Goal: Task Accomplishment & Management: Manage account settings

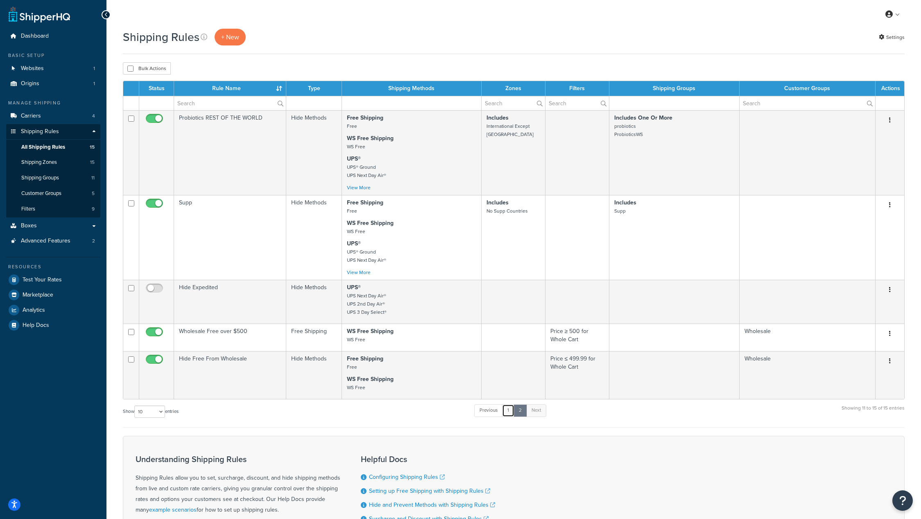
click at [510, 408] on link "1" at bounding box center [508, 410] width 12 height 12
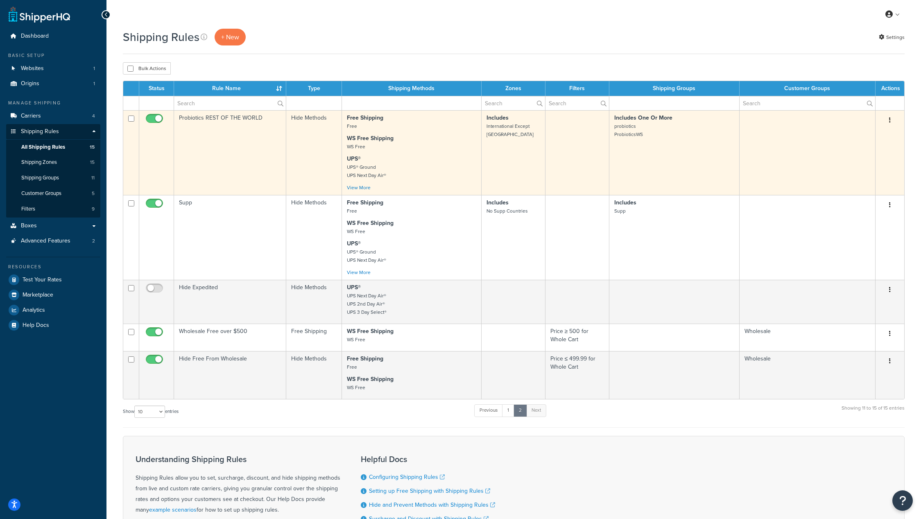
scroll to position [291, 0]
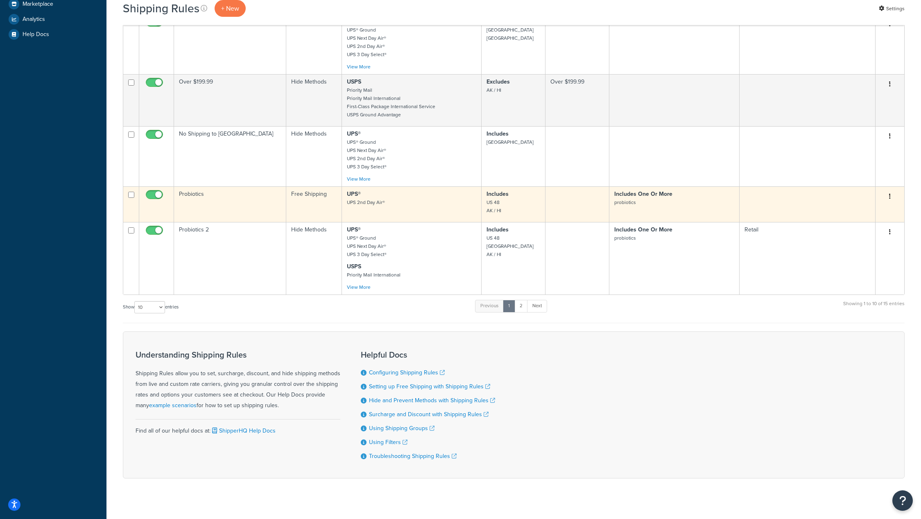
click at [888, 190] on button "button" at bounding box center [889, 196] width 11 height 13
click at [870, 204] on link "Edit" at bounding box center [862, 212] width 65 height 17
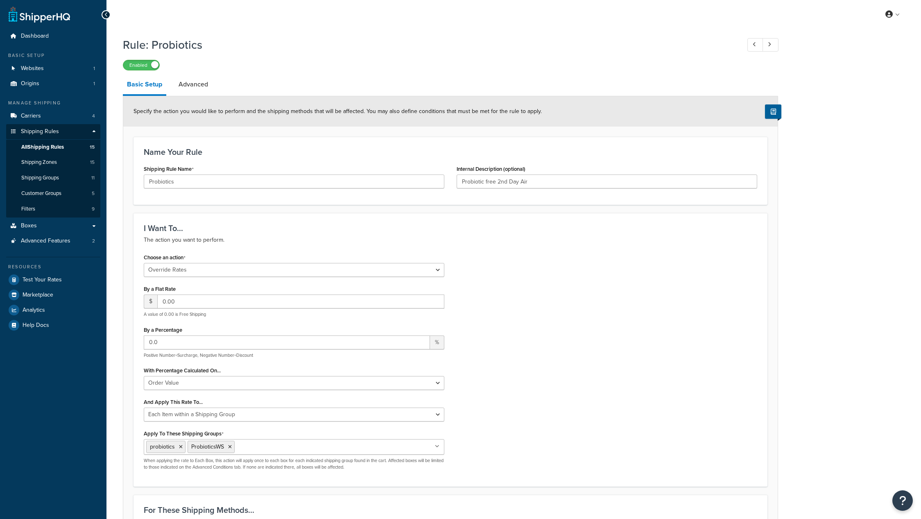
select select "OVERRIDE"
select select "ITEM"
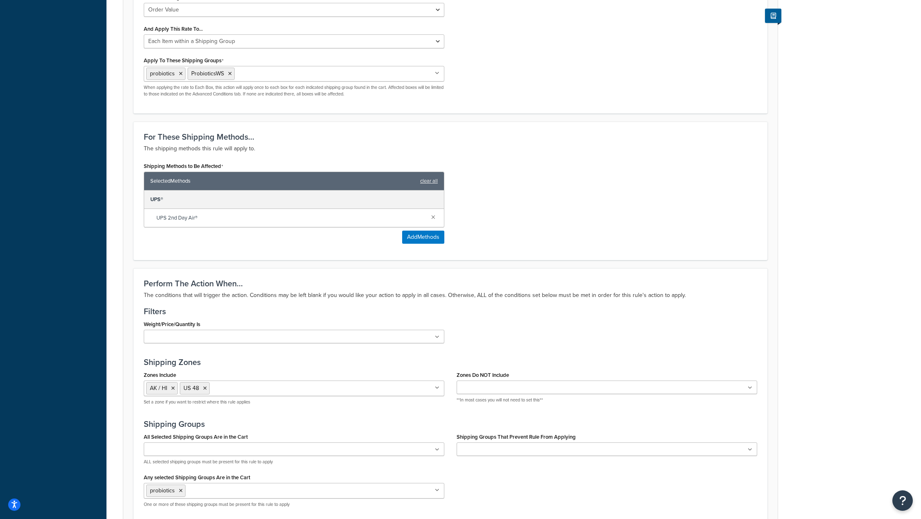
scroll to position [364, 0]
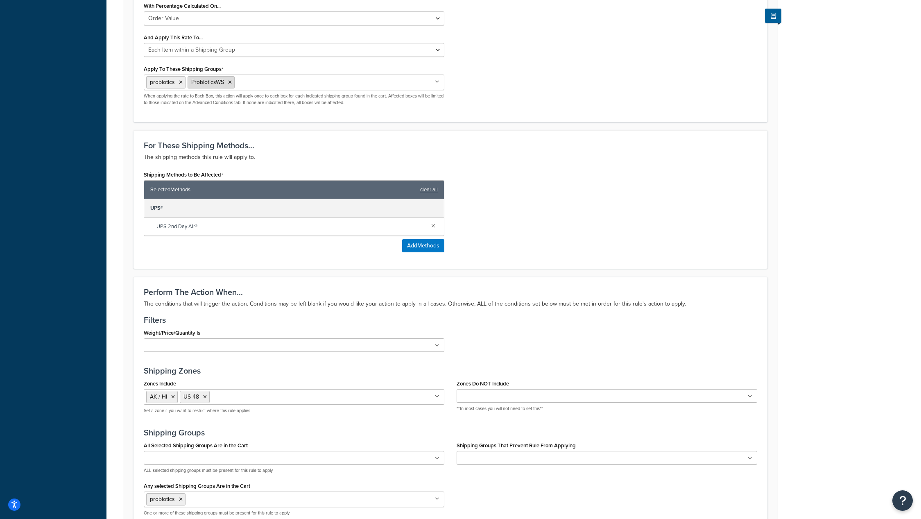
click at [231, 81] on icon at bounding box center [230, 82] width 4 height 5
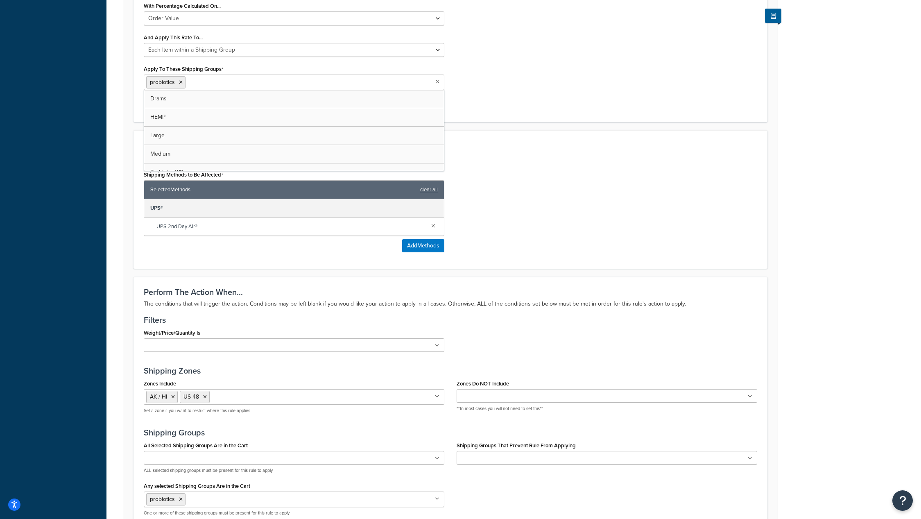
click at [620, 213] on div "Shipping Methods to Be Affected Selected Methods clear all UPS® UPS 2nd Day Air…" at bounding box center [451, 214] width 626 height 90
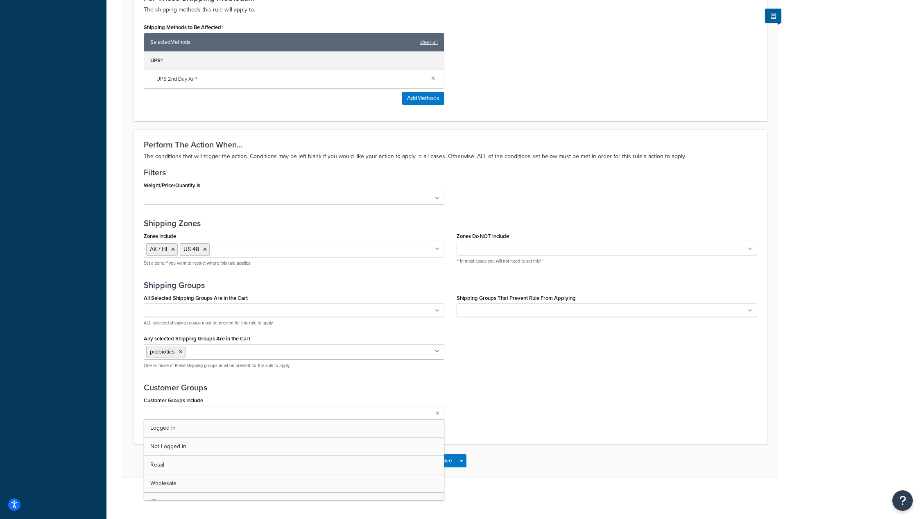
click at [228, 409] on ul at bounding box center [294, 413] width 301 height 14
click at [636, 464] on div "Save Save Dropdown Save and Edit Save and Duplicate Save and Create New" at bounding box center [450, 463] width 654 height 34
click at [321, 415] on ul "Retail" at bounding box center [294, 414] width 301 height 16
click at [640, 460] on div "Save Save Dropdown Save and Edit Save and Duplicate Save and Create New" at bounding box center [450, 463] width 654 height 34
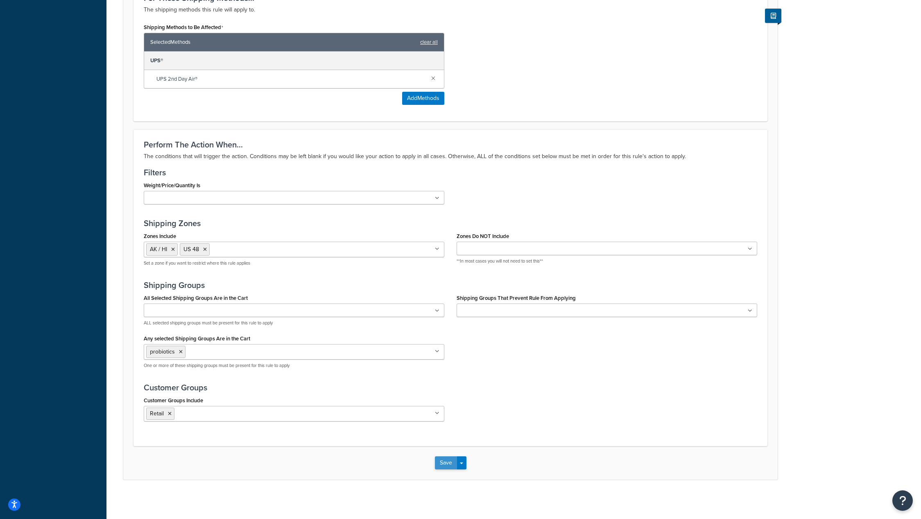
click at [445, 464] on button "Save" at bounding box center [446, 462] width 22 height 13
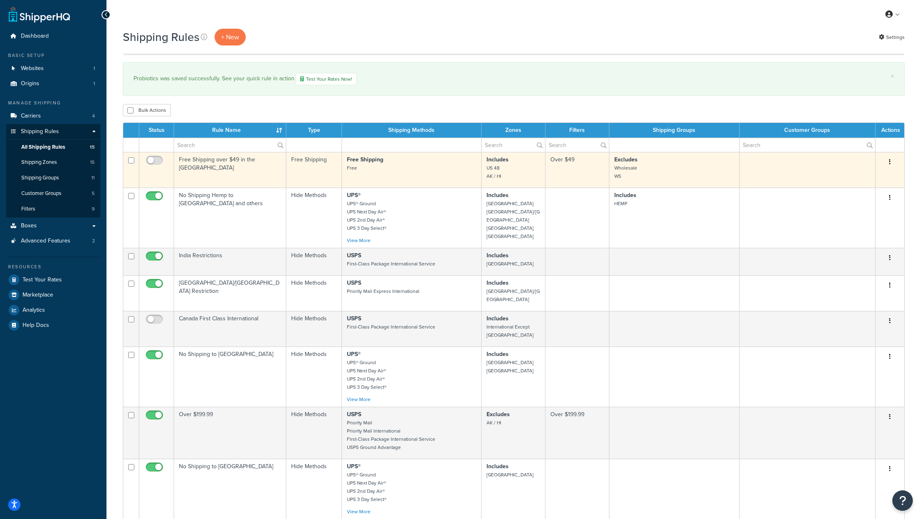
scroll to position [332, 0]
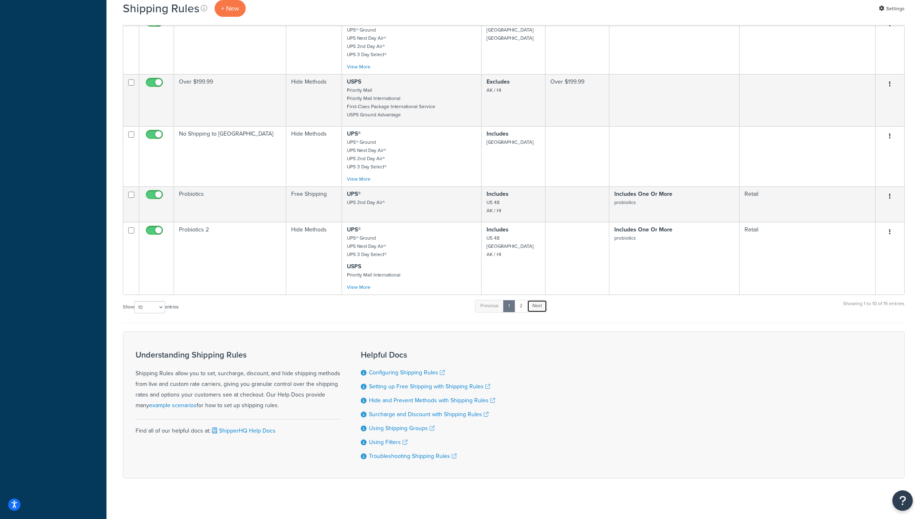
click at [539, 301] on link "Next" at bounding box center [537, 306] width 20 height 12
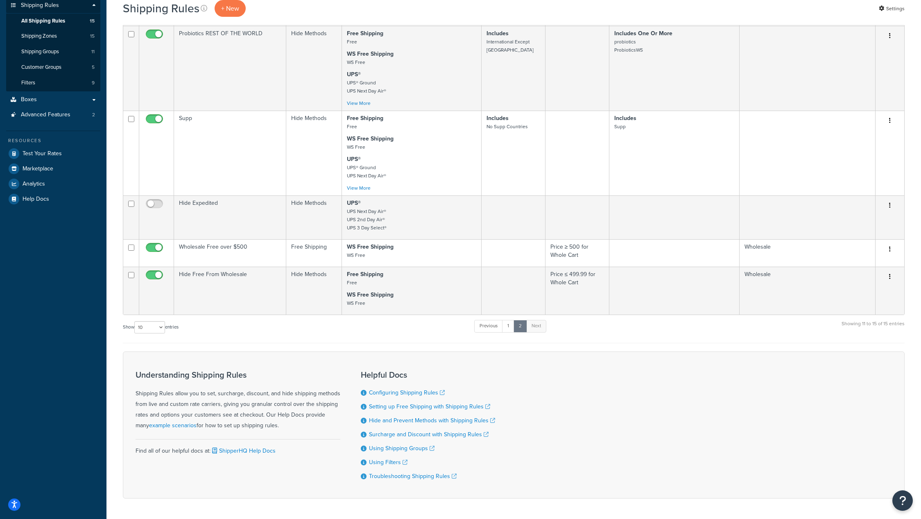
scroll to position [0, 0]
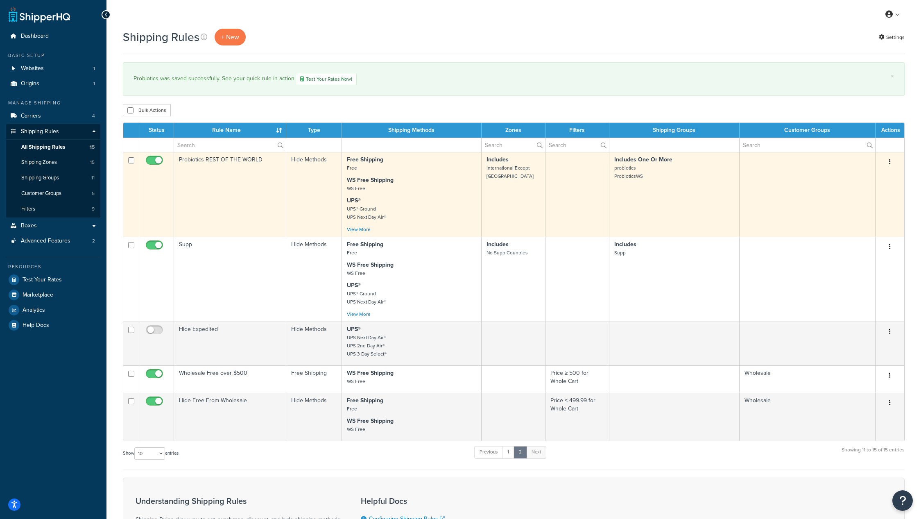
click at [889, 163] on icon "button" at bounding box center [890, 162] width 2 height 6
click at [874, 176] on link "Edit" at bounding box center [862, 177] width 65 height 17
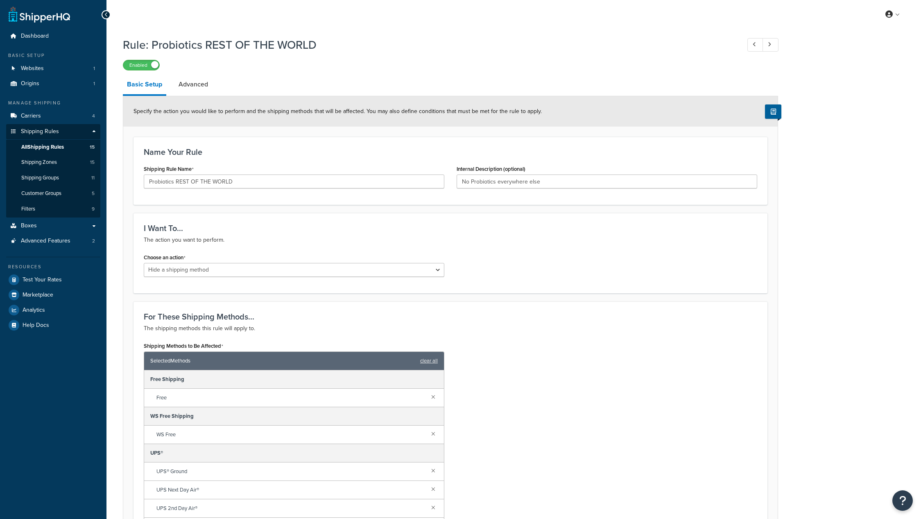
select select "HIDE"
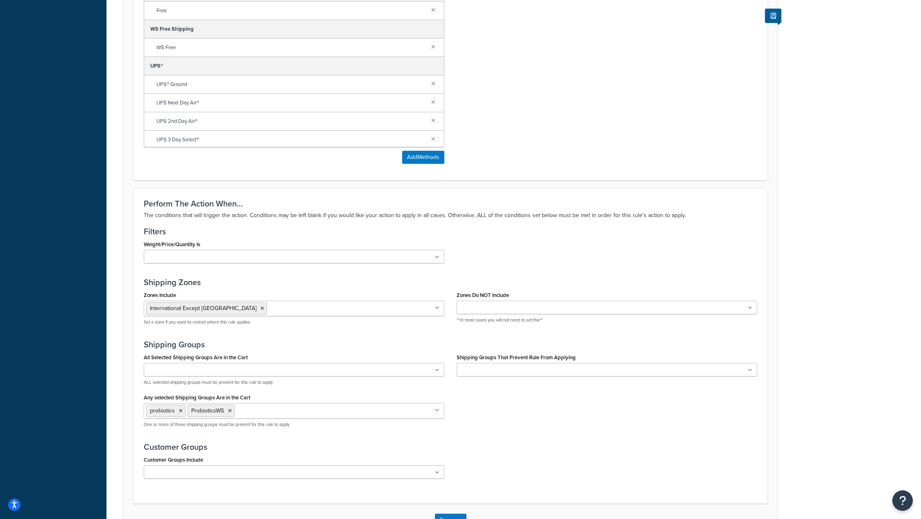
scroll to position [446, 0]
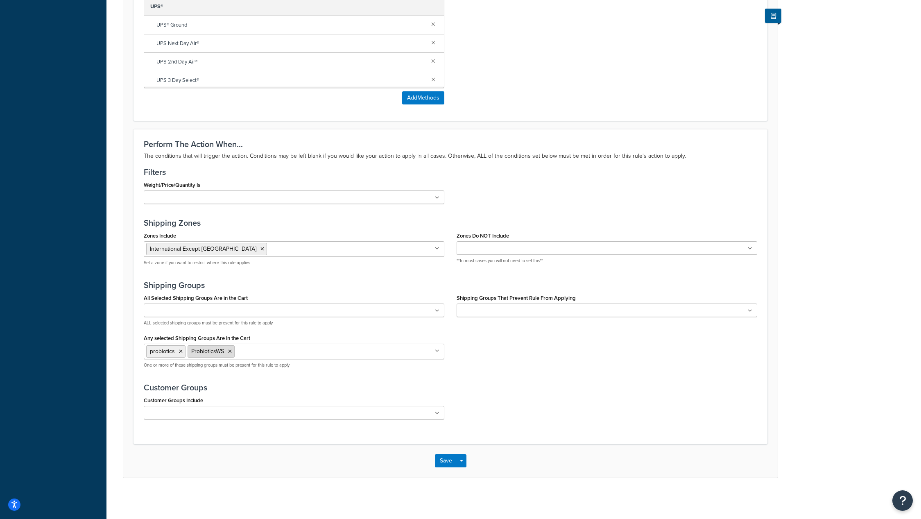
click at [231, 351] on icon at bounding box center [230, 351] width 4 height 5
click at [608, 389] on h3 "Customer Groups" at bounding box center [450, 387] width 613 height 9
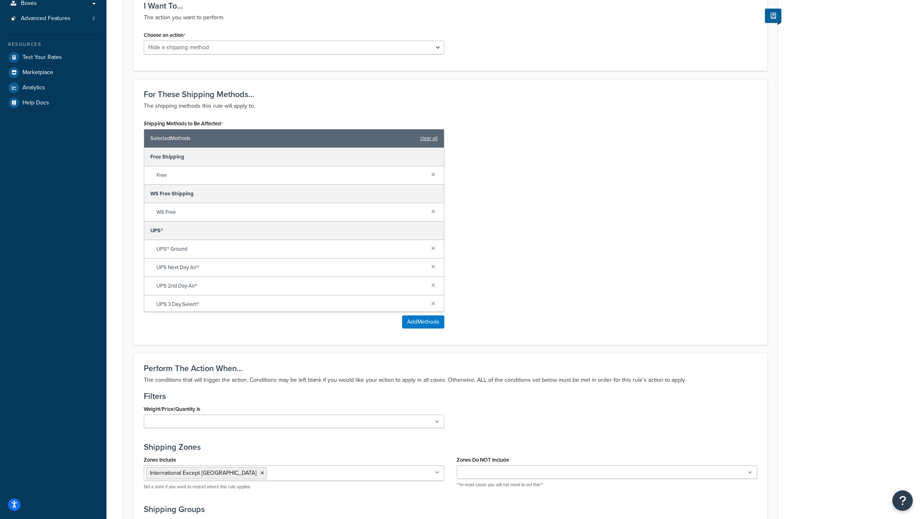
scroll to position [0, 0]
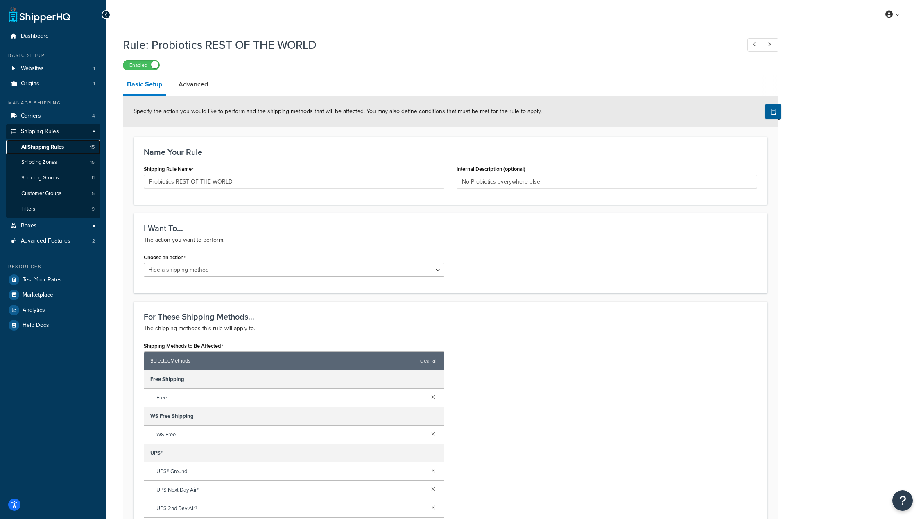
click at [47, 147] on span "All Shipping Rules" at bounding box center [42, 147] width 43 height 7
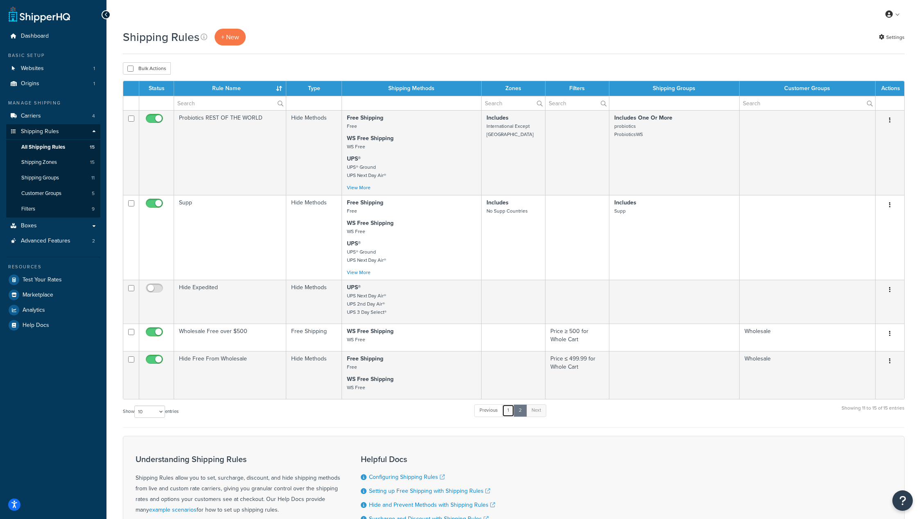
click at [509, 407] on link "1" at bounding box center [508, 410] width 12 height 12
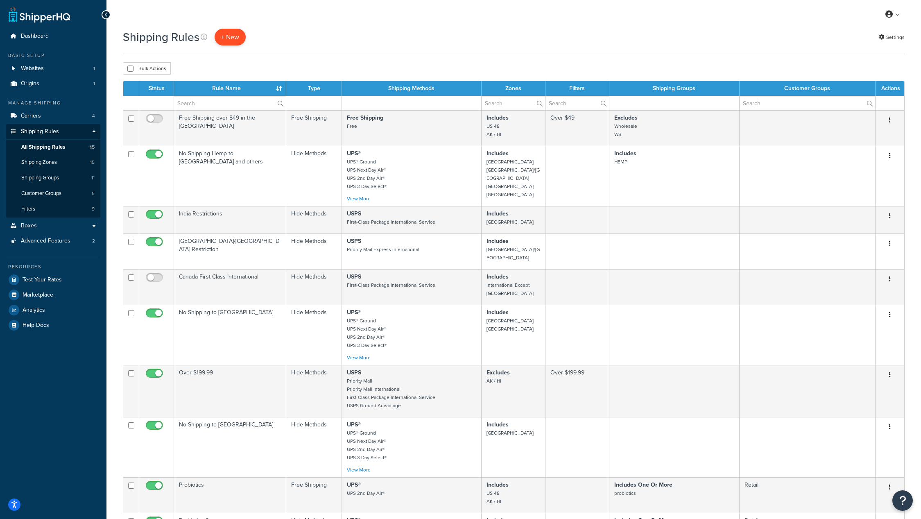
click at [235, 34] on p "+ New" at bounding box center [230, 37] width 31 height 17
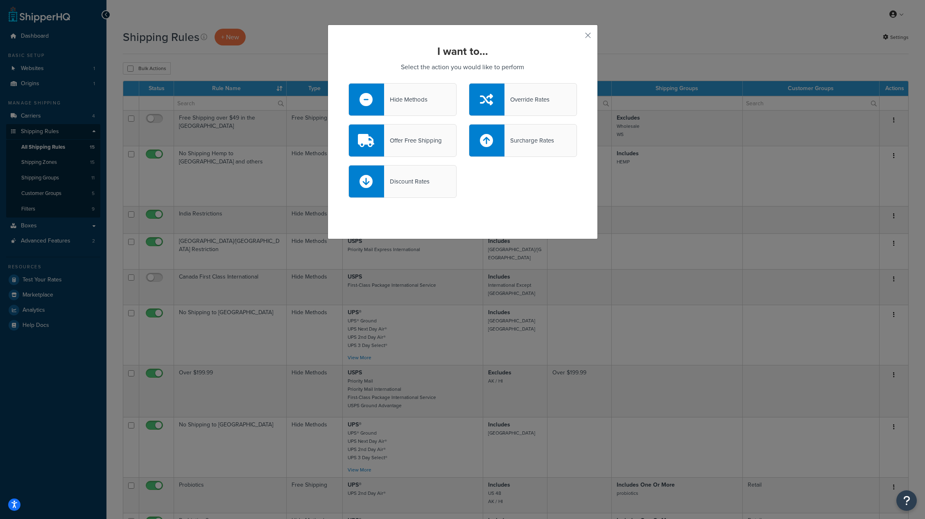
click at [525, 98] on div "Override Rates" at bounding box center [526, 99] width 45 height 11
click at [0, 0] on input "Override Rates" at bounding box center [0, 0] width 0 height 0
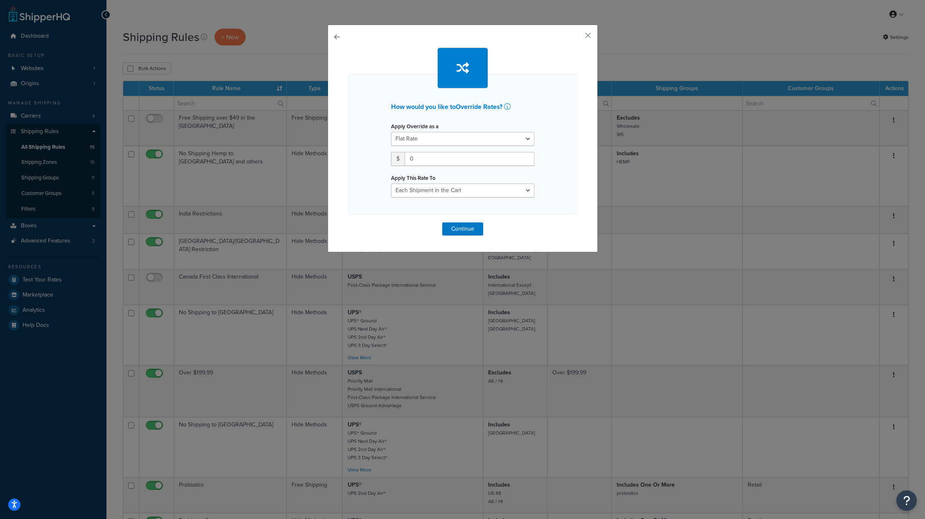
click at [348, 222] on button "button" at bounding box center [348, 222] width 0 height 0
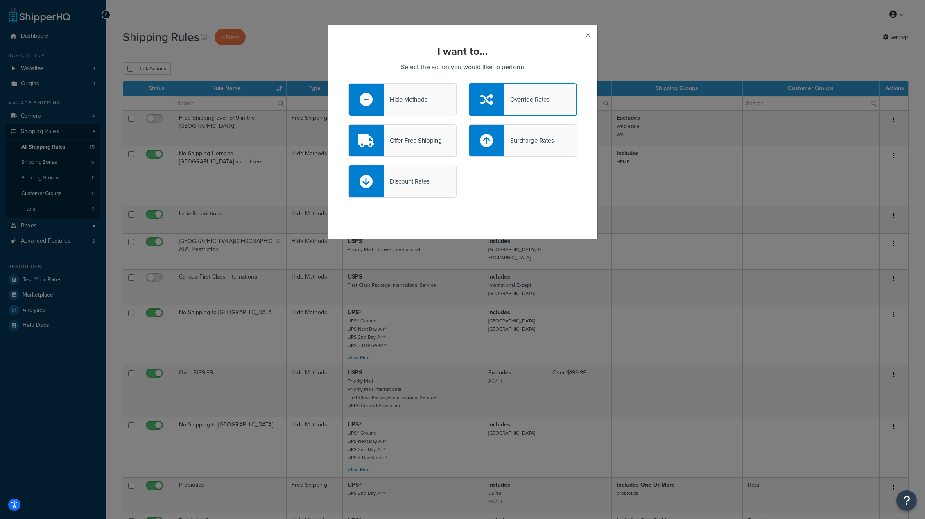
click at [403, 96] on div "Hide Methods" at bounding box center [405, 99] width 43 height 11
click at [0, 0] on input "Hide Methods" at bounding box center [0, 0] width 0 height 0
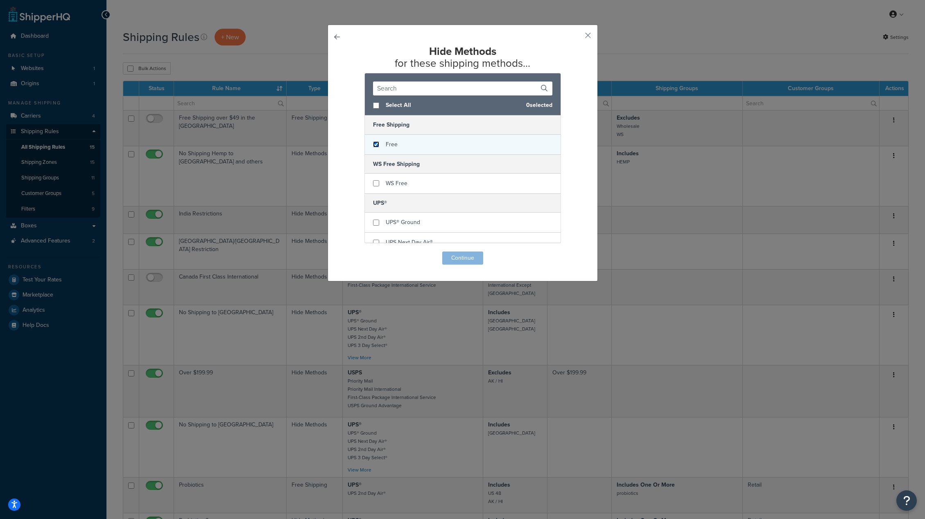
click at [373, 144] on input "checkbox" at bounding box center [376, 144] width 6 height 6
checkbox input "true"
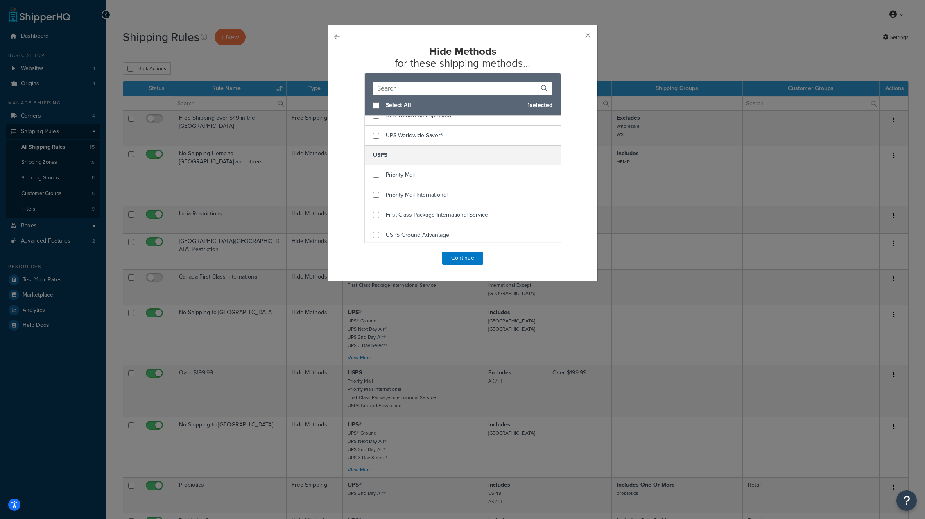
scroll to position [209, 0]
click at [462, 260] on button "Continue" at bounding box center [462, 257] width 41 height 13
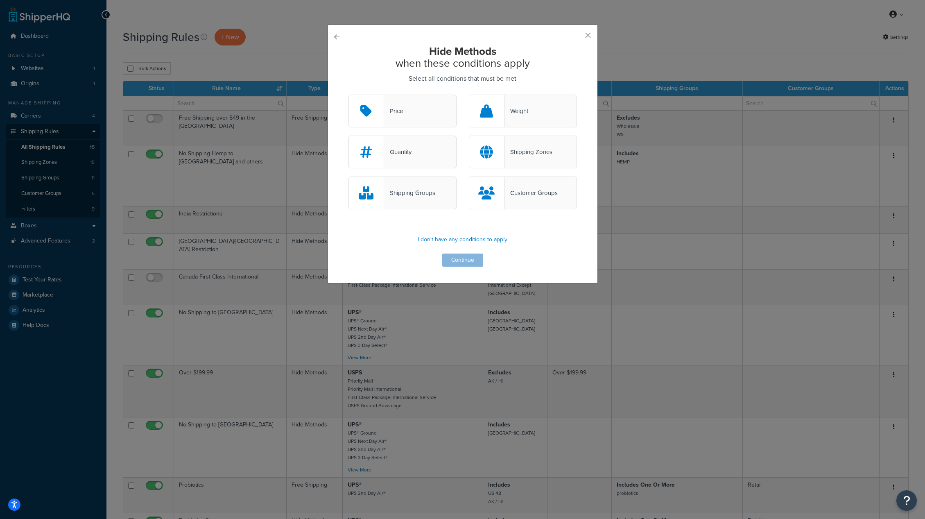
click at [407, 188] on div "Shipping Groups" at bounding box center [409, 192] width 51 height 11
click at [0, 0] on input "Shipping Groups" at bounding box center [0, 0] width 0 height 0
click at [521, 186] on div "Customer Groups" at bounding box center [523, 192] width 108 height 33
click at [0, 0] on input "Customer Groups" at bounding box center [0, 0] width 0 height 0
click at [455, 264] on button "Continue" at bounding box center [462, 259] width 41 height 13
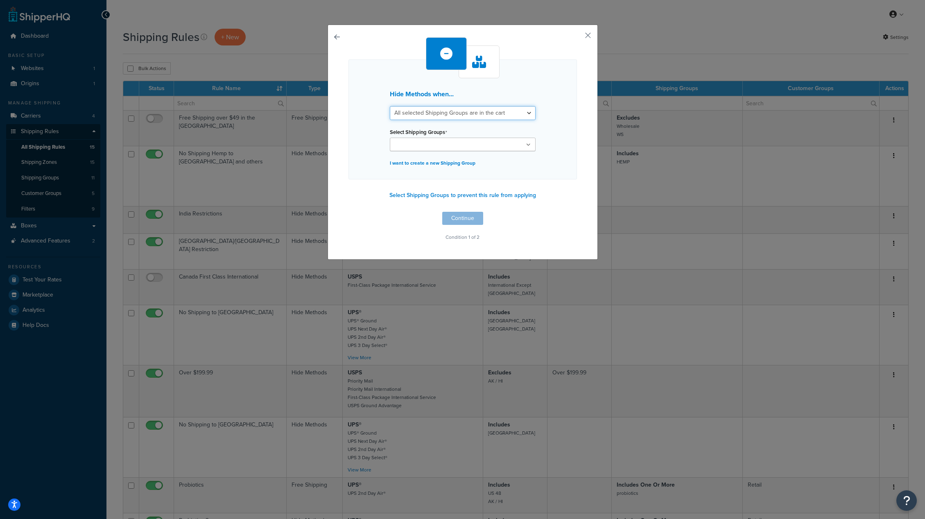
click at [458, 113] on select "All selected Shipping Groups are in the cart Any selected Shipping Groups are i…" at bounding box center [463, 113] width 146 height 14
select select "any"
click at [390, 106] on select "All selected Shipping Groups are in the cart Any selected Shipping Groups are i…" at bounding box center [463, 113] width 146 height 14
click at [432, 141] on input "Select Shipping Groups" at bounding box center [428, 144] width 72 height 9
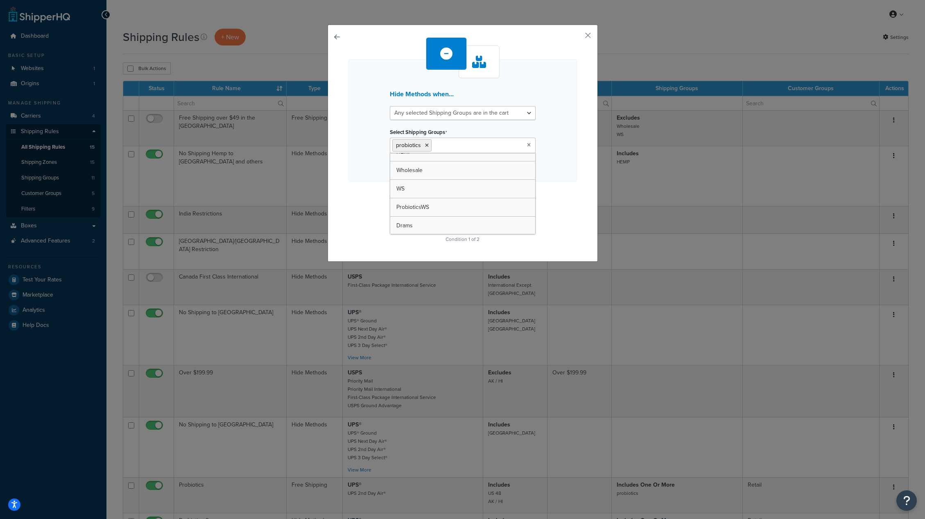
click at [573, 143] on div "Hide Methods when... All selected Shipping Groups are in the cart Any selected …" at bounding box center [462, 120] width 228 height 122
click at [468, 217] on button "Continue" at bounding box center [462, 220] width 41 height 13
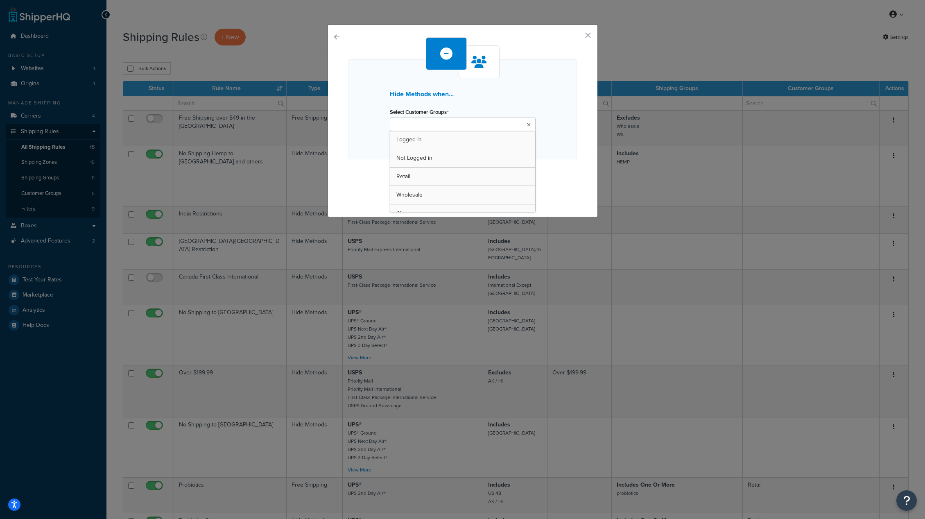
click at [432, 124] on input "Select Customer Groups" at bounding box center [428, 124] width 72 height 9
click at [587, 163] on div "Hide Methods when... Select Customer Groups Wholesale Logged In Not Logged in R…" at bounding box center [463, 122] width 270 height 194
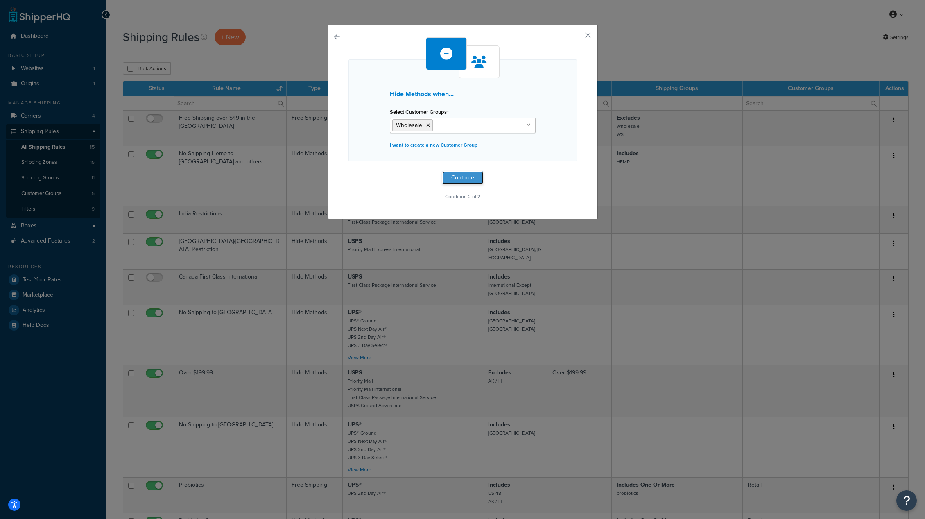
click at [471, 180] on button "Continue" at bounding box center [462, 177] width 41 height 13
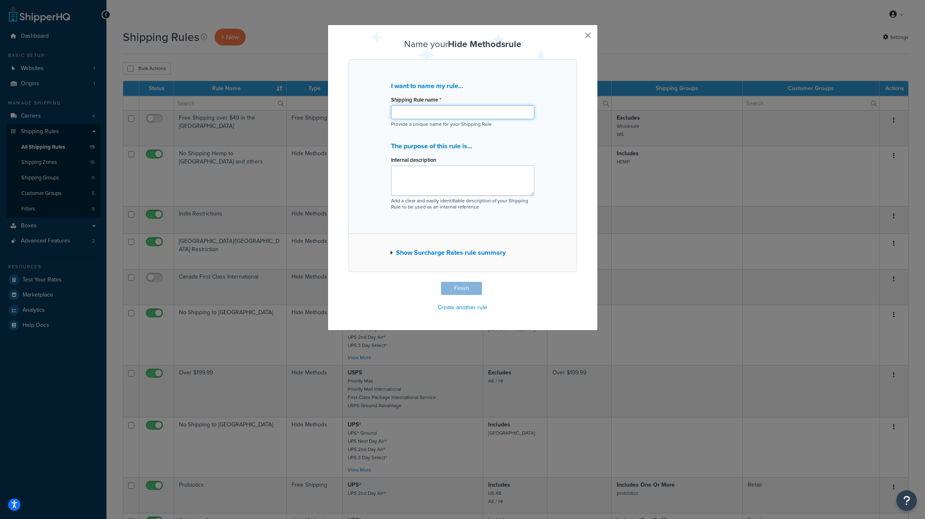
click at [438, 114] on input "Shipping Rule name *" at bounding box center [462, 112] width 143 height 14
type input "Wholesale Probiotics"
click at [463, 290] on button "Finish" at bounding box center [461, 288] width 41 height 13
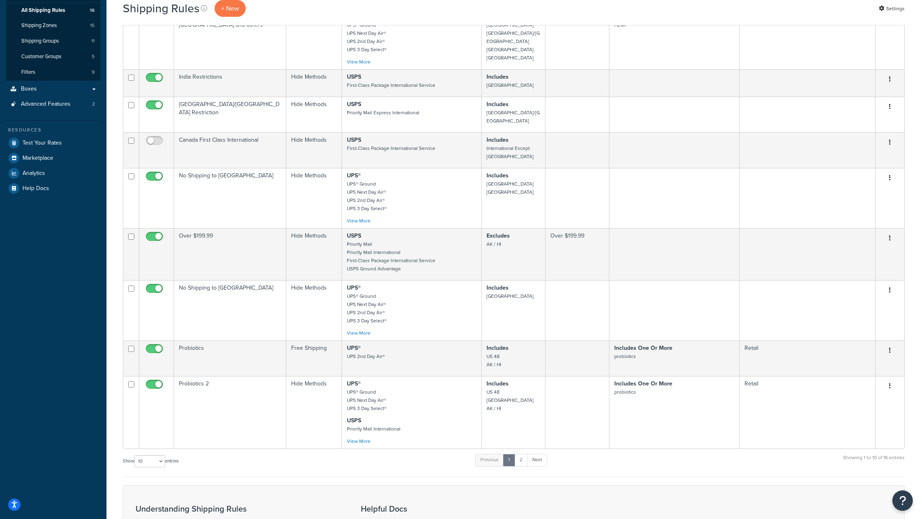
scroll to position [291, 0]
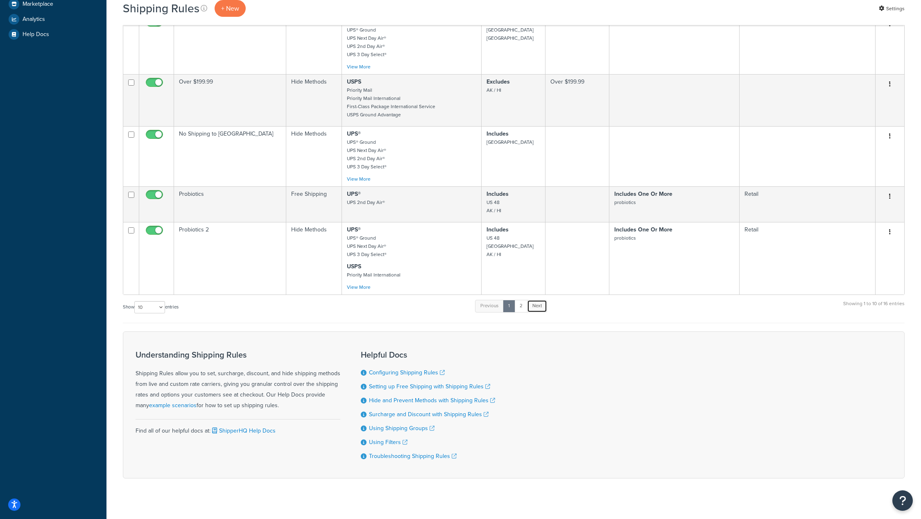
click at [538, 300] on link "Next" at bounding box center [537, 306] width 20 height 12
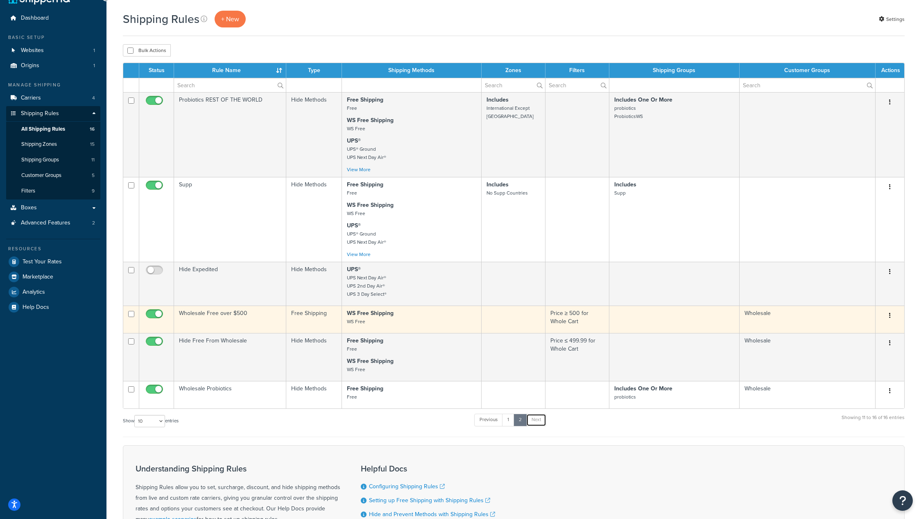
scroll to position [16, 0]
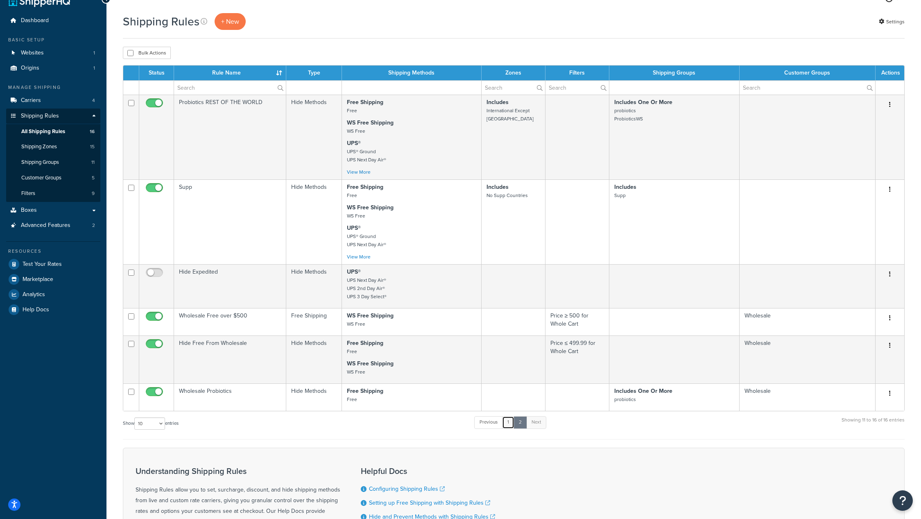
click at [509, 421] on link "1" at bounding box center [508, 422] width 12 height 12
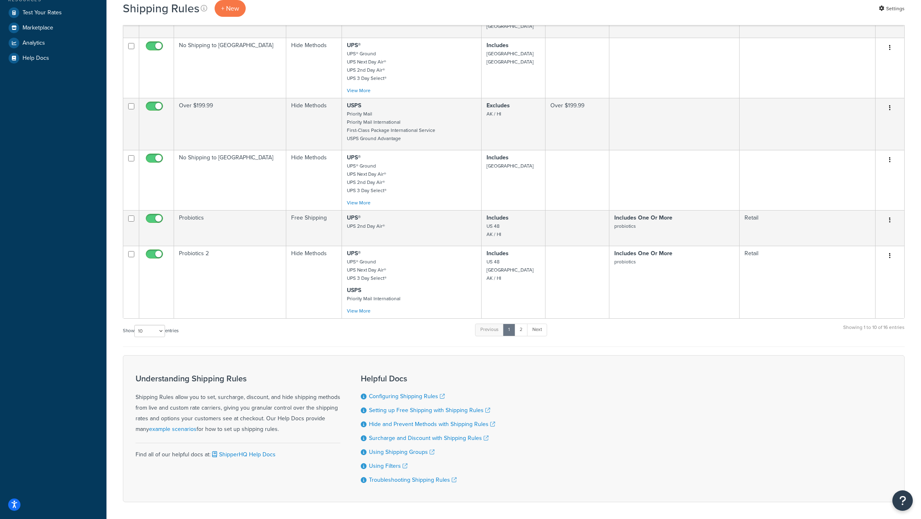
scroll to position [266, 0]
click at [538, 326] on link "Next" at bounding box center [537, 330] width 20 height 12
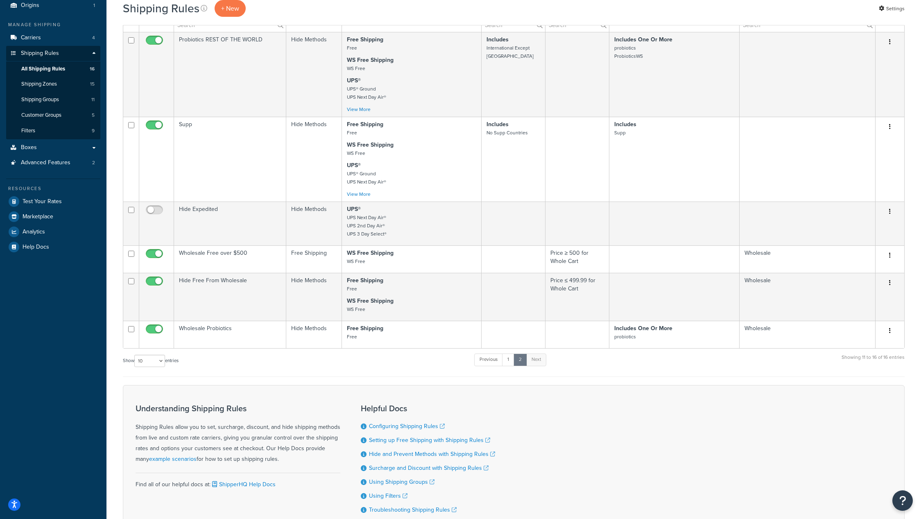
scroll to position [0, 0]
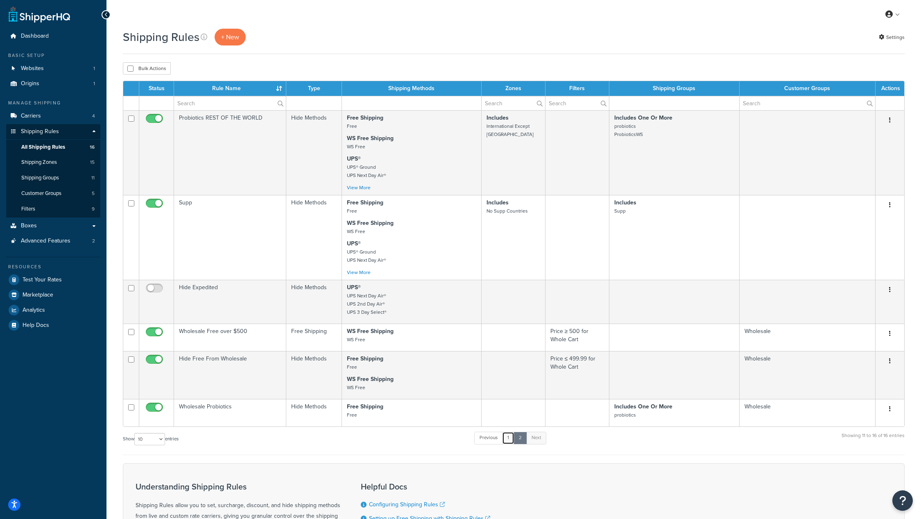
click at [509, 437] on link "1" at bounding box center [508, 438] width 12 height 12
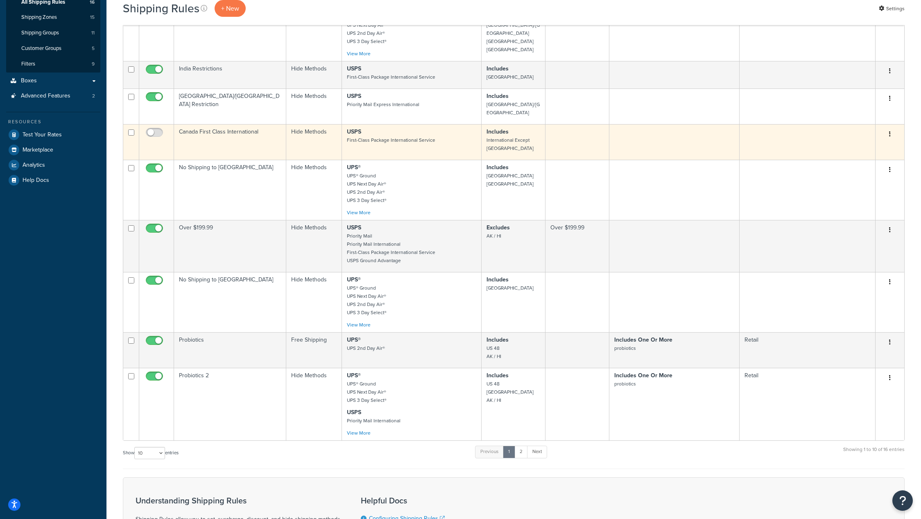
scroll to position [145, 0]
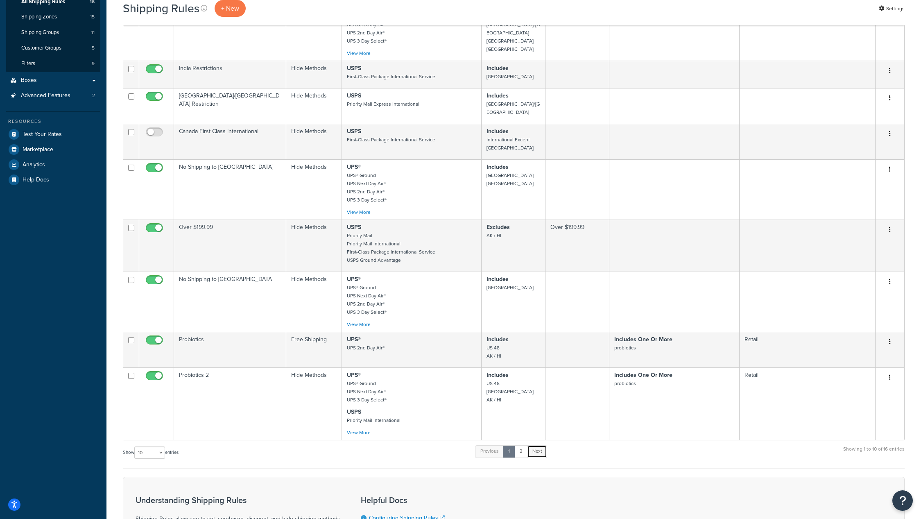
click at [534, 445] on link "Next" at bounding box center [537, 451] width 20 height 12
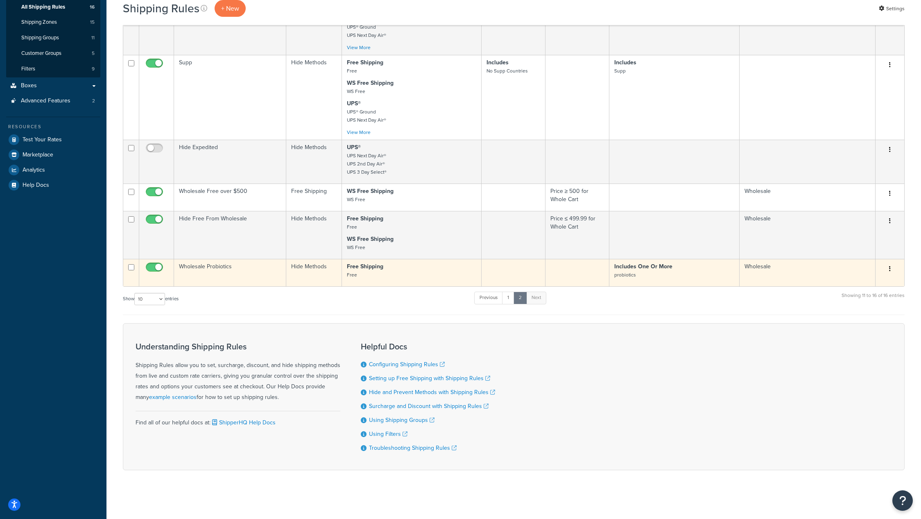
click at [889, 268] on icon "button" at bounding box center [890, 269] width 2 height 6
click at [865, 282] on link "Edit" at bounding box center [862, 284] width 65 height 17
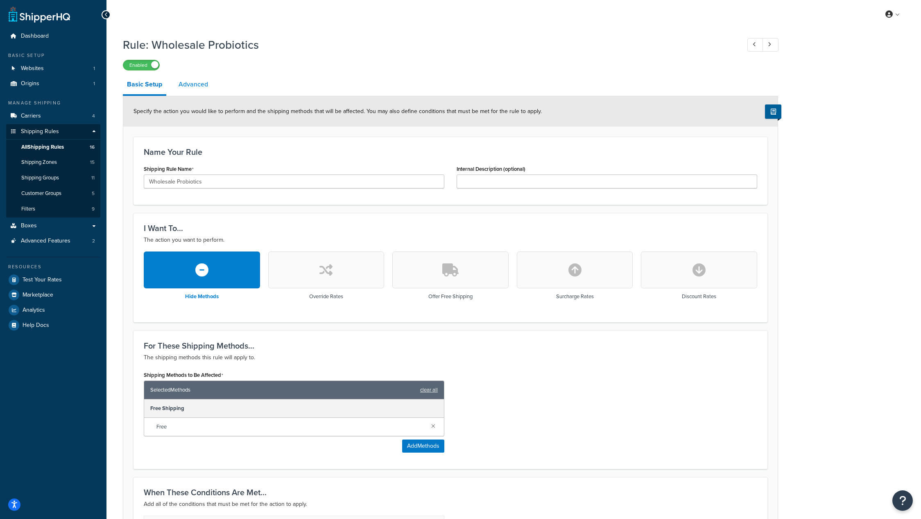
click at [199, 89] on link "Advanced" at bounding box center [193, 85] width 38 height 20
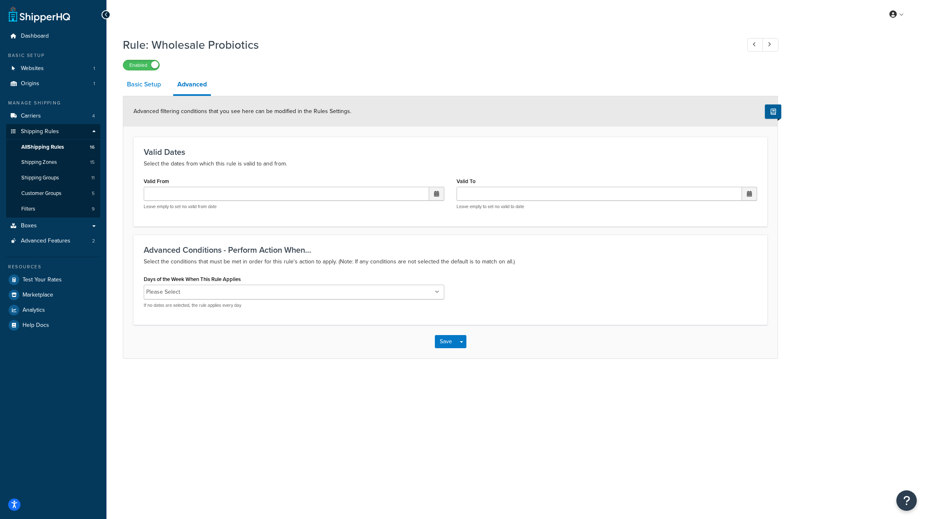
click at [154, 84] on link "Basic Setup" at bounding box center [144, 85] width 42 height 20
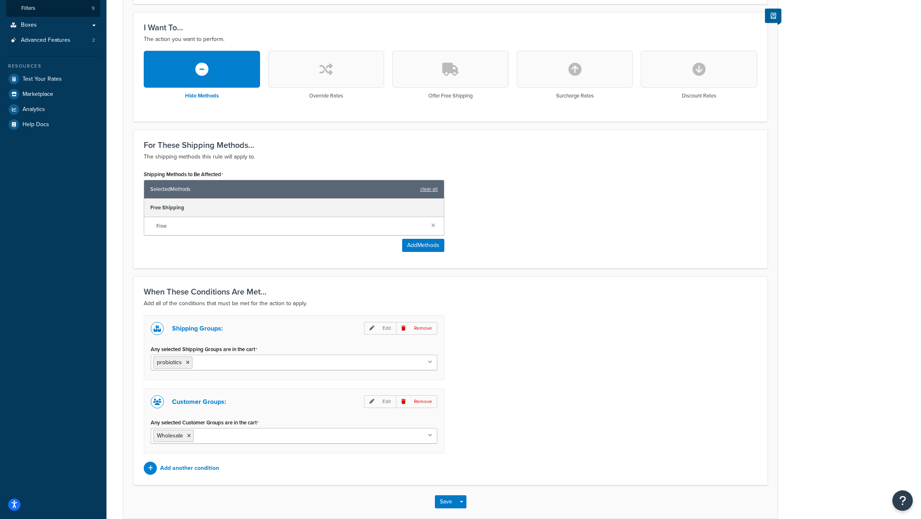
scroll to position [242, 0]
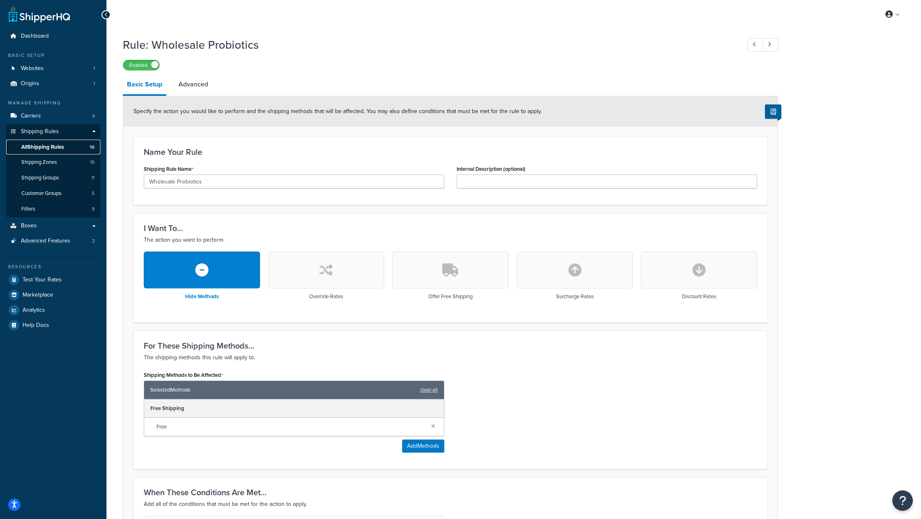
click at [45, 148] on span "All Shipping Rules" at bounding box center [42, 147] width 43 height 7
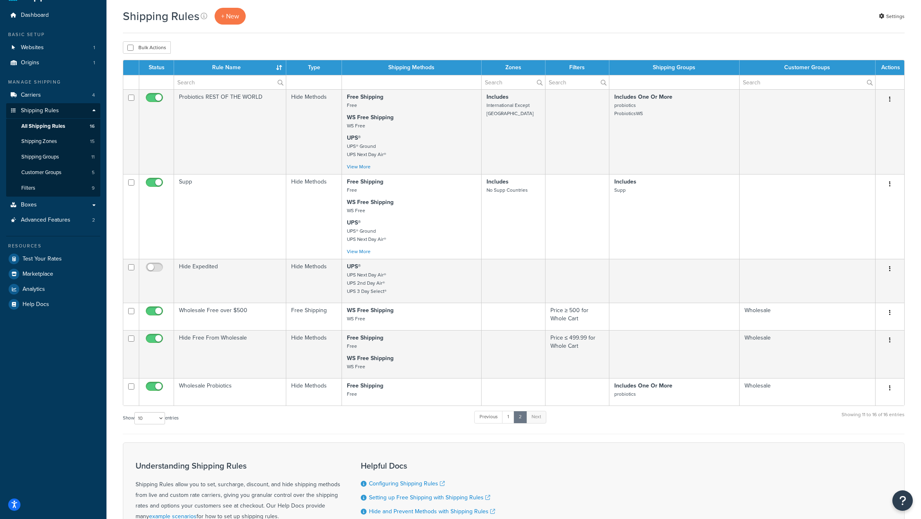
scroll to position [22, 0]
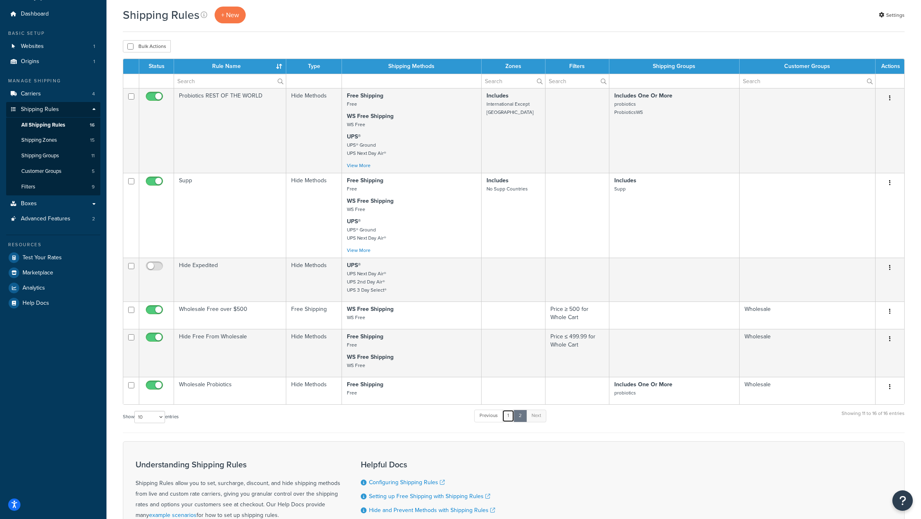
click at [508, 418] on link "1" at bounding box center [508, 415] width 12 height 12
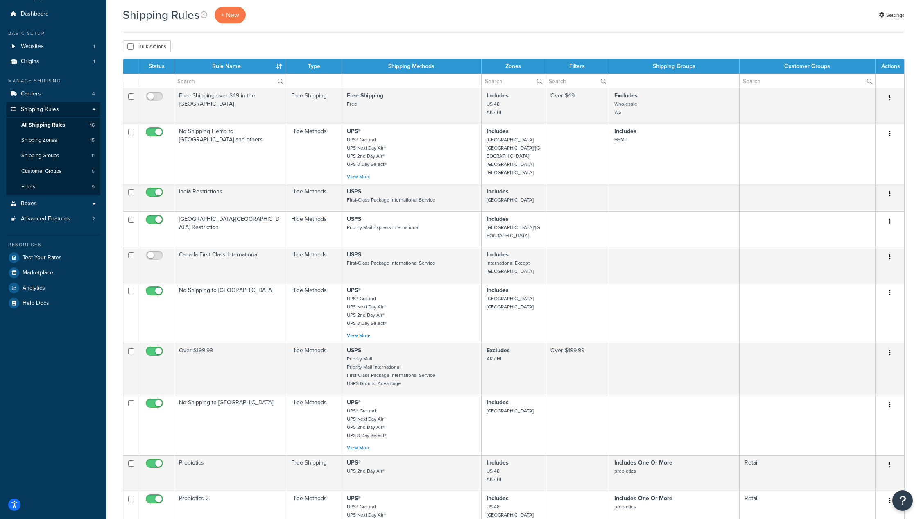
scroll to position [291, 0]
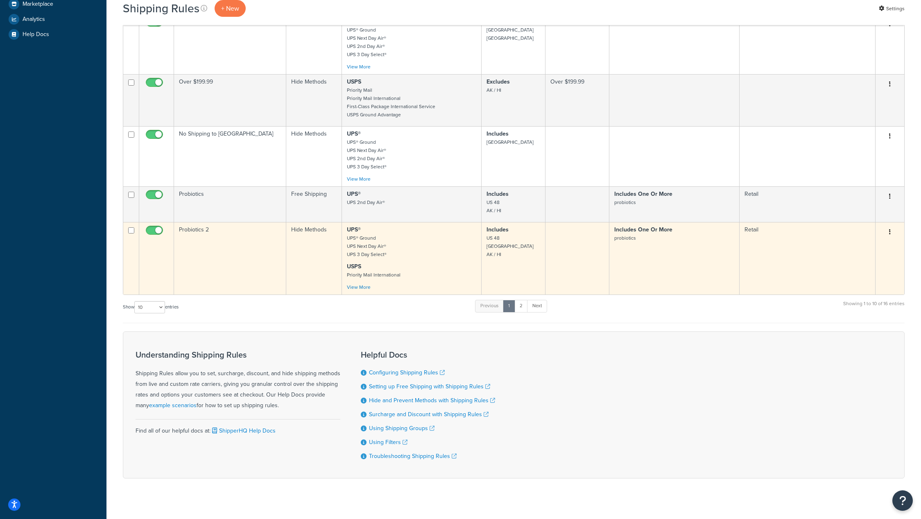
click at [892, 226] on button "button" at bounding box center [889, 232] width 11 height 13
click at [877, 239] on link "Edit" at bounding box center [862, 247] width 65 height 17
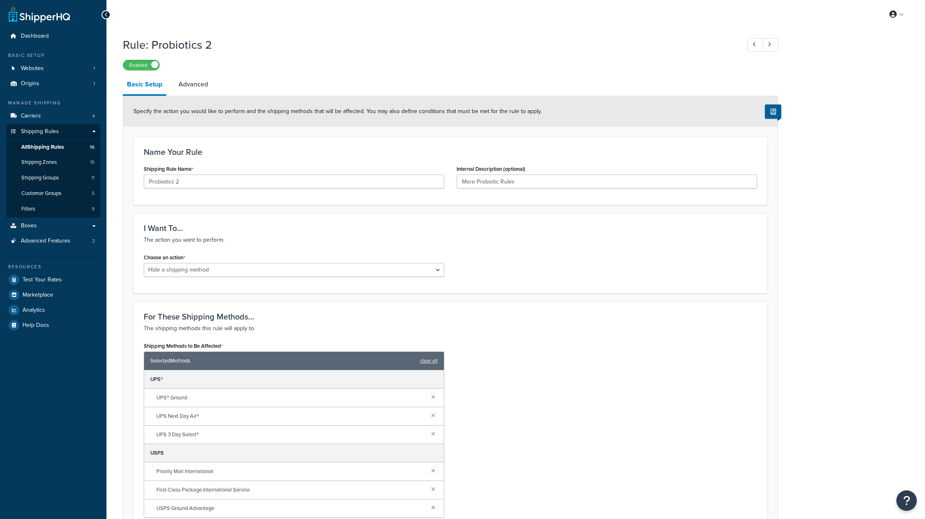
select select "HIDE"
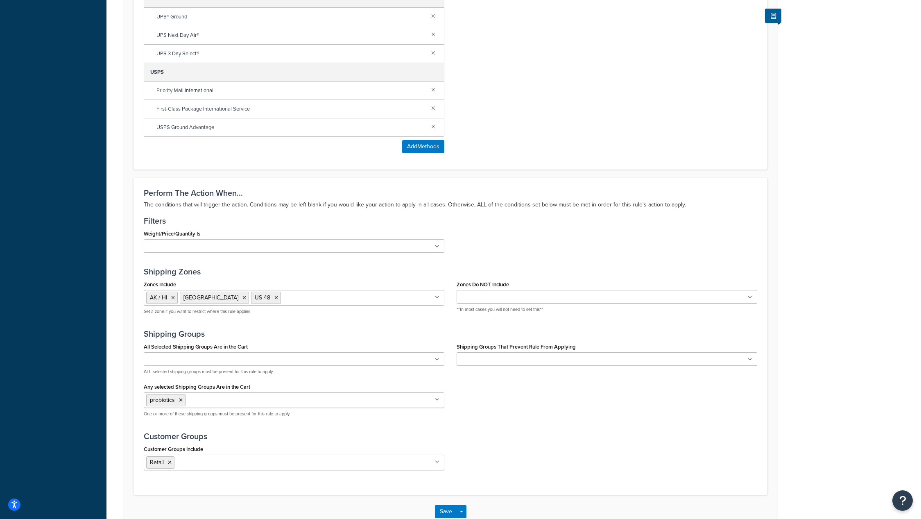
scroll to position [432, 0]
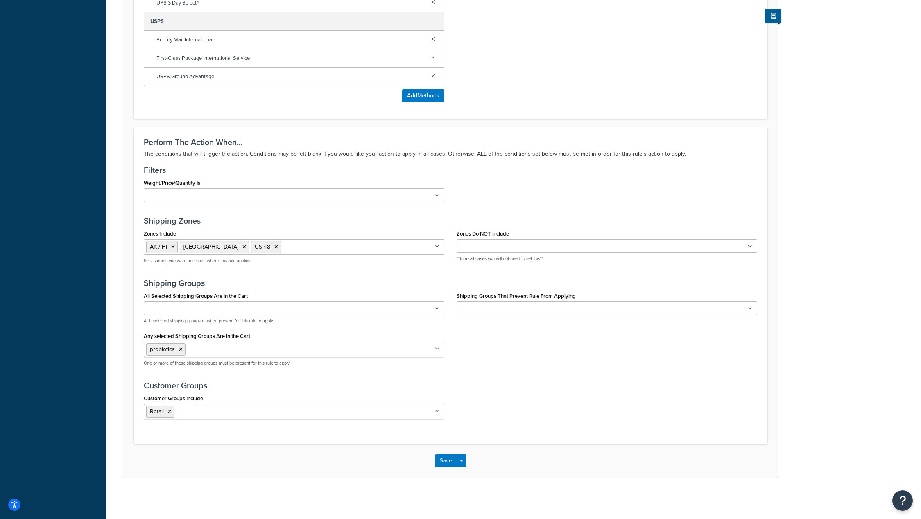
click at [753, 308] on ul at bounding box center [607, 308] width 301 height 14
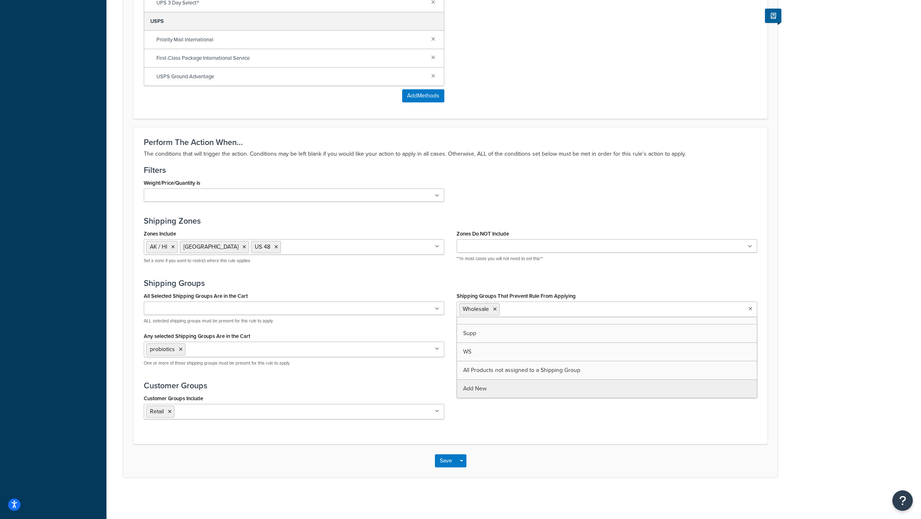
scroll to position [121, 0]
click at [526, 486] on div "Rule: Probiotics 2 Enabled Basic Setup Advanced Specify the action you would li…" at bounding box center [513, 49] width 814 height 897
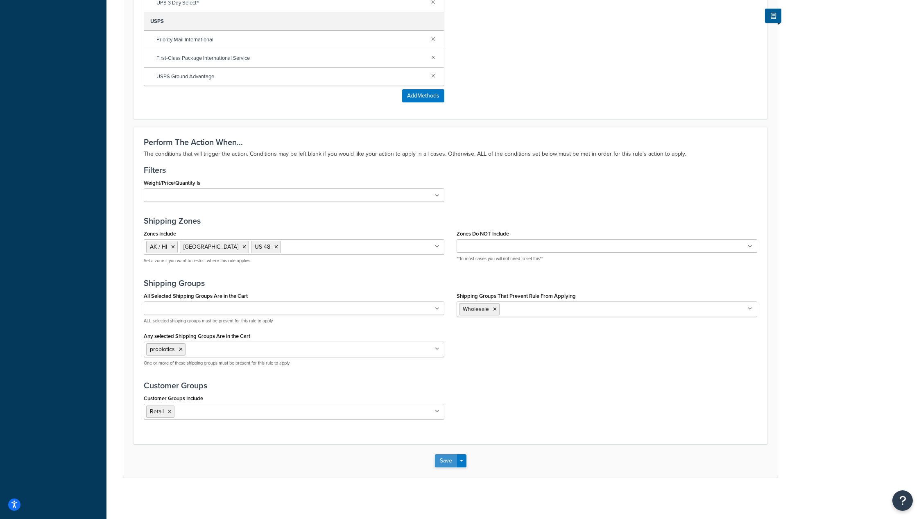
click at [440, 459] on button "Save" at bounding box center [446, 460] width 22 height 13
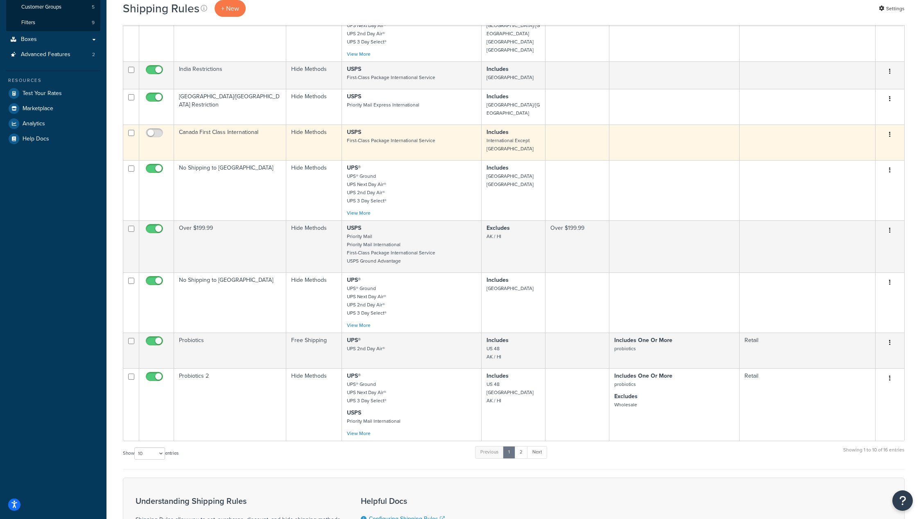
scroll to position [189, 0]
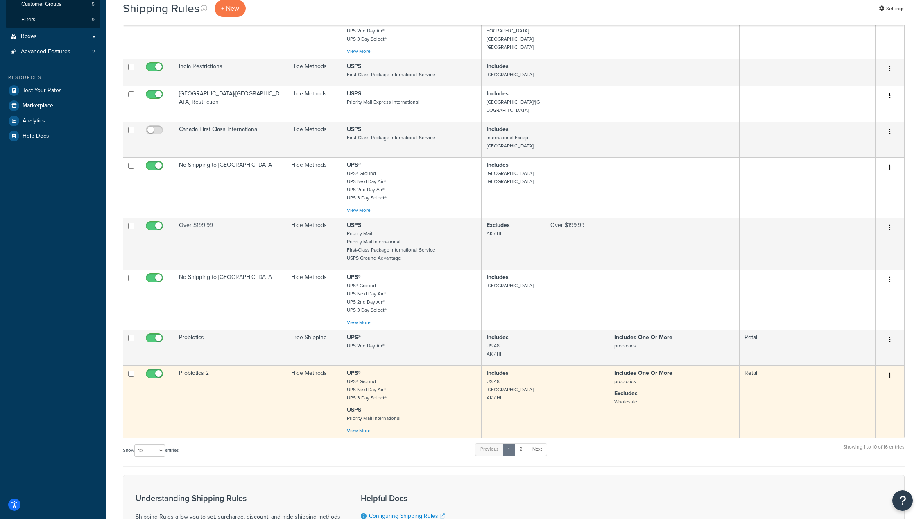
click at [891, 369] on button "button" at bounding box center [889, 375] width 11 height 13
click at [871, 382] on link "Edit" at bounding box center [862, 390] width 65 height 17
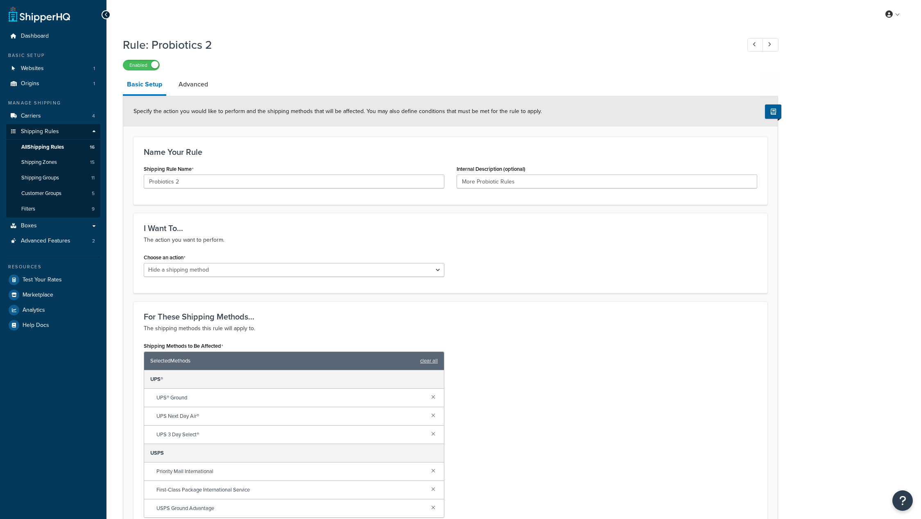
select select "HIDE"
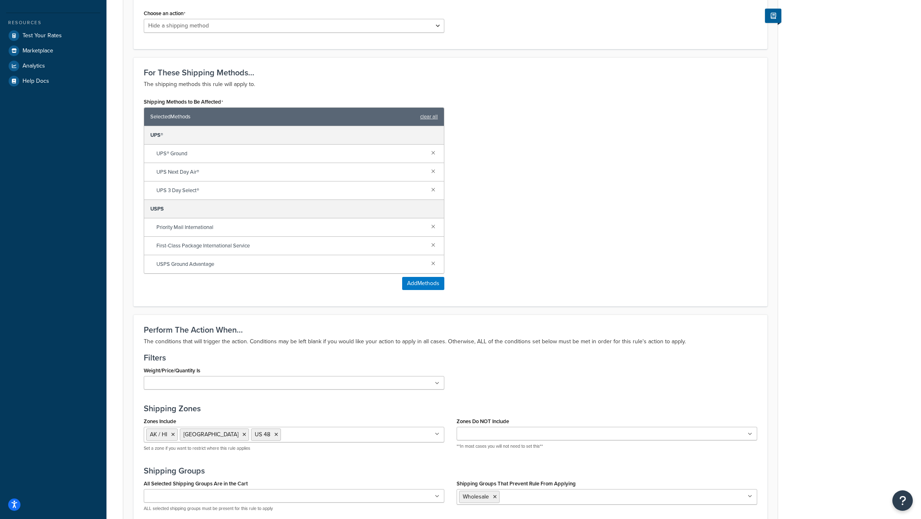
scroll to position [432, 0]
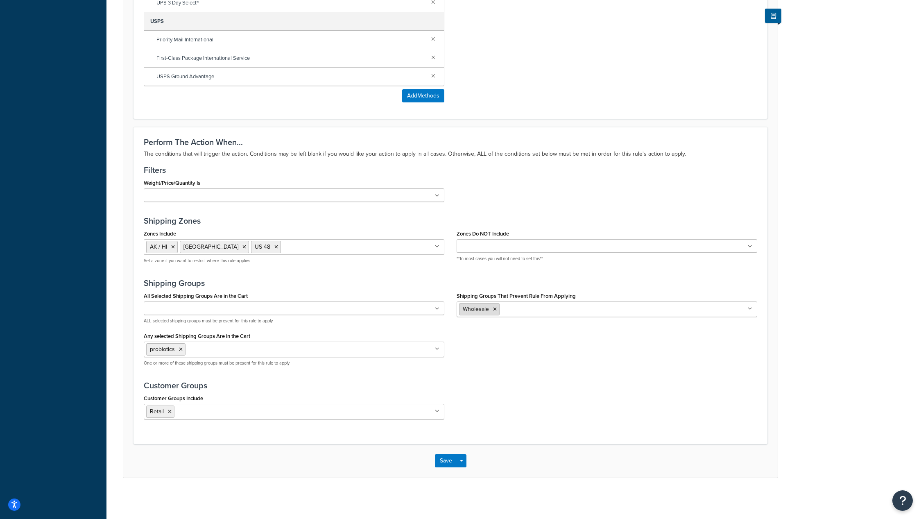
click at [495, 310] on icon at bounding box center [495, 309] width 4 height 5
click at [795, 242] on div "Rule: Probiotics 2 Enabled Basic Setup Advanced Specify the action you would li…" at bounding box center [513, 49] width 814 height 897
click at [445, 459] on button "Save" at bounding box center [446, 460] width 22 height 13
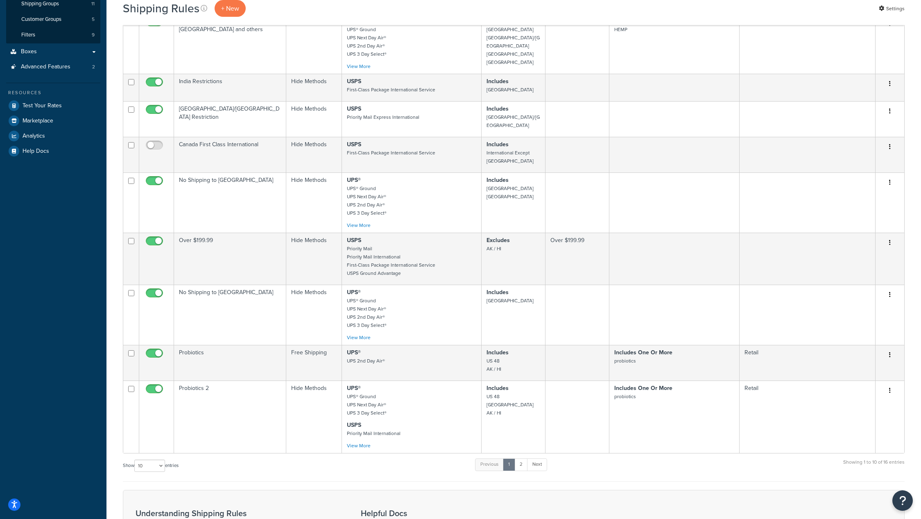
scroll to position [176, 0]
click at [543, 456] on link "Next" at bounding box center [537, 462] width 20 height 12
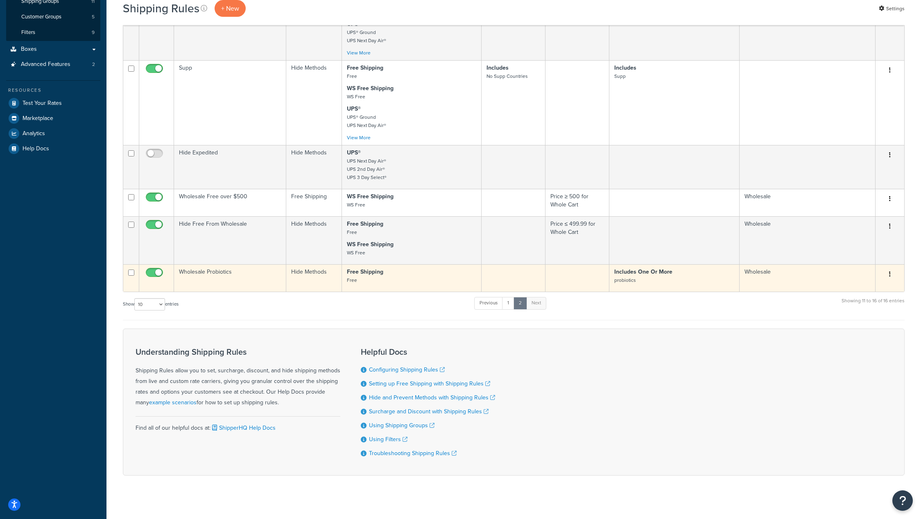
click at [887, 274] on button "button" at bounding box center [889, 274] width 11 height 13
click at [870, 289] on link "Edit" at bounding box center [862, 289] width 65 height 17
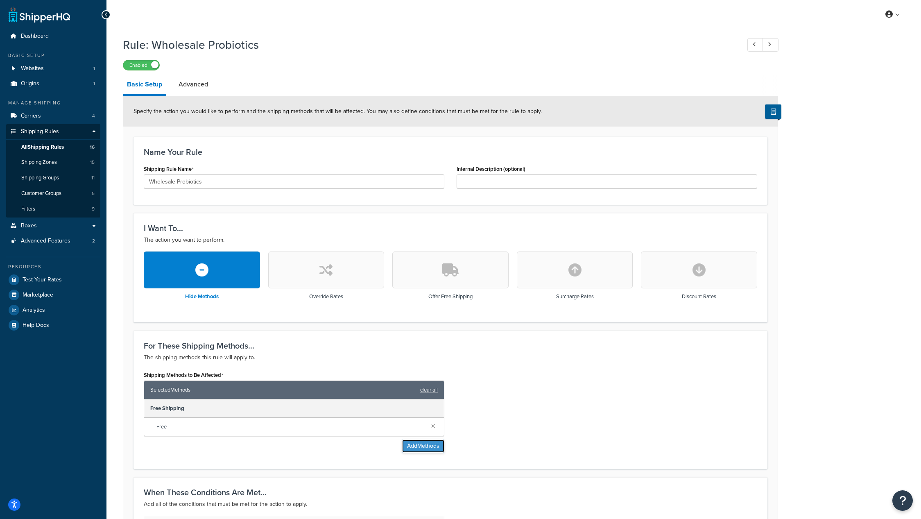
click at [430, 445] on button "Add Methods" at bounding box center [423, 445] width 42 height 13
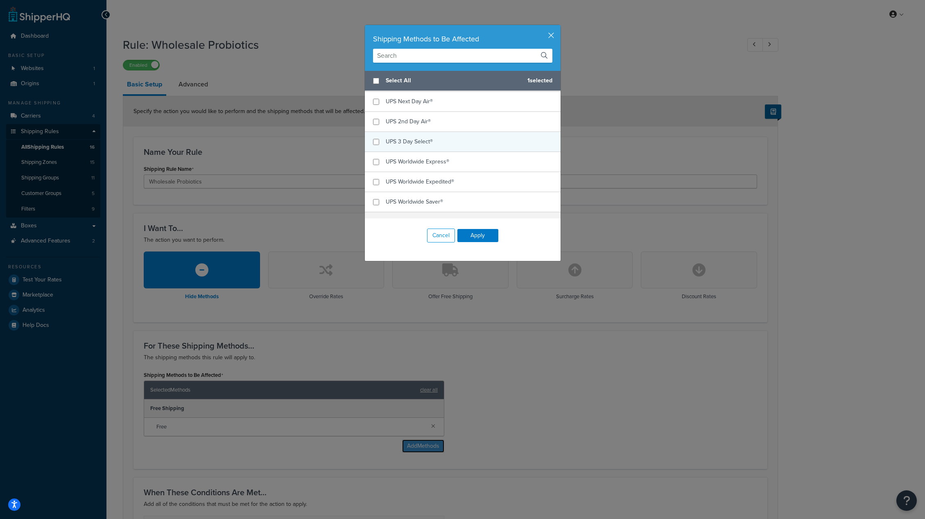
scroll to position [122, 0]
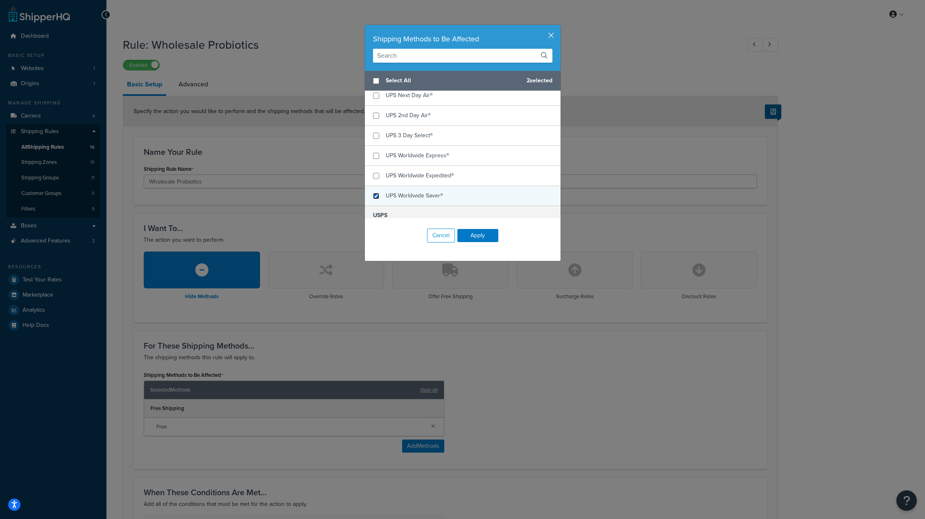
click at [373, 194] on input "checkbox" at bounding box center [376, 196] width 6 height 6
checkbox input "true"
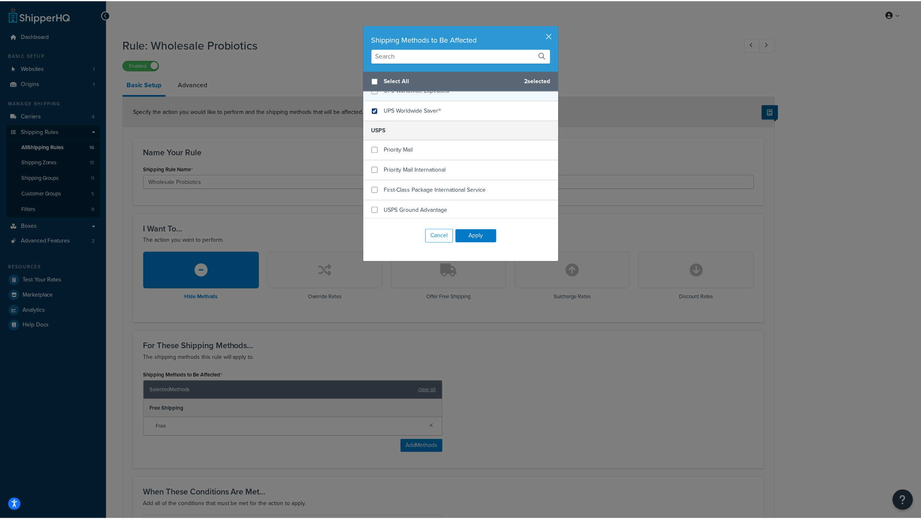
scroll to position [209, 0]
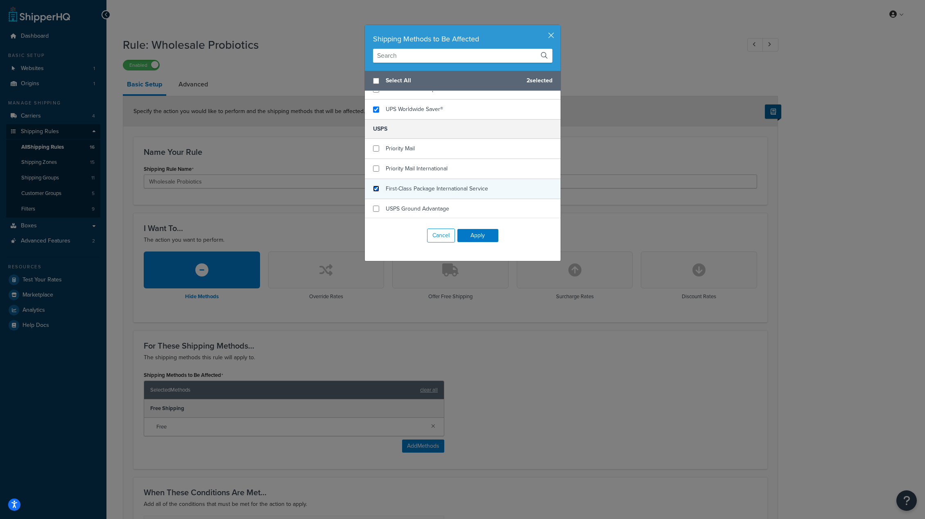
click at [373, 189] on input "checkbox" at bounding box center [376, 188] width 6 height 6
checkbox input "true"
click at [482, 236] on button "Apply" at bounding box center [477, 235] width 41 height 13
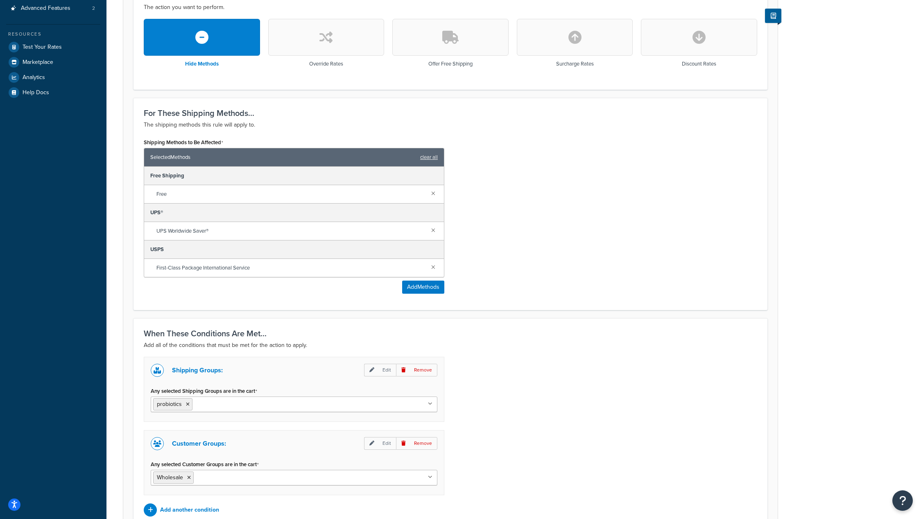
scroll to position [315, 0]
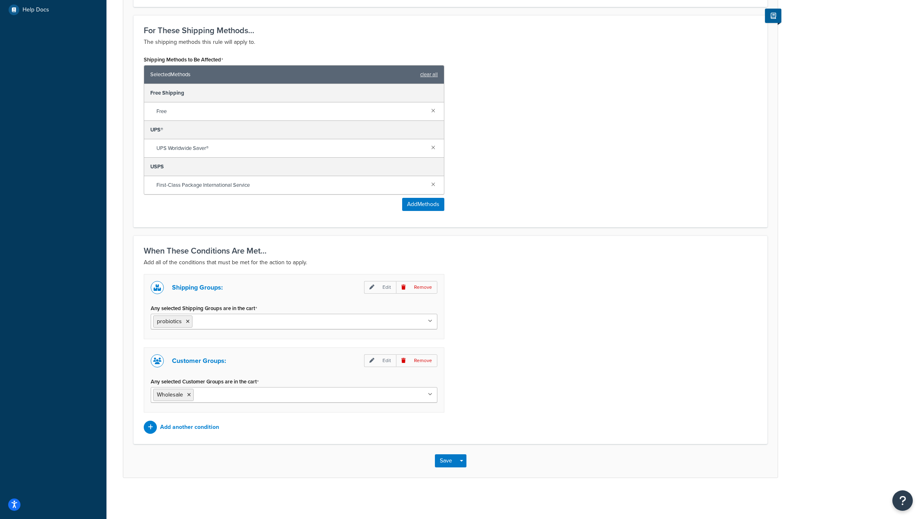
click at [438, 468] on div "Save Save Dropdown Save and Edit Save and Duplicate Save and Create New" at bounding box center [450, 461] width 654 height 34
click at [452, 454] on button "Save" at bounding box center [446, 460] width 22 height 13
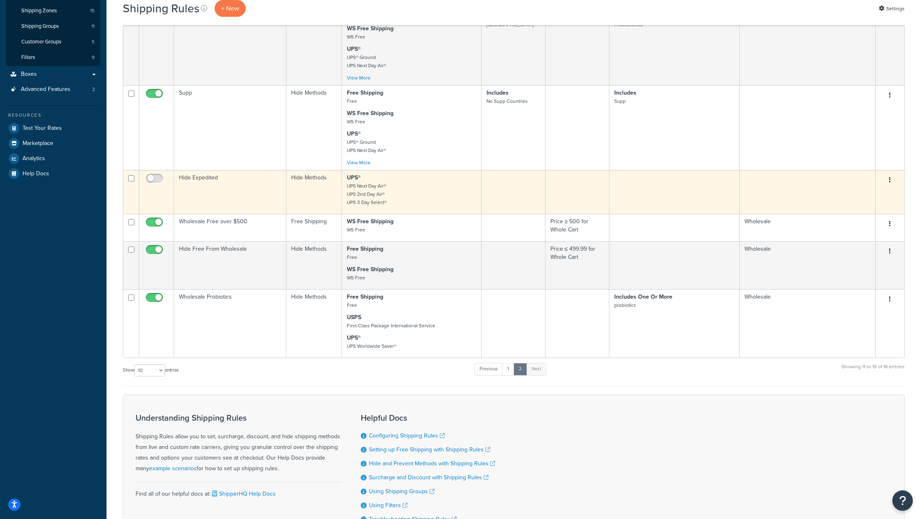
scroll to position [157, 0]
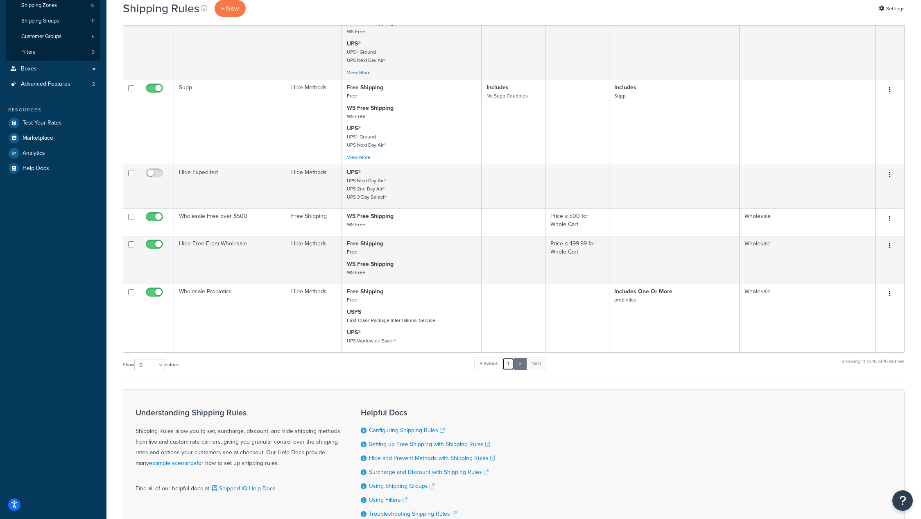
click at [508, 364] on link "1" at bounding box center [508, 363] width 12 height 12
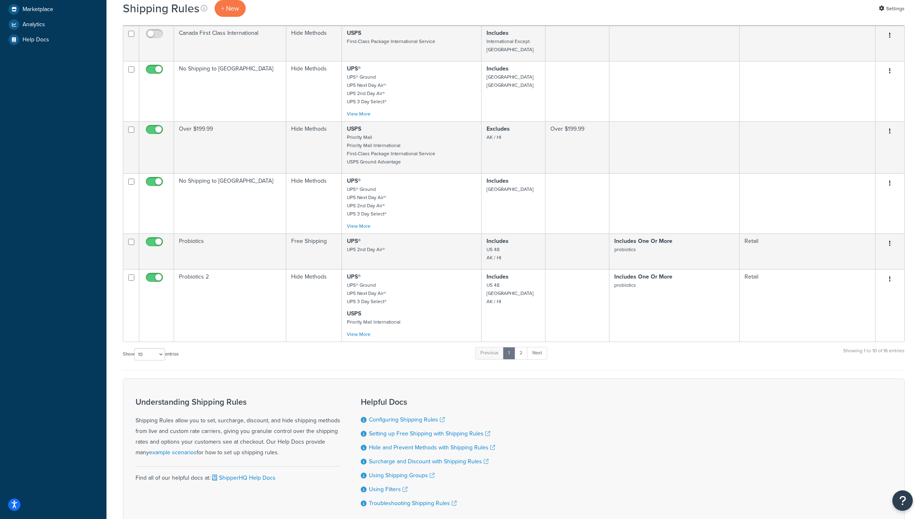
scroll to position [287, 0]
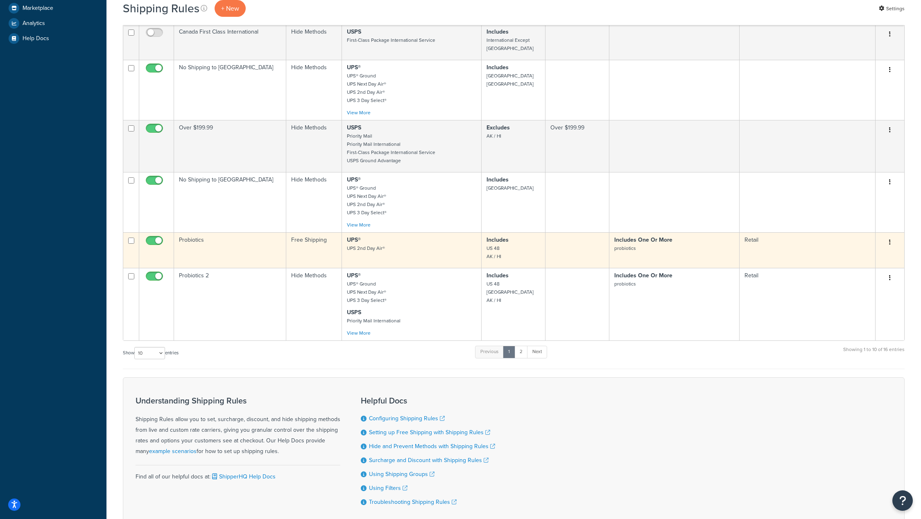
click at [891, 236] on button "button" at bounding box center [889, 242] width 11 height 13
click at [873, 249] on link "Edit" at bounding box center [862, 257] width 65 height 17
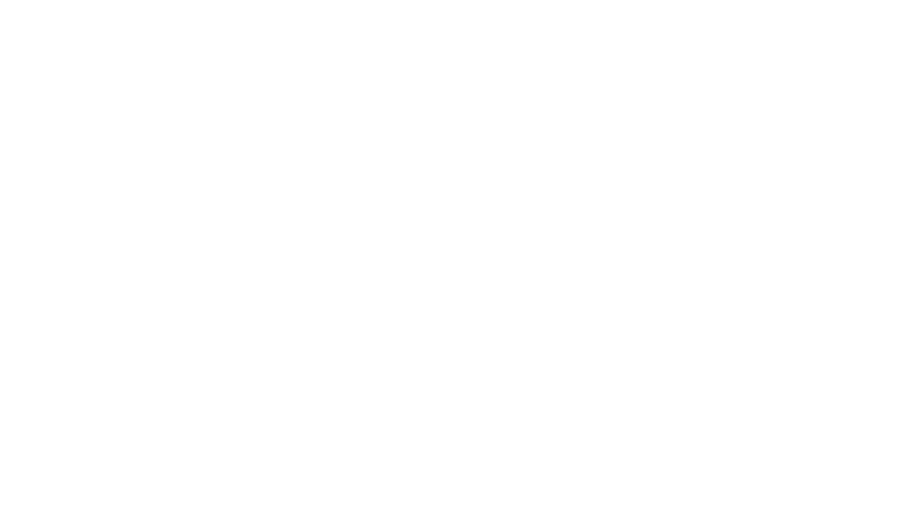
select select "OVERRIDE"
select select "ITEM"
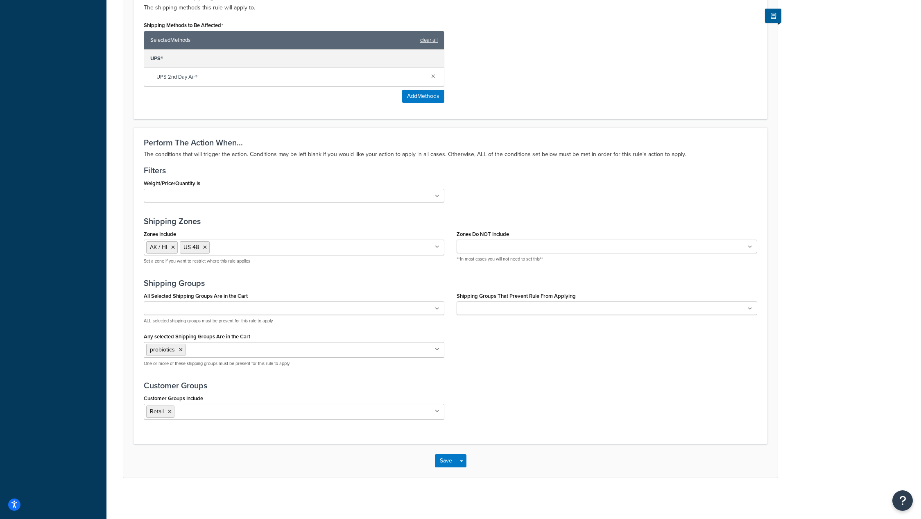
scroll to position [514, 0]
click at [168, 411] on icon at bounding box center [170, 411] width 4 height 5
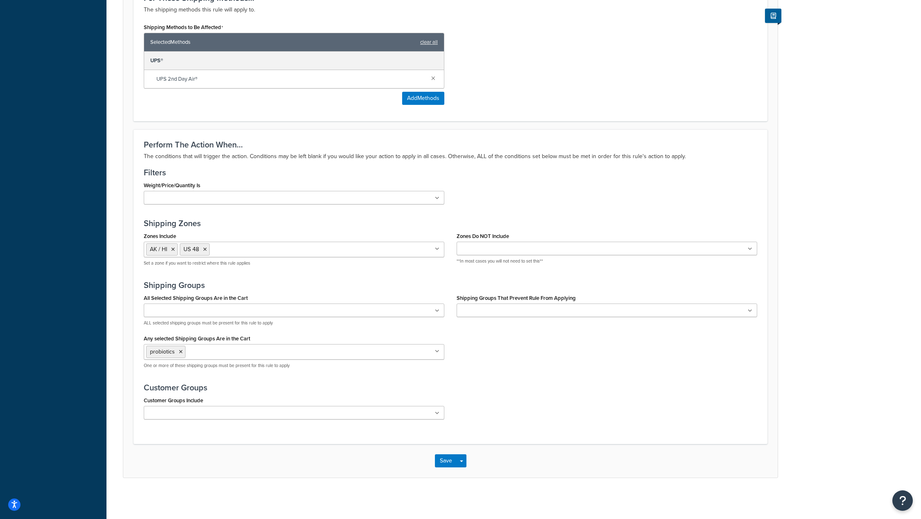
click at [596, 464] on div "Save Save Dropdown Save and Edit Save and Duplicate Save and Create New" at bounding box center [450, 461] width 654 height 34
click at [443, 462] on button "Save" at bounding box center [446, 460] width 22 height 13
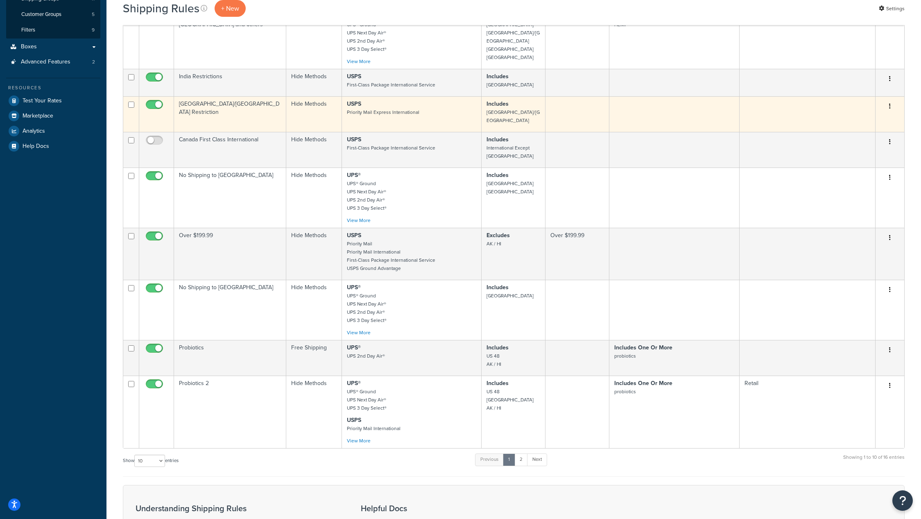
scroll to position [181, 0]
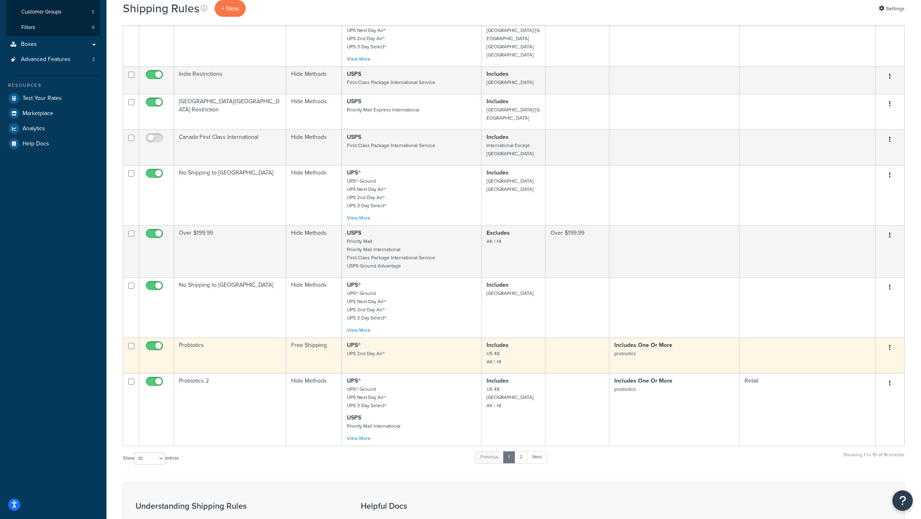
click at [890, 344] on icon "button" at bounding box center [890, 347] width 2 height 6
click at [860, 355] on link "Edit" at bounding box center [862, 363] width 65 height 17
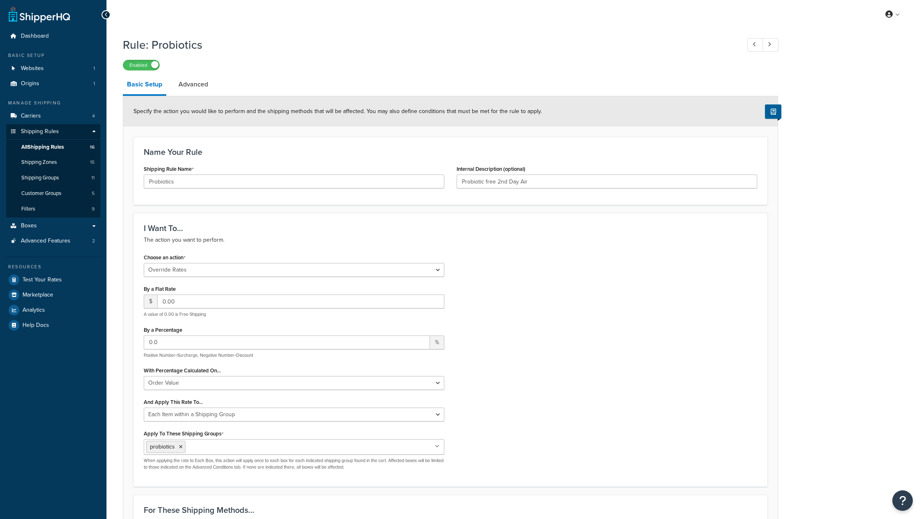
select select "OVERRIDE"
select select "ITEM"
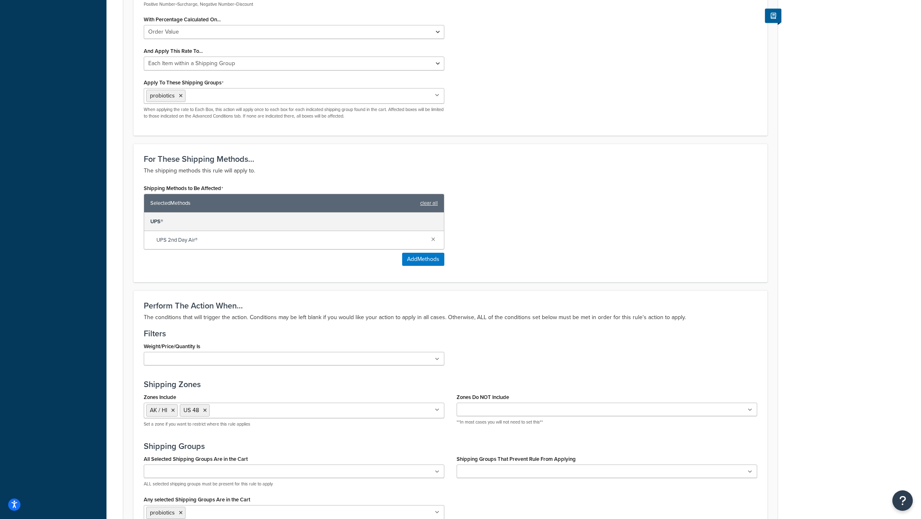
scroll to position [512, 0]
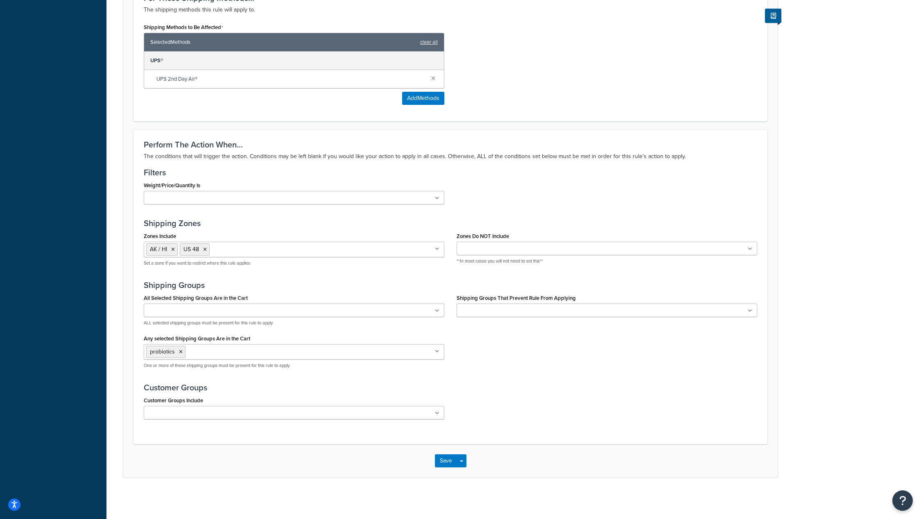
click at [212, 415] on ul at bounding box center [294, 413] width 301 height 14
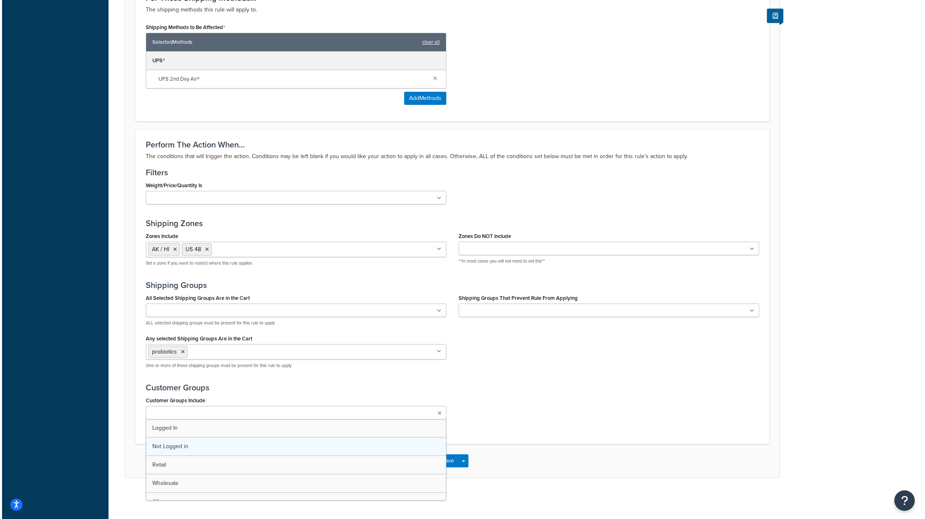
scroll to position [29, 0]
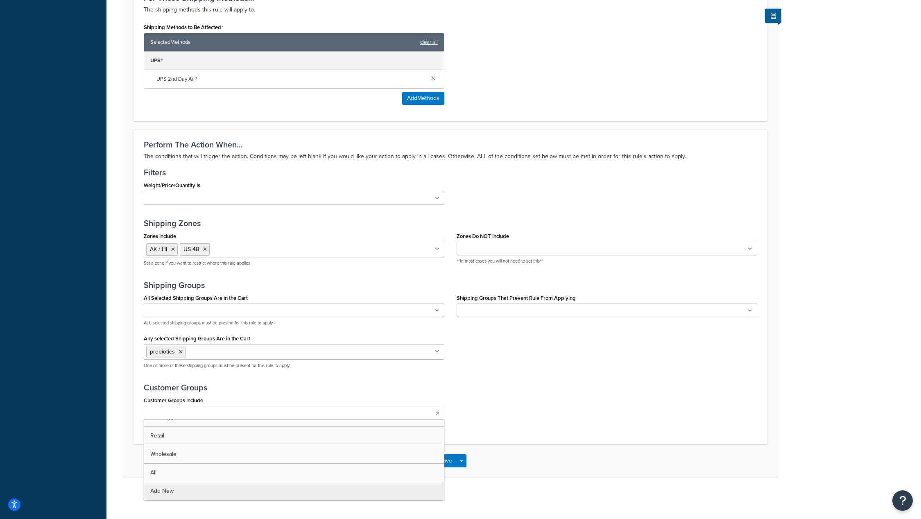
click at [586, 432] on div "Perform The Action When... The conditions that will trigger the action. Conditi…" at bounding box center [450, 286] width 634 height 314
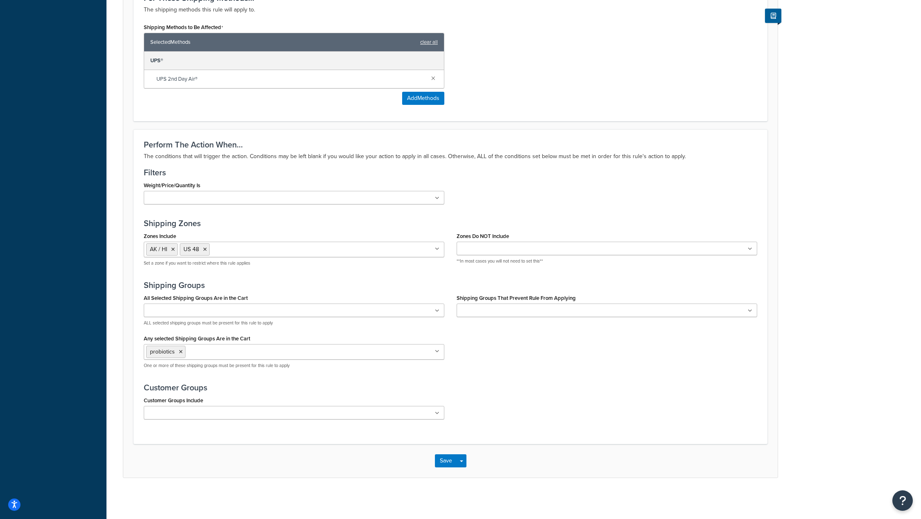
click at [299, 415] on ul at bounding box center [294, 413] width 301 height 14
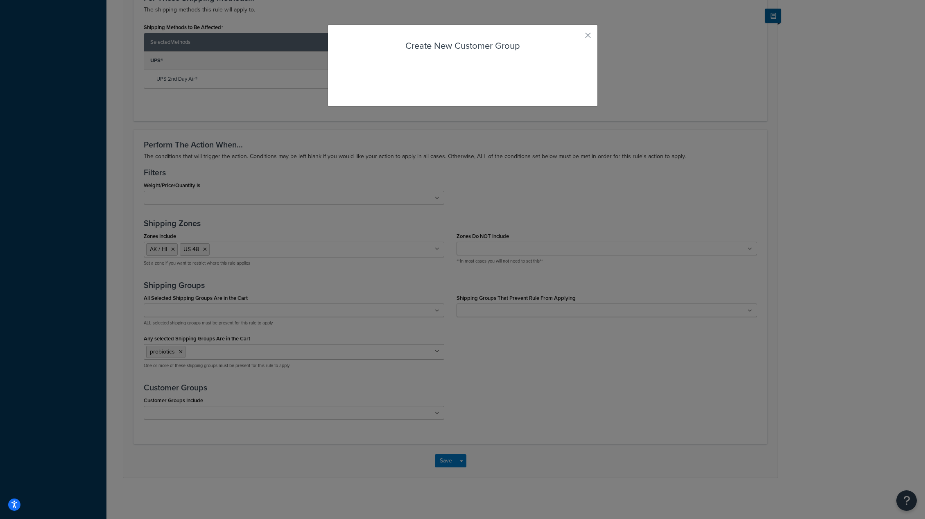
click at [221, 487] on div "Rule: Probiotics Enabled Basic Setup Advanced Specify the action you would like…" at bounding box center [515, 9] width 819 height 977
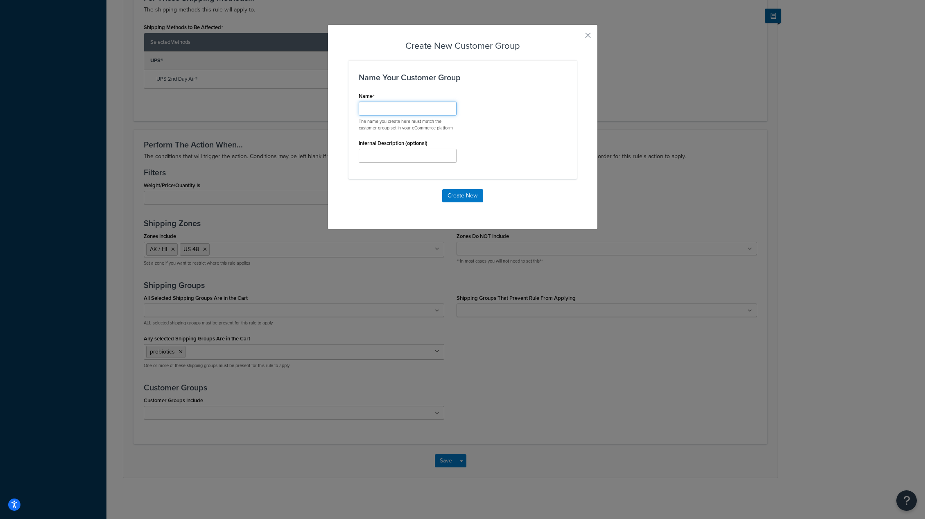
click at [376, 111] on input "Shipping Rule Name" at bounding box center [408, 109] width 98 height 14
paste input "Customers not added to companies"
type input "Customers not added to companies"
click at [459, 194] on button "Create New" at bounding box center [462, 195] width 41 height 13
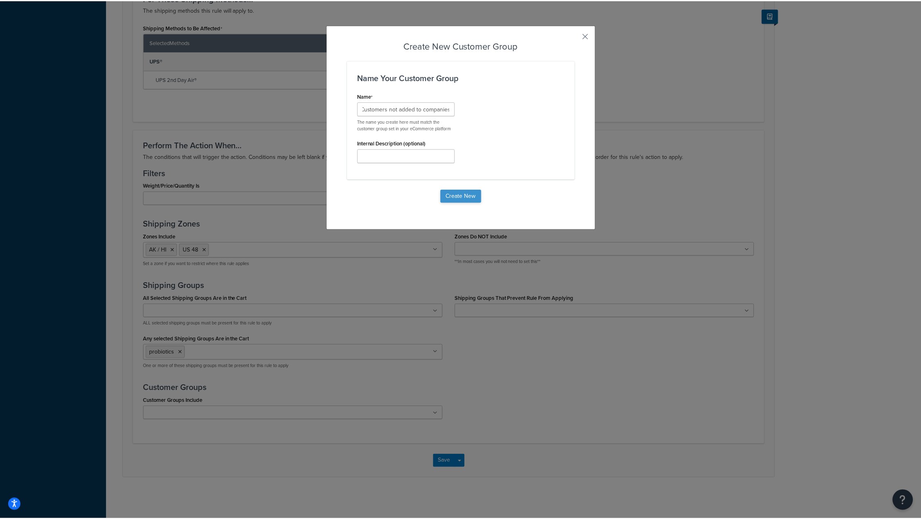
scroll to position [0, 0]
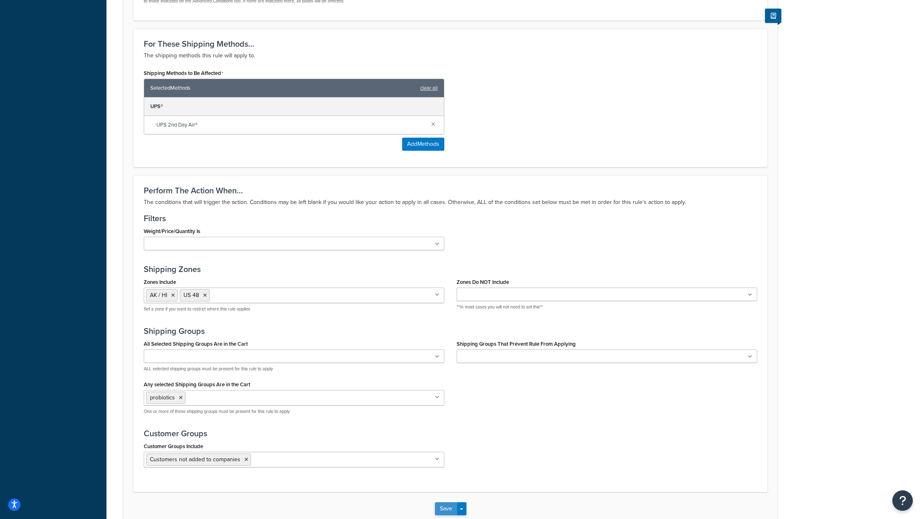
click at [446, 509] on button "Save" at bounding box center [446, 508] width 22 height 13
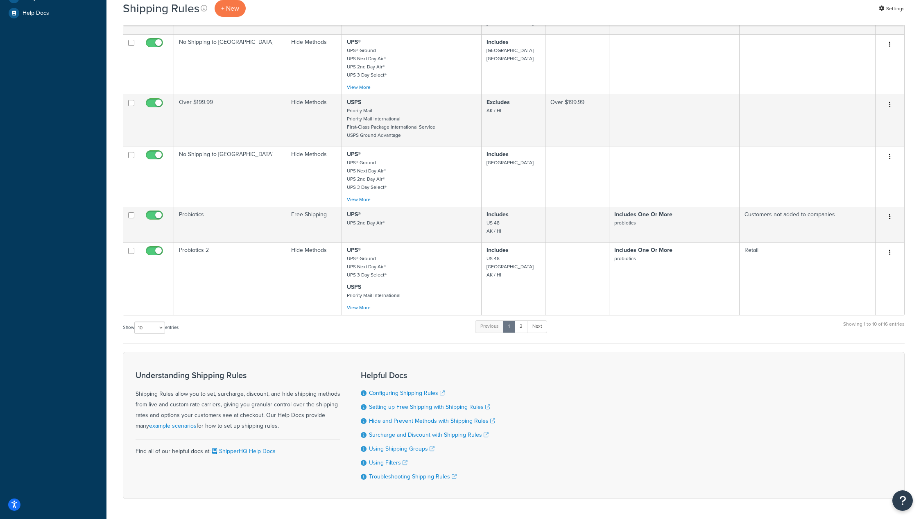
scroll to position [314, 0]
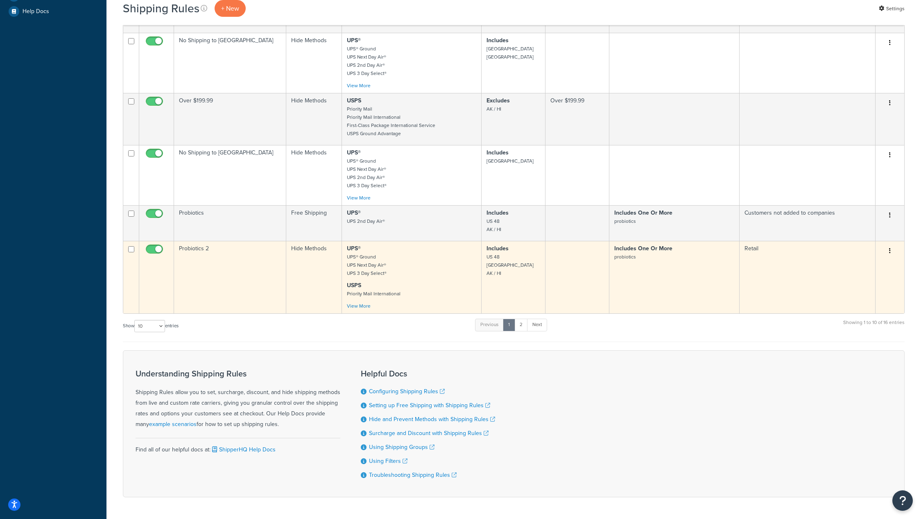
click at [890, 244] on button "button" at bounding box center [889, 250] width 11 height 13
click at [879, 258] on link "Edit" at bounding box center [862, 266] width 65 height 17
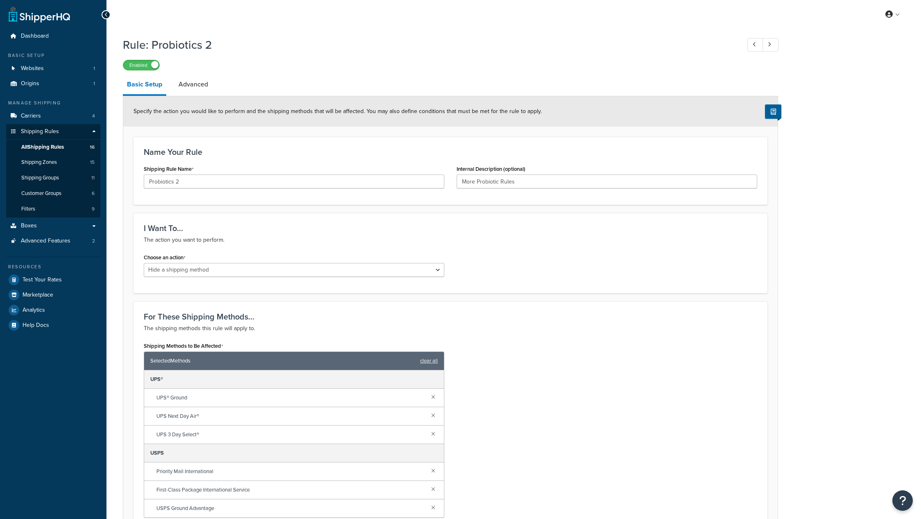
select select "HIDE"
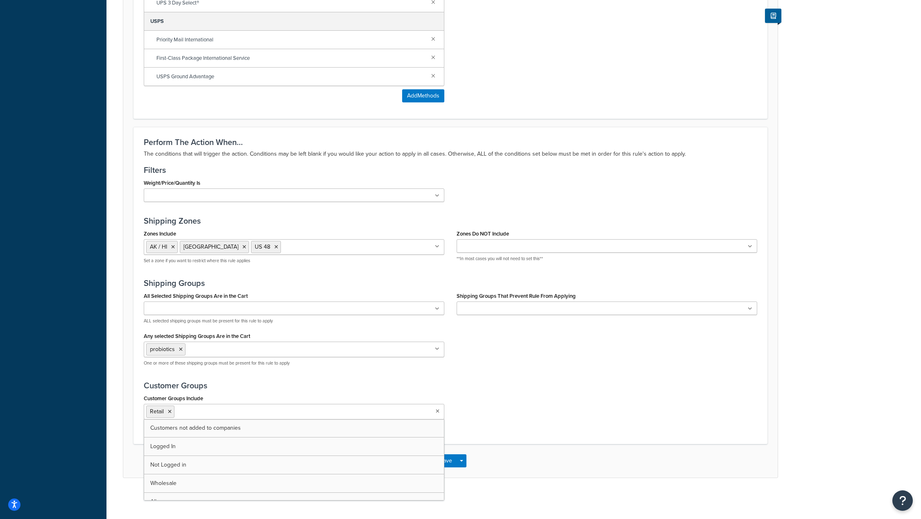
click at [216, 414] on input "Customer Groups Include" at bounding box center [212, 411] width 72 height 9
click at [599, 464] on div "Save Save Dropdown Save and Edit Save and Duplicate Save and Create New" at bounding box center [450, 461] width 654 height 34
click at [448, 463] on button "Save" at bounding box center [446, 460] width 22 height 13
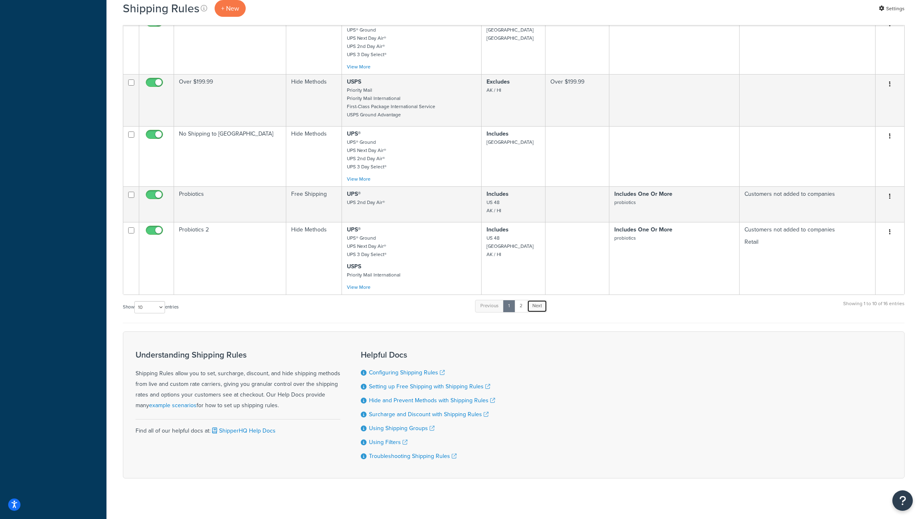
click at [540, 300] on link "Next" at bounding box center [537, 306] width 20 height 12
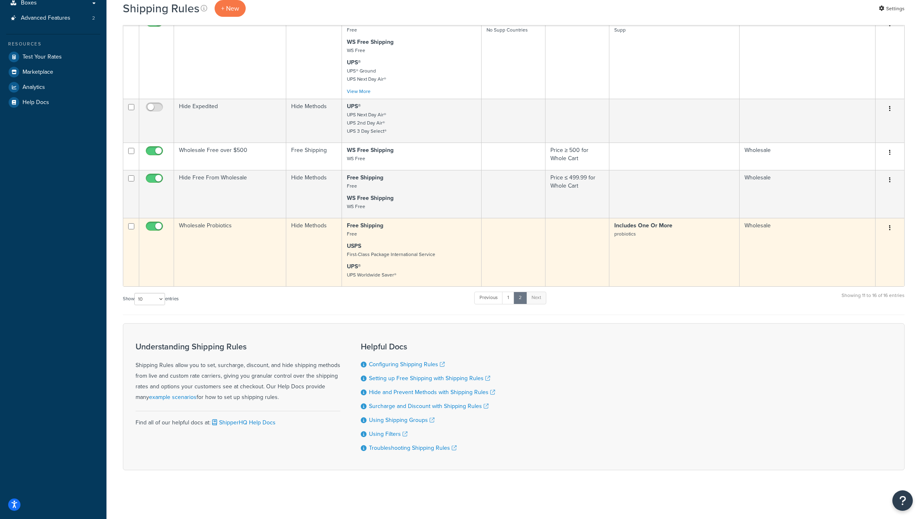
click at [889, 227] on icon "button" at bounding box center [890, 228] width 2 height 6
click at [868, 242] on link "Edit" at bounding box center [862, 243] width 65 height 17
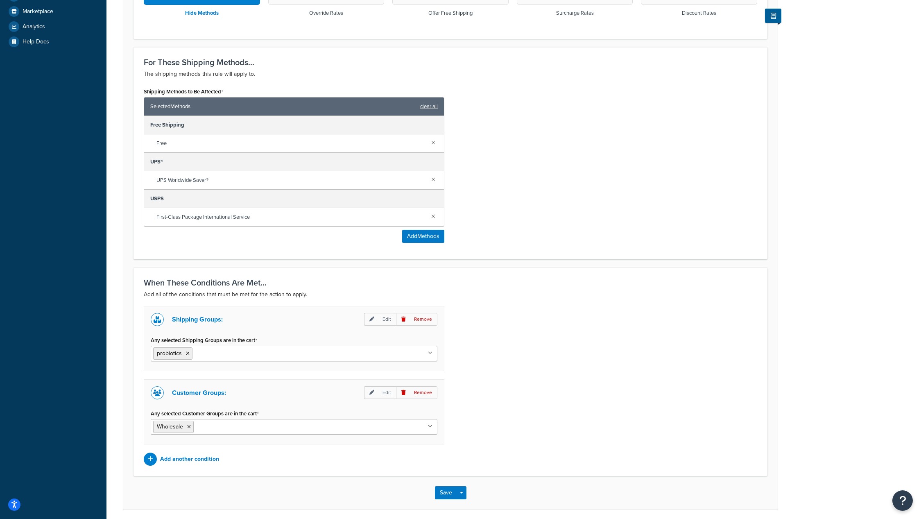
scroll to position [315, 0]
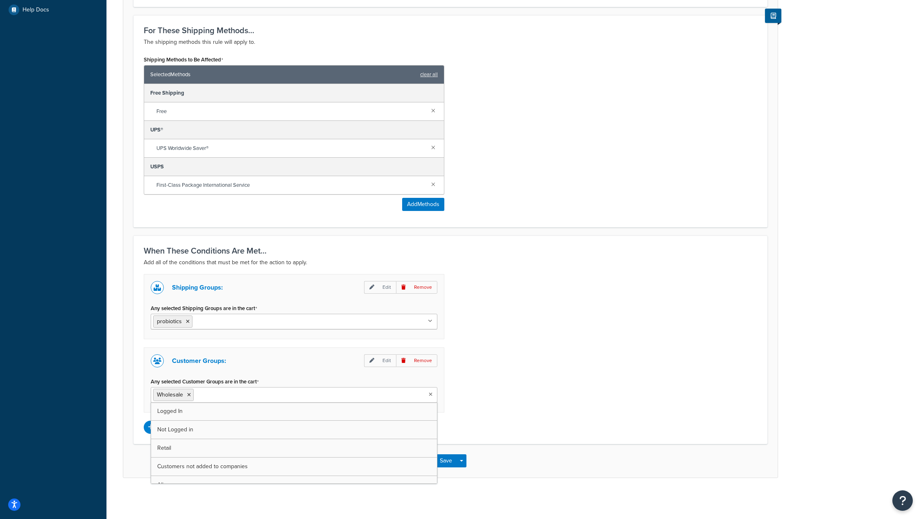
click at [237, 395] on input "Any selected Customer Groups are in the cart" at bounding box center [232, 394] width 72 height 9
paste input "Customers not added to companies"
type input "Customers not added to companies"
click at [201, 395] on input "Customers not added to companies" at bounding box center [232, 394] width 72 height 9
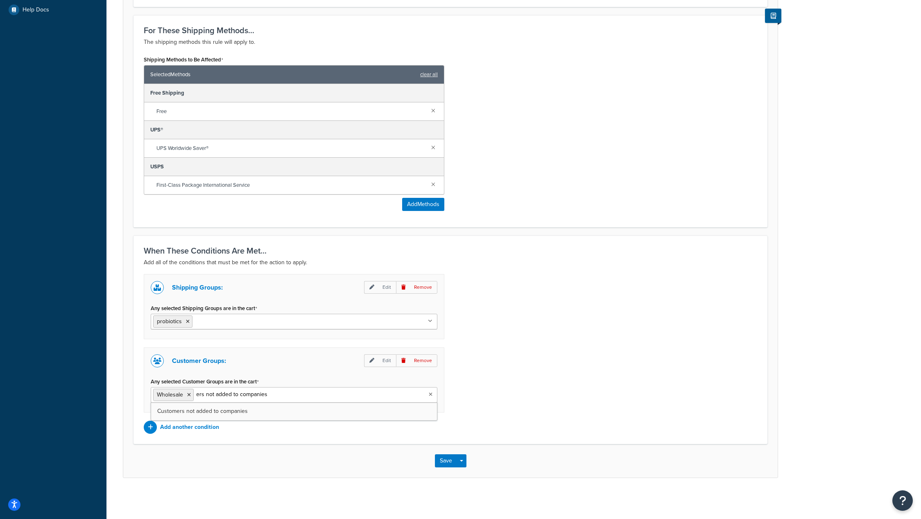
click at [201, 395] on input "Customers not added to companies" at bounding box center [232, 394] width 72 height 9
click at [567, 391] on div "Shipping Groups: Edit Remove Any selected Shipping Groups are in the cart probi…" at bounding box center [451, 354] width 626 height 160
click at [240, 396] on input "Any selected Customer Groups are in the cart" at bounding box center [232, 394] width 72 height 9
click at [573, 383] on div "Shipping Groups: Edit Remove Any selected Shipping Groups are in the cart probi…" at bounding box center [451, 354] width 626 height 160
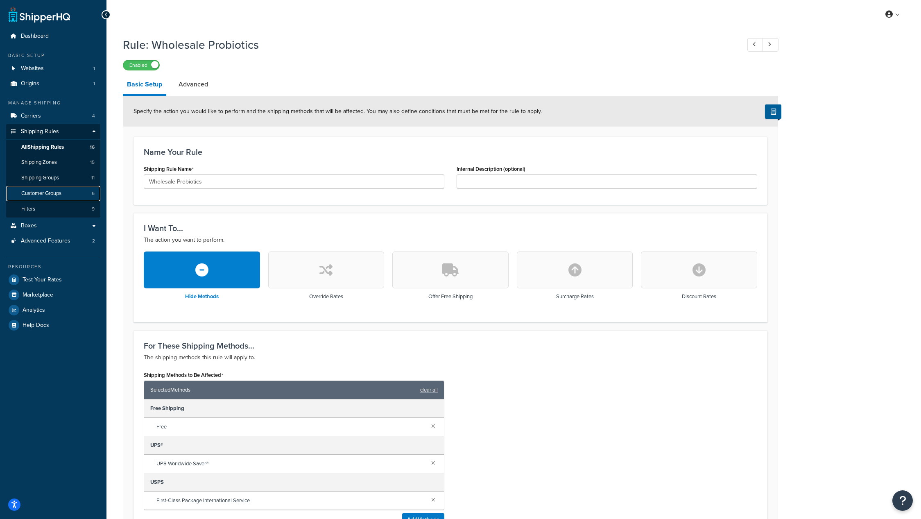
click at [48, 195] on span "Customer Groups" at bounding box center [41, 193] width 40 height 7
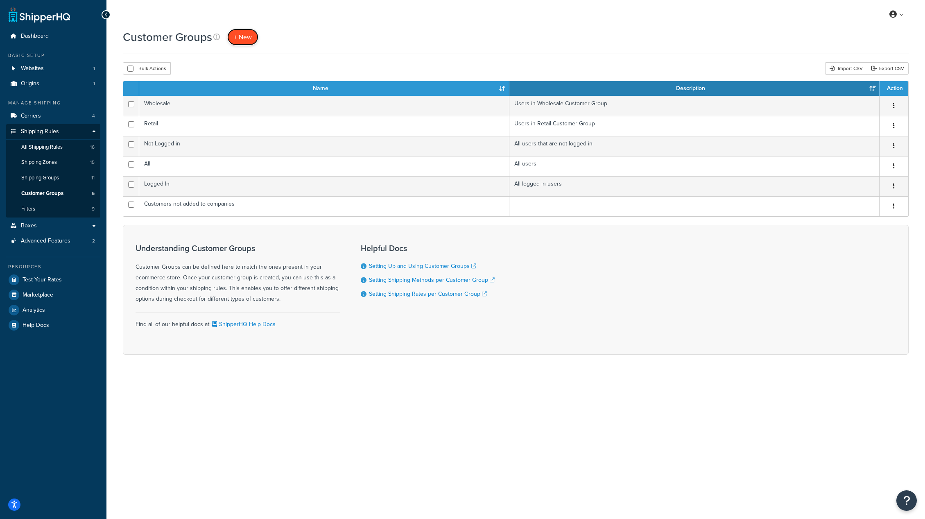
click at [247, 39] on span "+ New" at bounding box center [243, 36] width 18 height 9
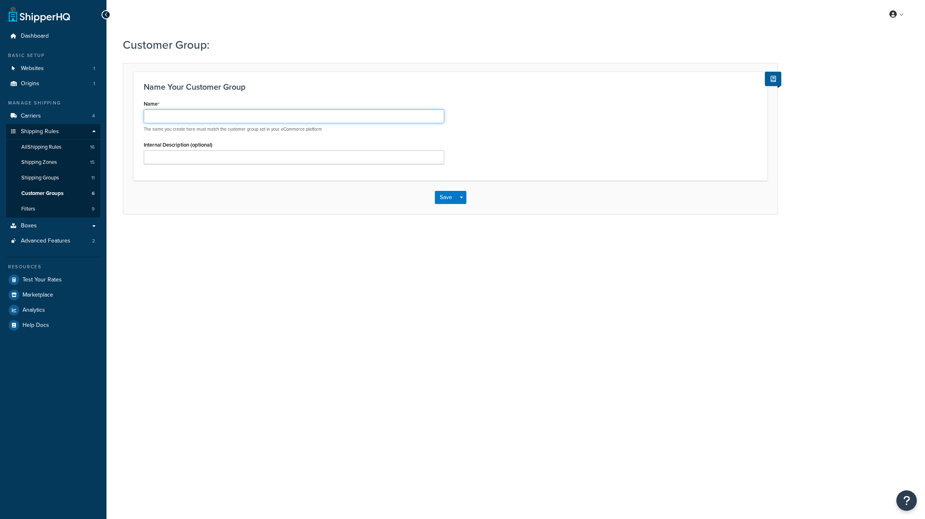
click at [218, 120] on input "Name" at bounding box center [294, 116] width 301 height 14
paste input "Customers not added to companies"
click at [183, 118] on input "Customers not added to companies" at bounding box center [294, 116] width 301 height 14
type input "Customers added to companies"
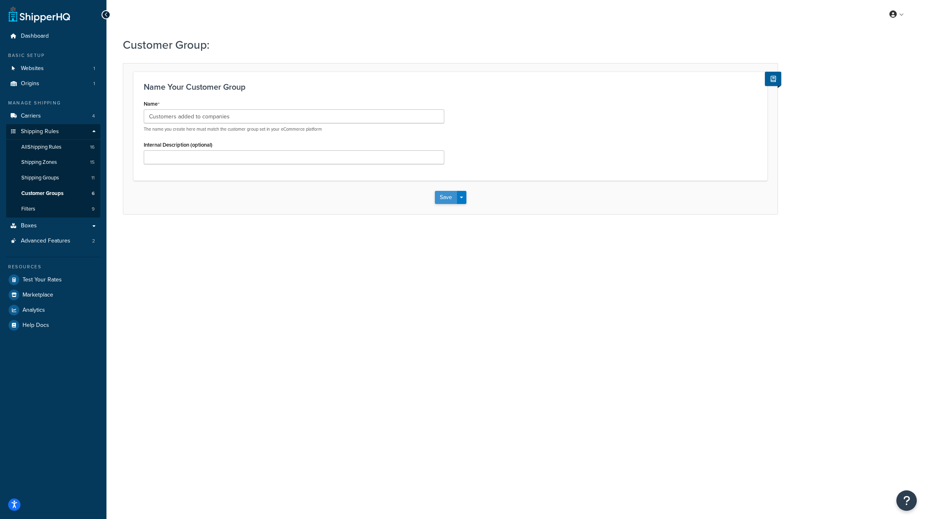
click at [446, 197] on button "Save" at bounding box center [446, 197] width 22 height 13
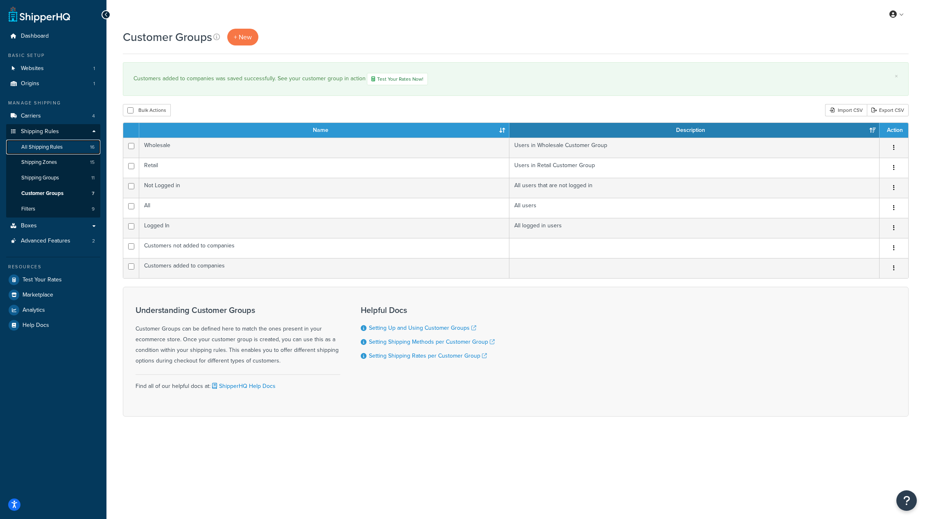
click at [48, 147] on span "All Shipping Rules" at bounding box center [41, 147] width 41 height 7
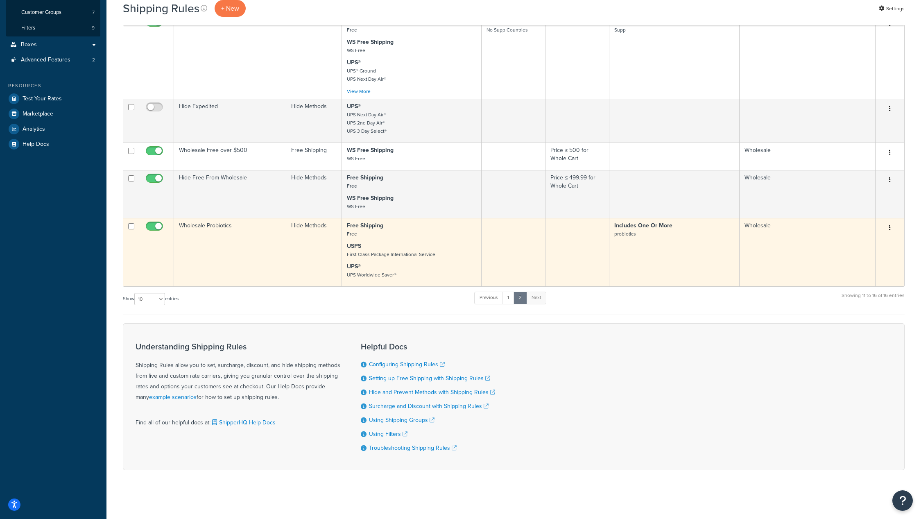
click at [890, 226] on button "button" at bounding box center [889, 228] width 11 height 13
click at [875, 242] on link "Edit" at bounding box center [862, 243] width 65 height 17
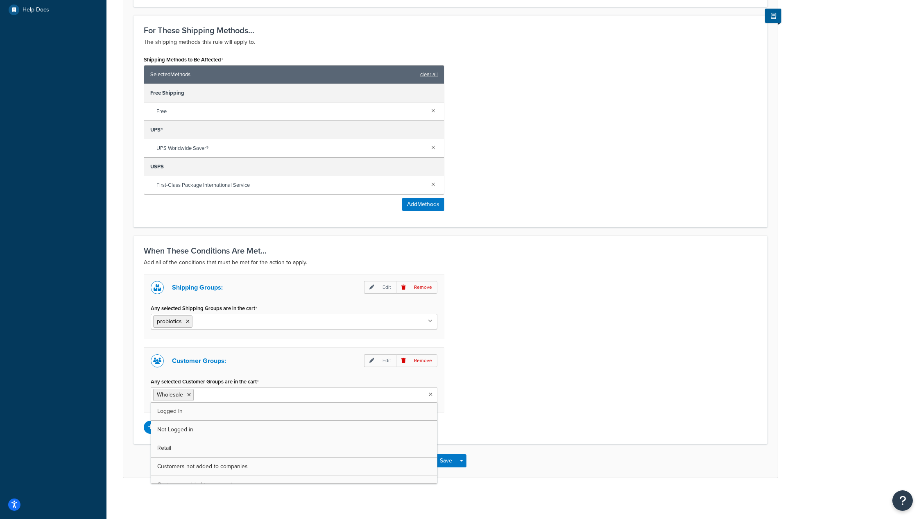
click at [269, 394] on ul "Wholesale" at bounding box center [294, 395] width 287 height 16
click at [594, 393] on div "Shipping Groups: Edit Remove Any selected Shipping Groups are in the cart probi…" at bounding box center [451, 354] width 626 height 160
click at [197, 396] on icon at bounding box center [199, 394] width 4 height 5
click at [604, 387] on div "Shipping Groups: Edit Remove Any selected Shipping Groups are in the cart probi…" at bounding box center [451, 354] width 626 height 160
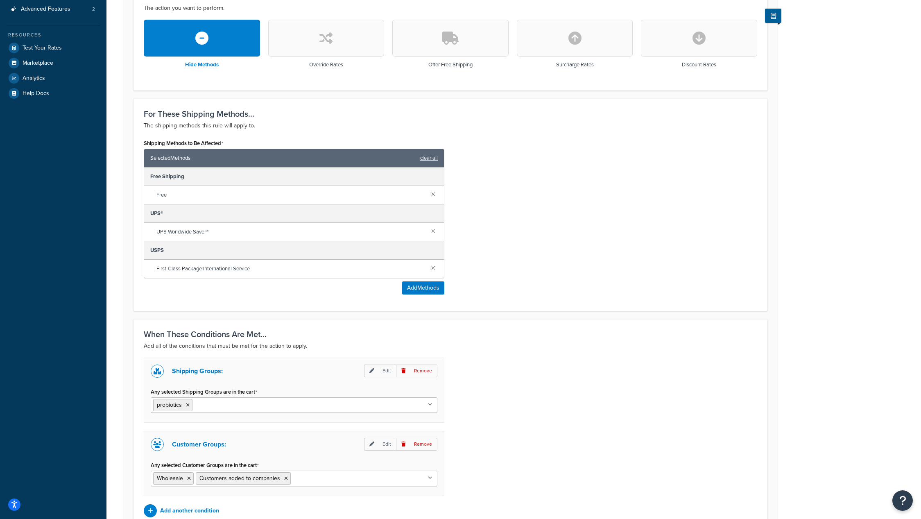
scroll to position [315, 0]
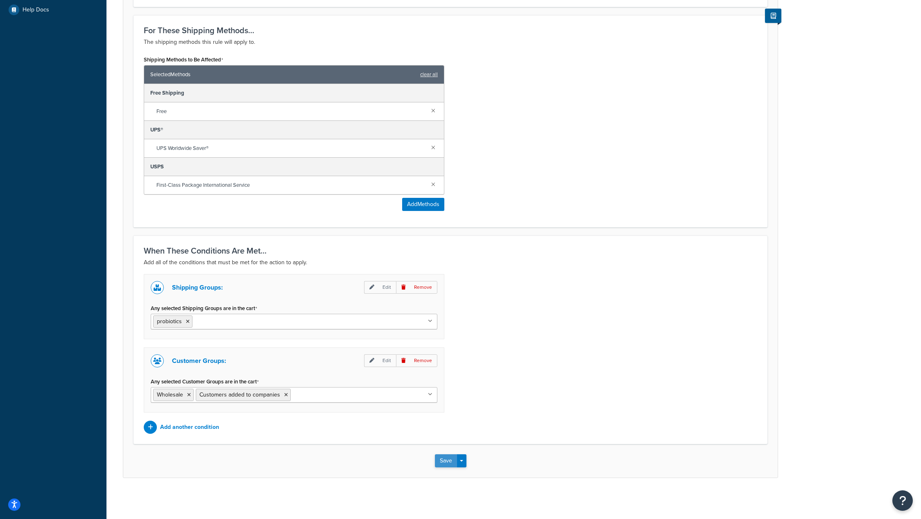
click at [446, 463] on button "Save" at bounding box center [446, 460] width 22 height 13
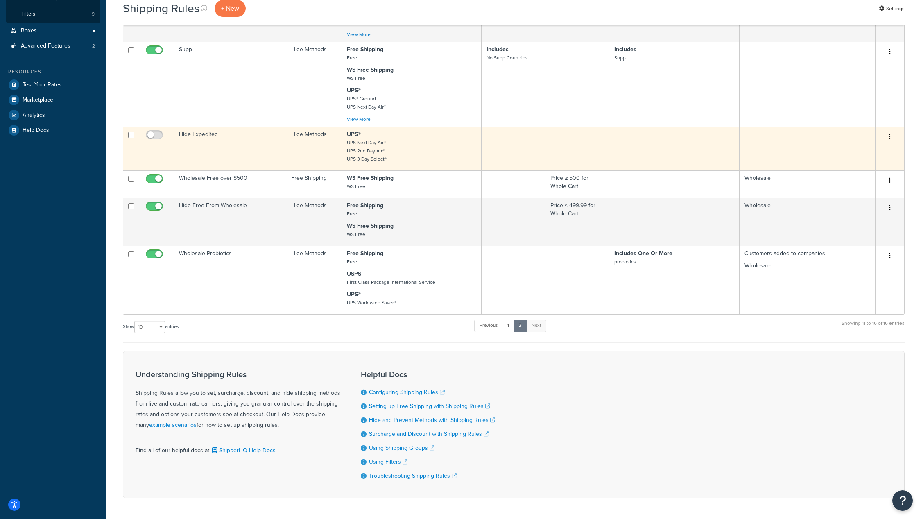
scroll to position [223, 0]
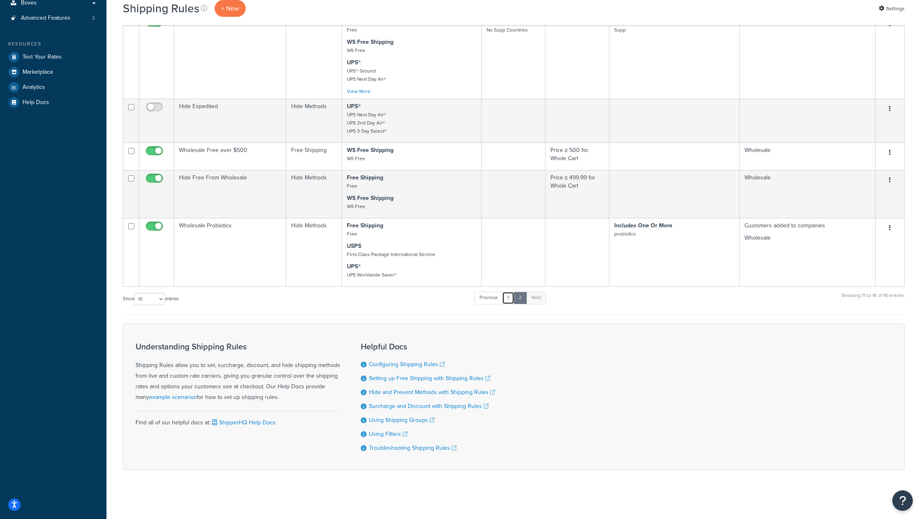
click at [509, 298] on link "1" at bounding box center [508, 298] width 12 height 12
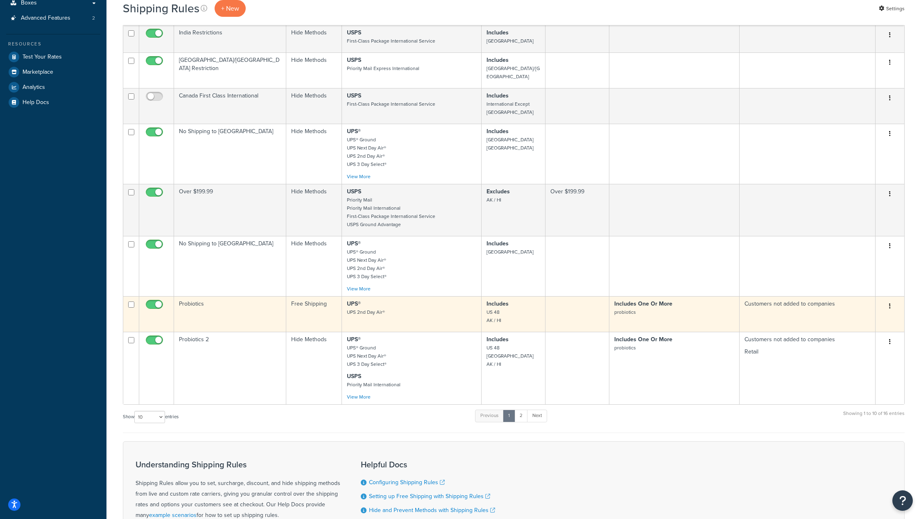
click at [892, 300] on button "button" at bounding box center [889, 306] width 11 height 13
click at [876, 313] on link "Edit" at bounding box center [862, 321] width 65 height 17
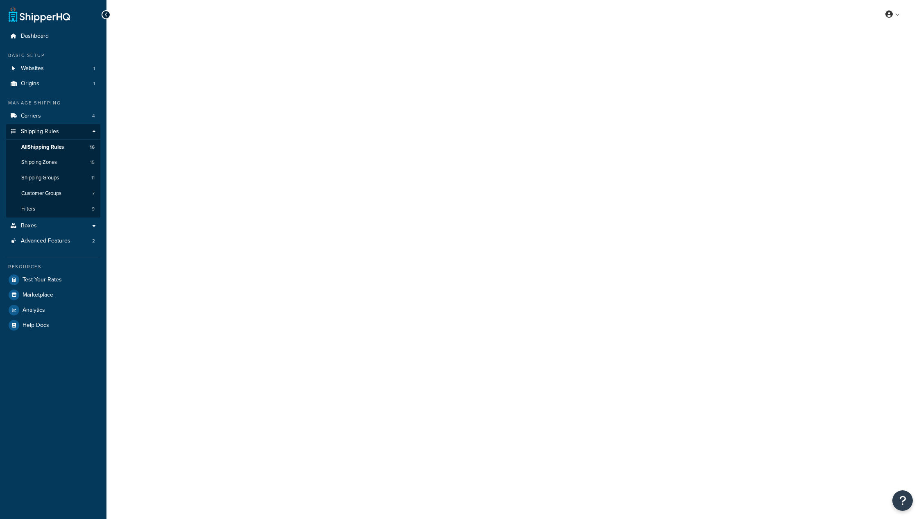
select select "OVERRIDE"
select select "ITEM"
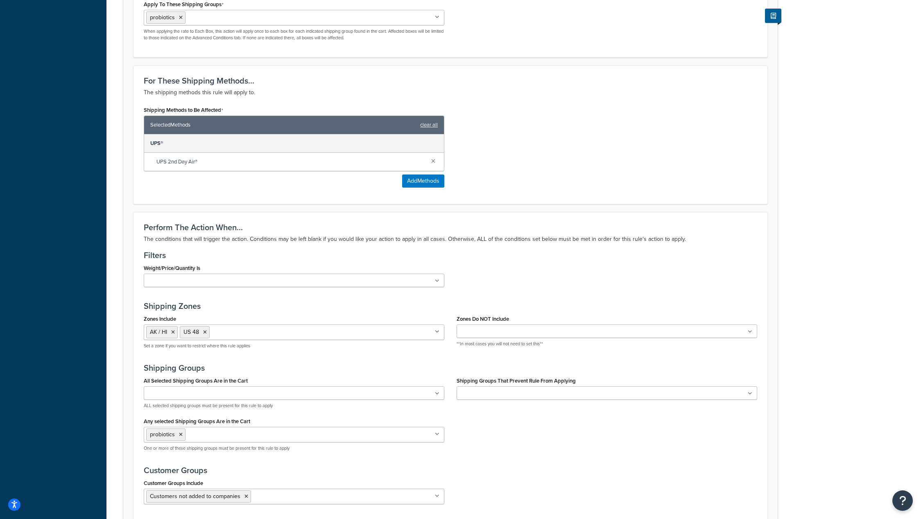
scroll to position [514, 0]
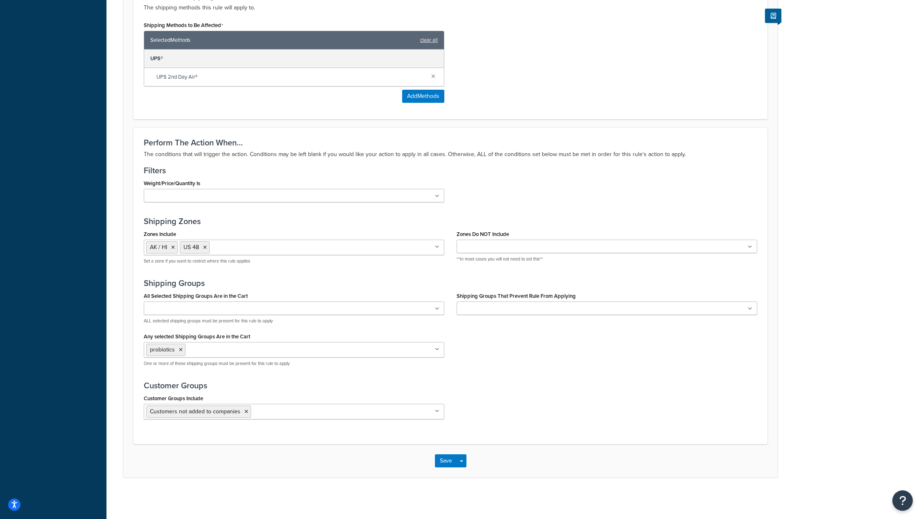
click at [293, 409] on input "Customer Groups Include" at bounding box center [289, 411] width 72 height 9
click at [602, 421] on div "Customer Groups Include Customers not added to companies Retail Customers added…" at bounding box center [451, 408] width 626 height 33
click at [315, 412] on input "Customer Groups Include" at bounding box center [319, 411] width 72 height 9
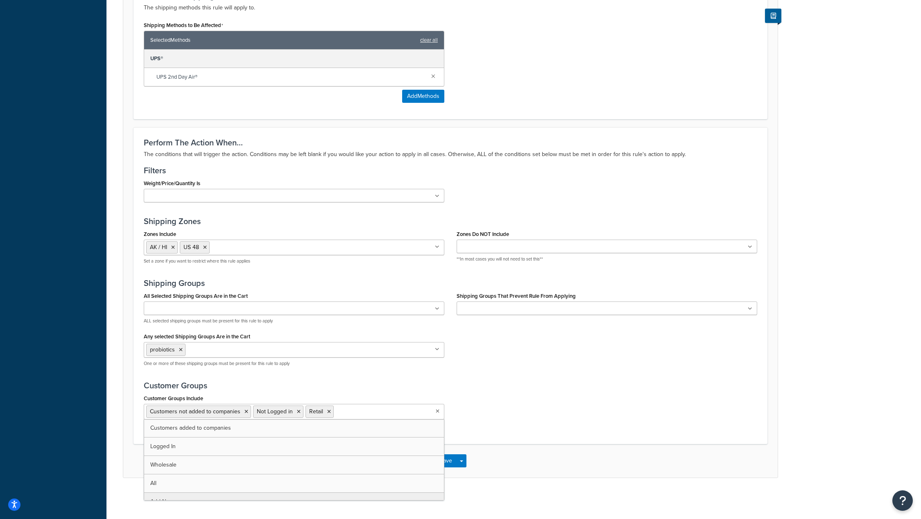
click at [624, 409] on div "Customer Groups Include Customers not added to companies Not Logged in Retail C…" at bounding box center [451, 408] width 626 height 33
click at [443, 463] on button "Save" at bounding box center [446, 460] width 22 height 13
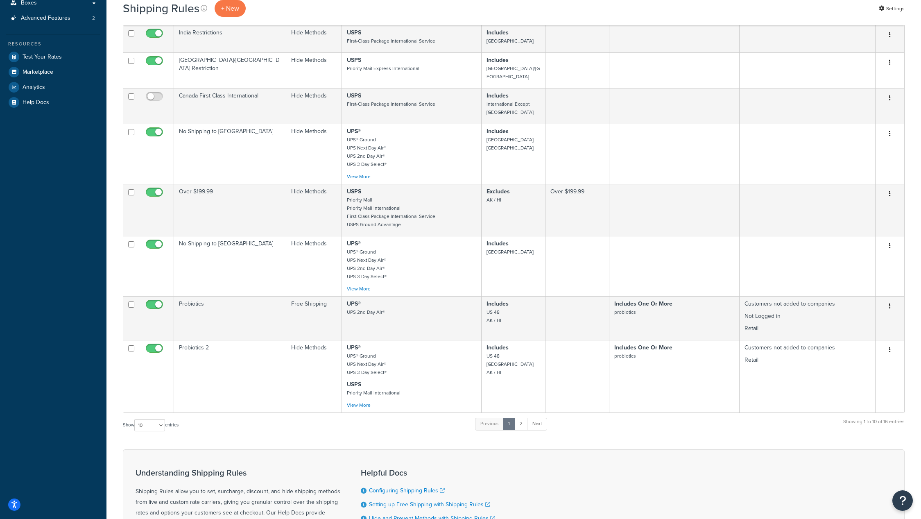
scroll to position [341, 0]
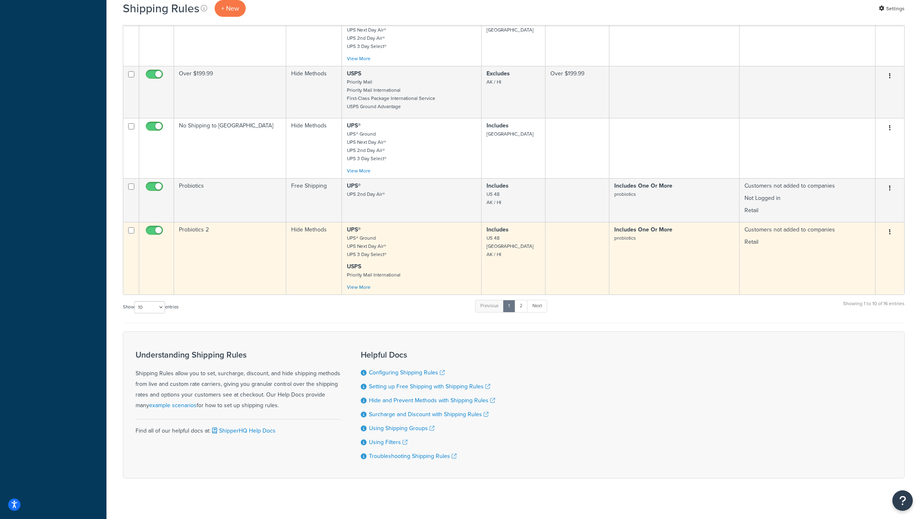
click at [891, 226] on button "button" at bounding box center [889, 232] width 11 height 13
click at [874, 239] on link "Edit" at bounding box center [862, 247] width 65 height 17
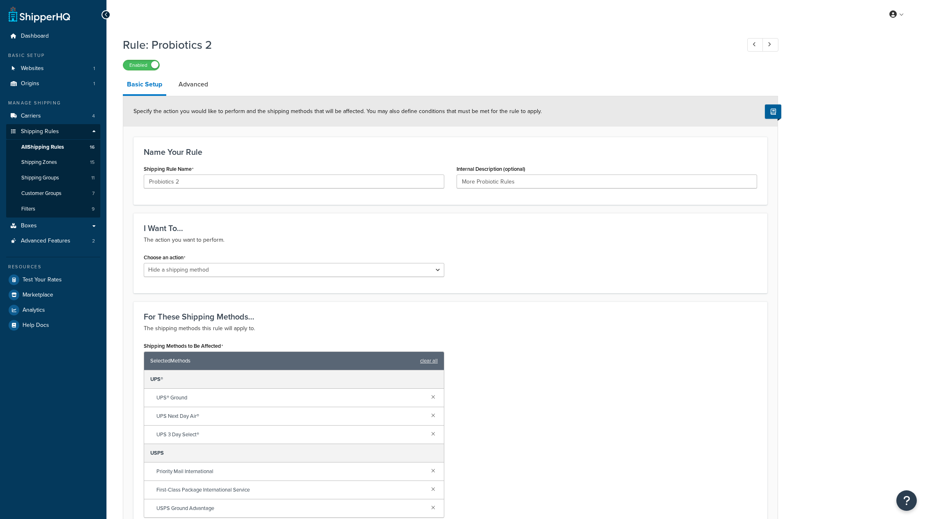
select select "HIDE"
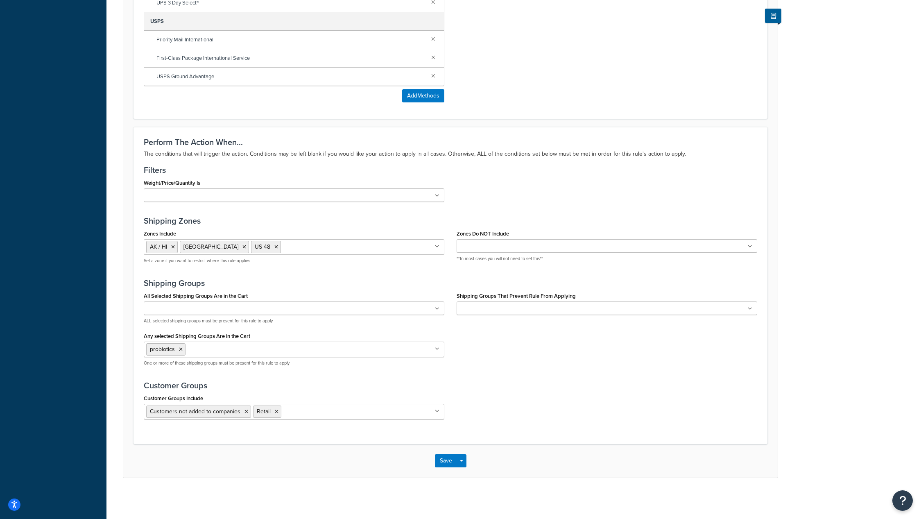
click at [321, 416] on ul "Customers not added to companies Retail" at bounding box center [294, 412] width 301 height 16
click at [637, 434] on div "Perform The Action When... The conditions that will trigger the action. Conditi…" at bounding box center [450, 285] width 634 height 317
click at [448, 460] on button "Save" at bounding box center [446, 460] width 22 height 13
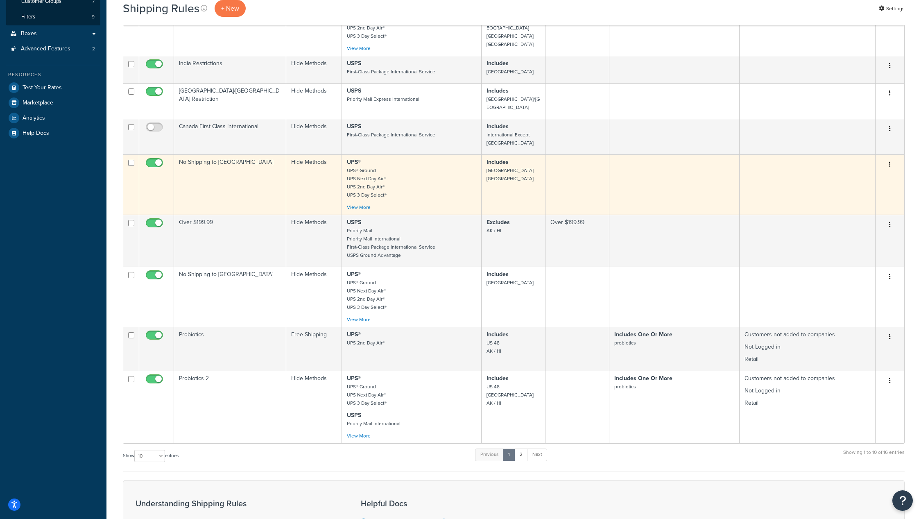
scroll to position [194, 0]
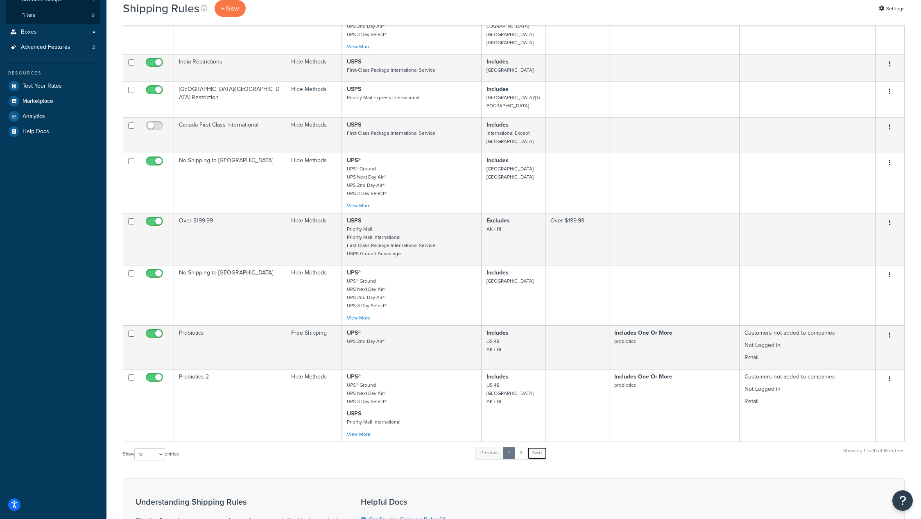
click at [539, 448] on link "Next" at bounding box center [537, 453] width 20 height 12
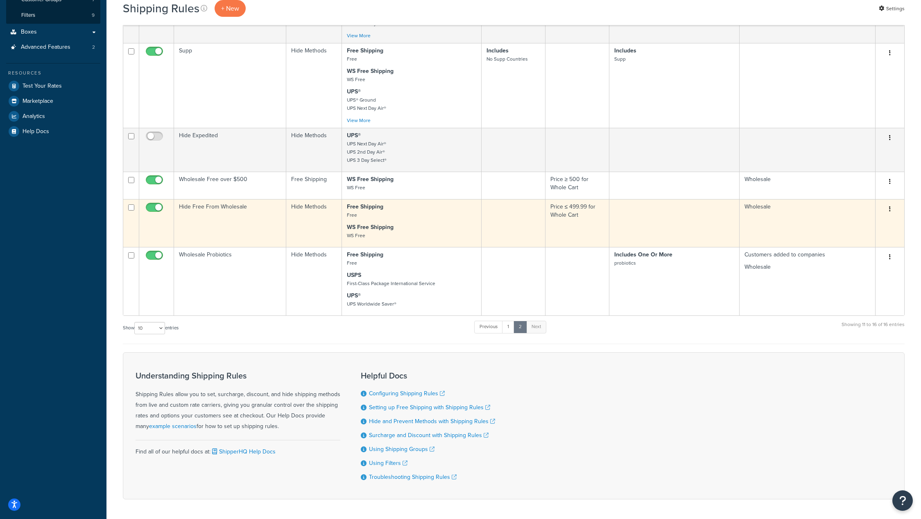
click at [888, 209] on button "button" at bounding box center [889, 209] width 11 height 13
click at [875, 221] on link "Edit" at bounding box center [862, 224] width 65 height 17
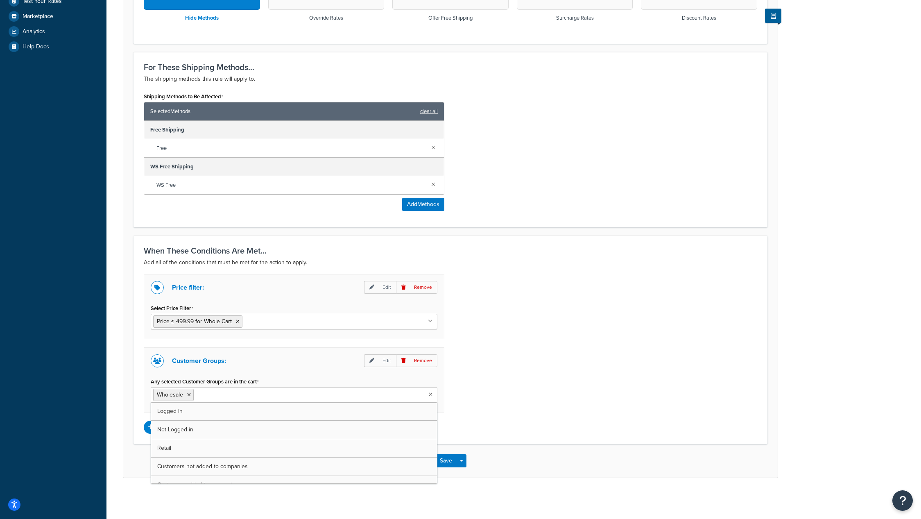
click at [229, 395] on input "Any selected Customer Groups are in the cart" at bounding box center [232, 394] width 72 height 9
click at [595, 484] on div "Rule: Hide Free From Wholesale Enabled Basic Setup Advanced Specify the action …" at bounding box center [513, 126] width 814 height 744
click at [448, 462] on button "Save" at bounding box center [446, 460] width 22 height 13
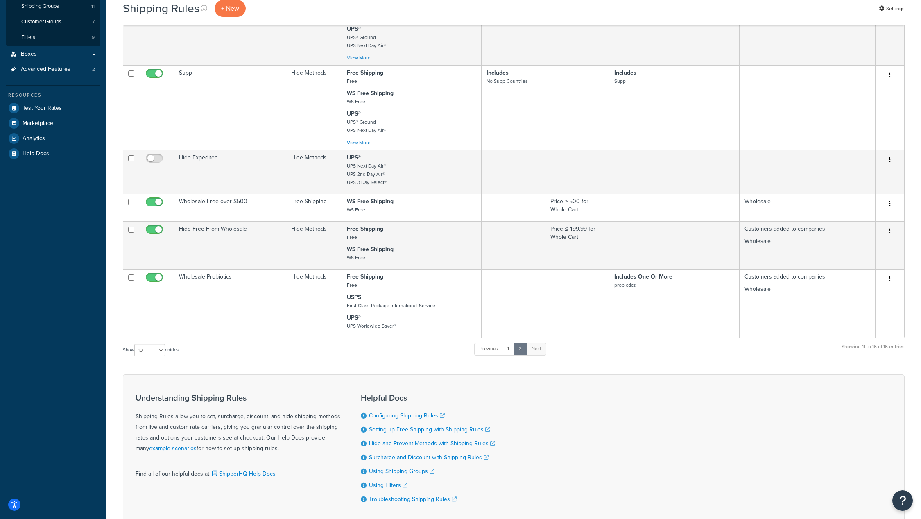
scroll to position [179, 0]
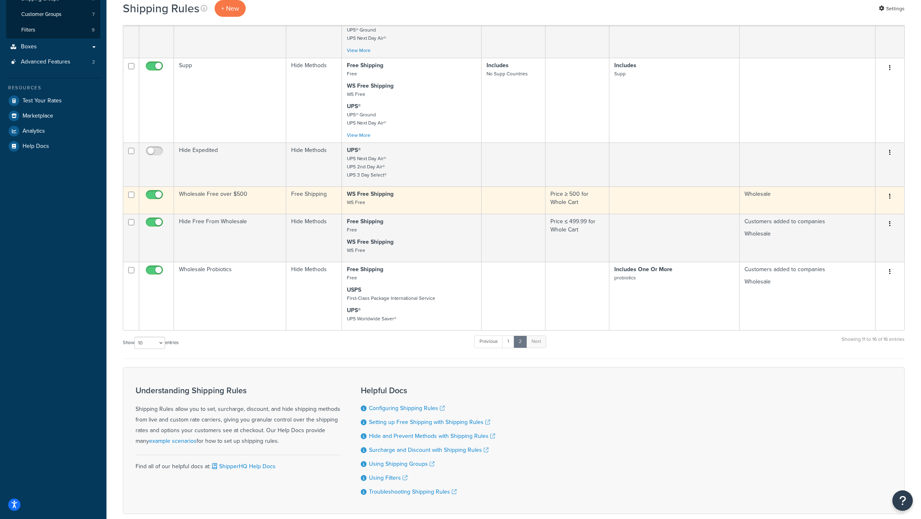
click at [890, 198] on icon "button" at bounding box center [890, 196] width 2 height 6
click at [867, 211] on link "Edit" at bounding box center [862, 212] width 65 height 17
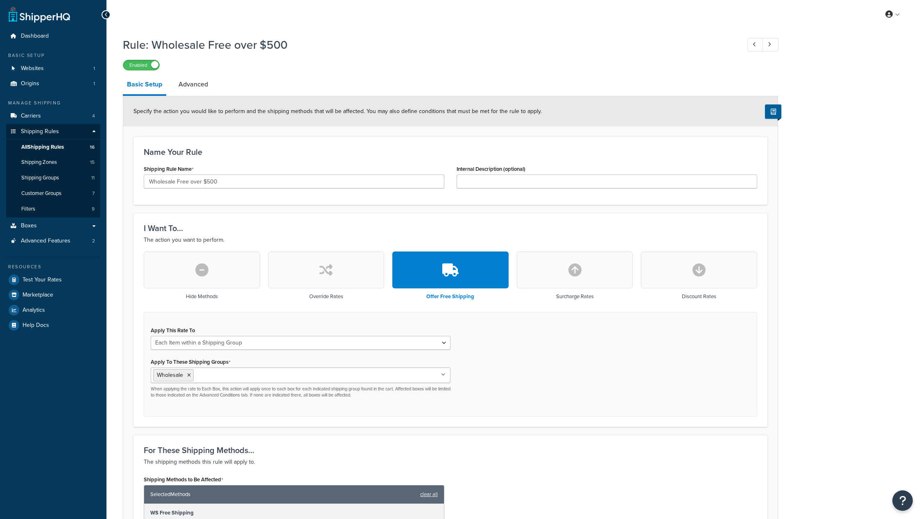
select select "ITEM"
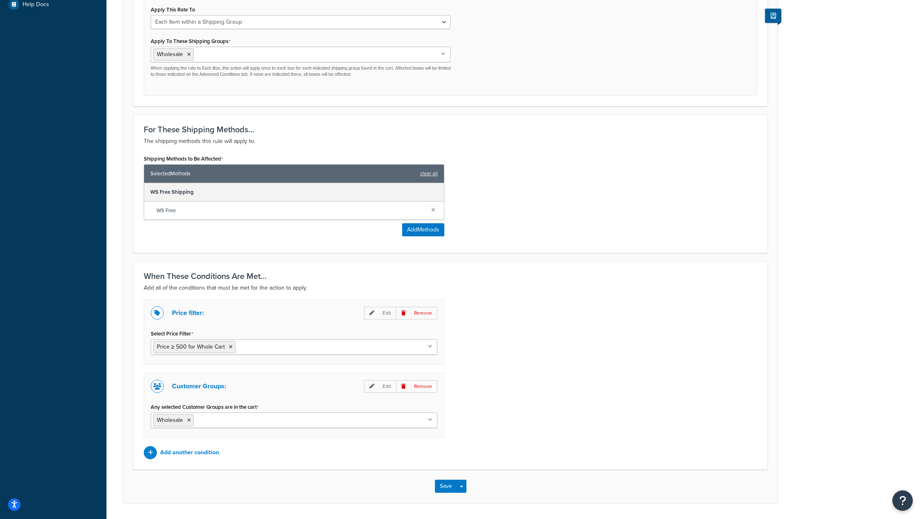
scroll to position [326, 0]
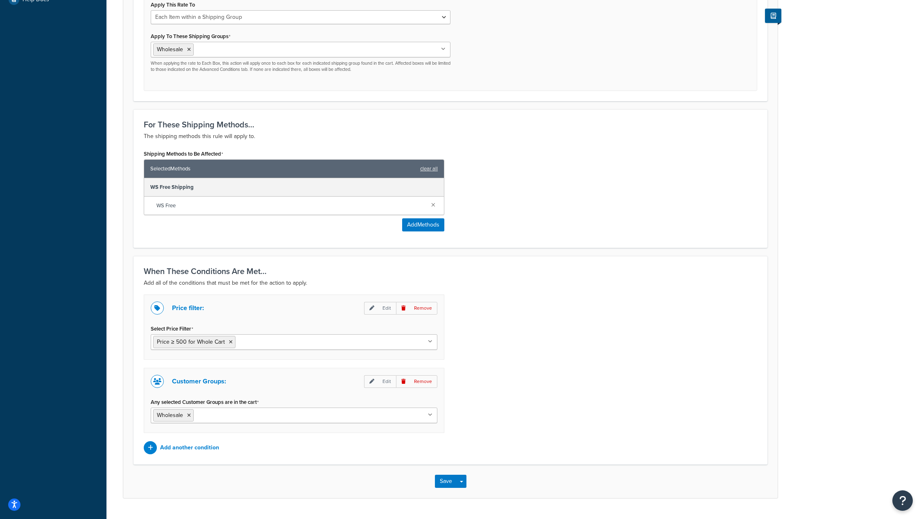
click at [387, 418] on ul "Wholesale" at bounding box center [294, 415] width 287 height 16
click at [503, 461] on div "When These Conditions Are Met... Add all of the conditions that must be met for…" at bounding box center [450, 360] width 634 height 208
click at [443, 479] on button "Save" at bounding box center [446, 481] width 22 height 13
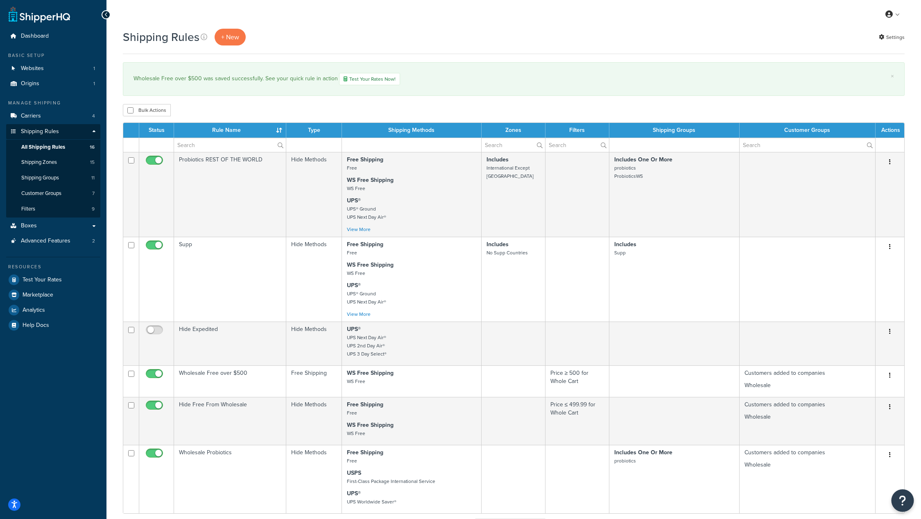
click at [904, 495] on icon "Open Resource Center" at bounding box center [903, 500] width 8 height 11
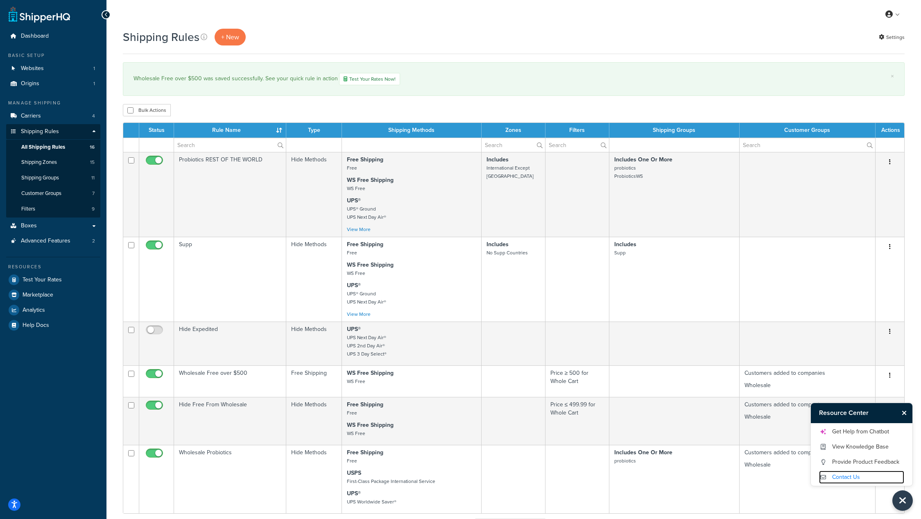
click at [849, 475] on link "Contact Us" at bounding box center [861, 476] width 85 height 13
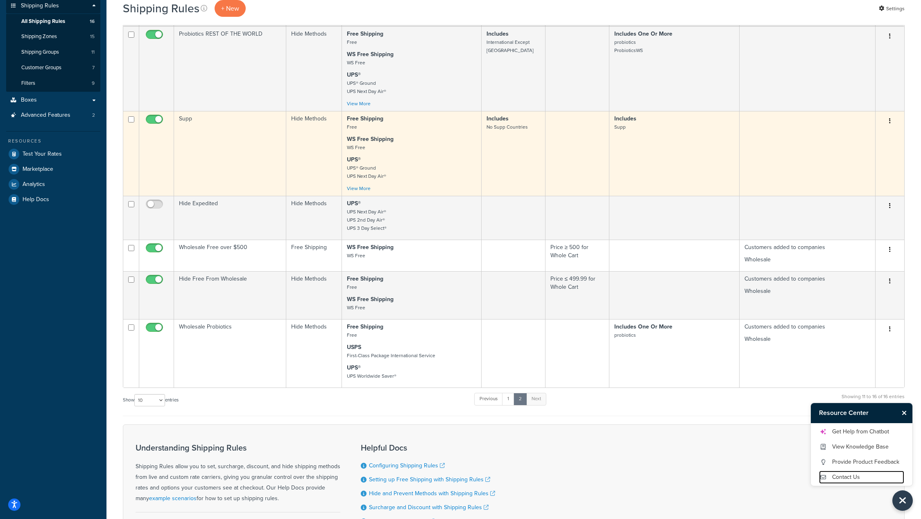
scroll to position [127, 0]
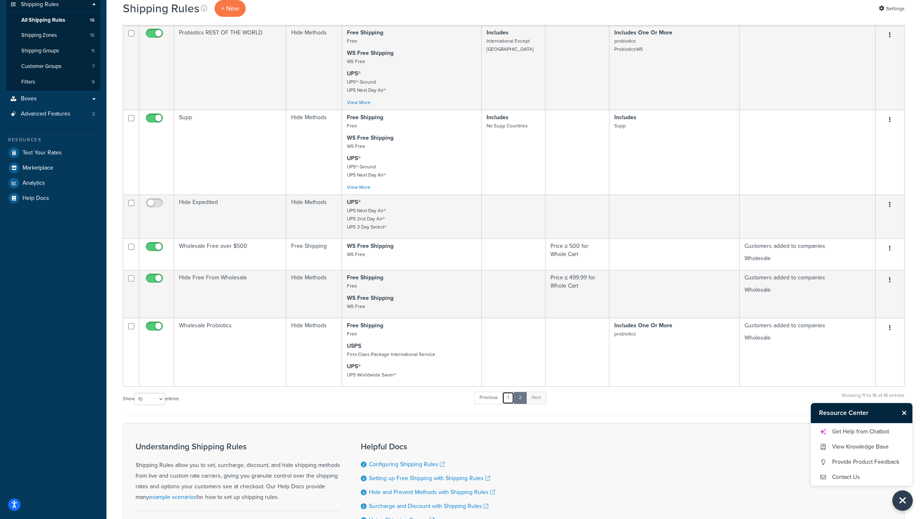
click at [508, 399] on link "1" at bounding box center [508, 397] width 12 height 12
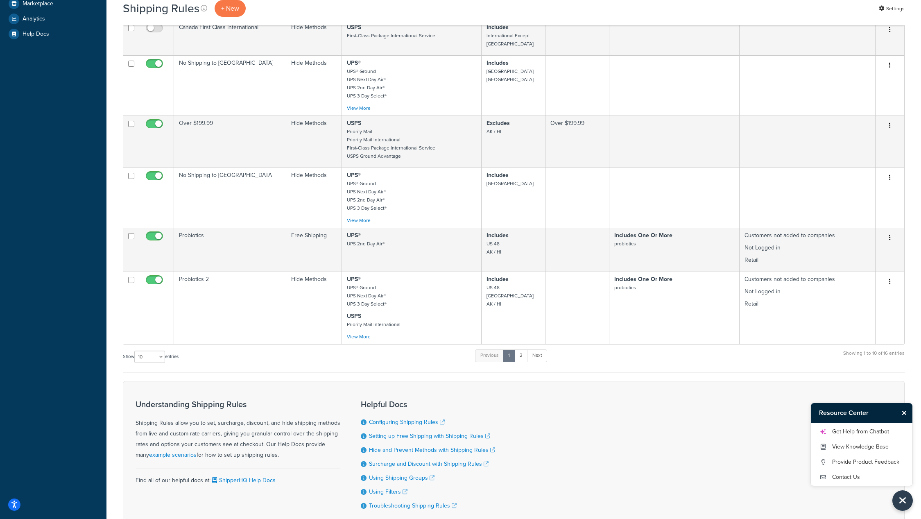
scroll to position [296, 0]
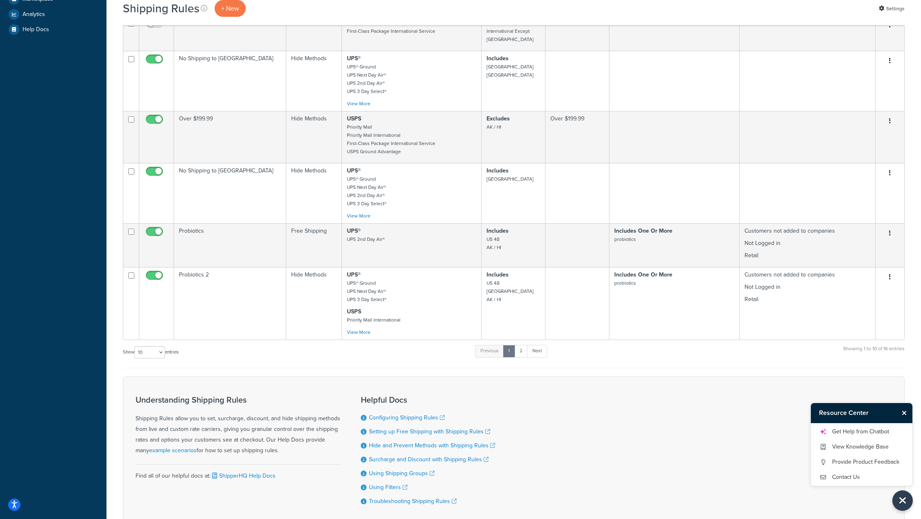
click at [693, 361] on form "Status Rule Name Type Shipping Methods Zones Filters Shipping Groups Customer G…" at bounding box center [514, 175] width 782 height 697
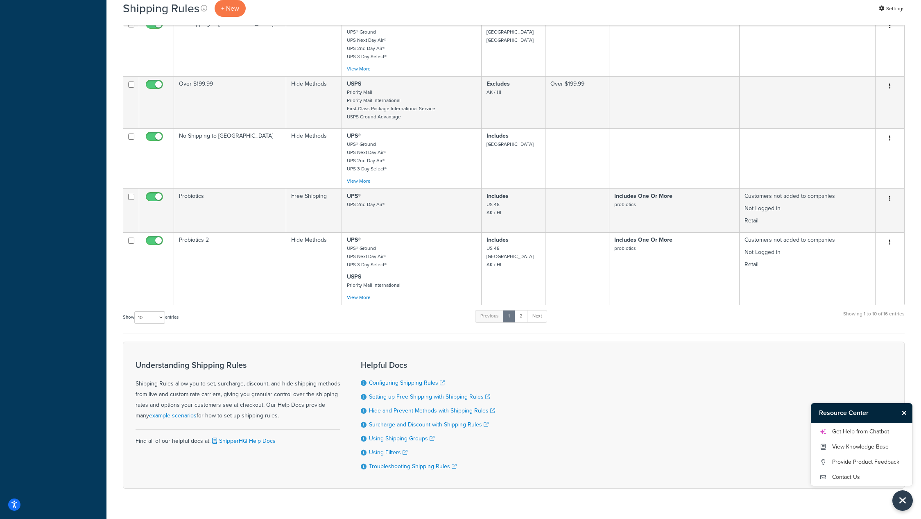
scroll to position [333, 0]
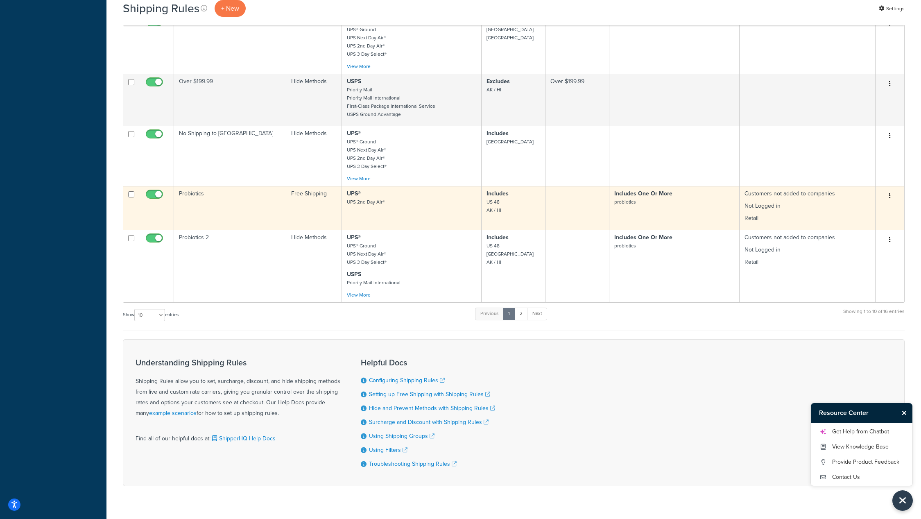
click at [891, 190] on button "button" at bounding box center [889, 196] width 11 height 13
click at [868, 204] on link "Edit" at bounding box center [862, 211] width 65 height 17
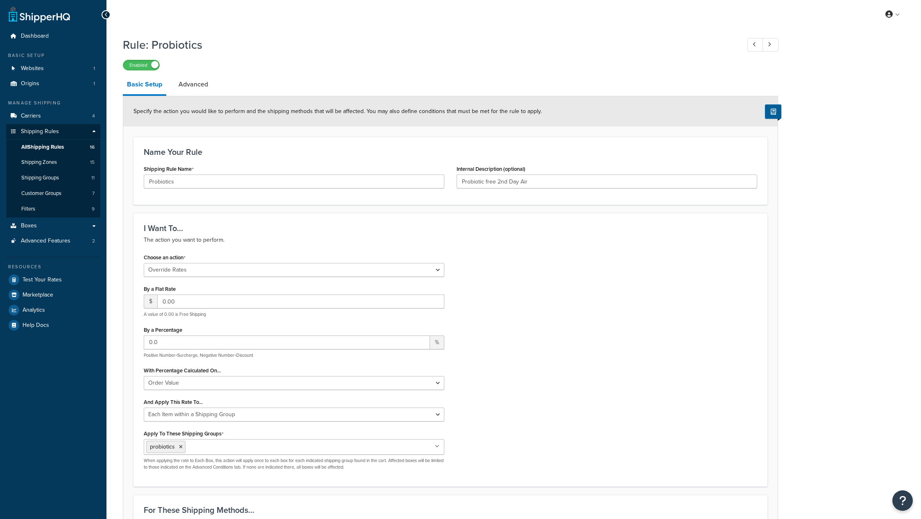
select select "OVERRIDE"
select select "ITEM"
click at [188, 86] on link "Advanced" at bounding box center [193, 85] width 38 height 20
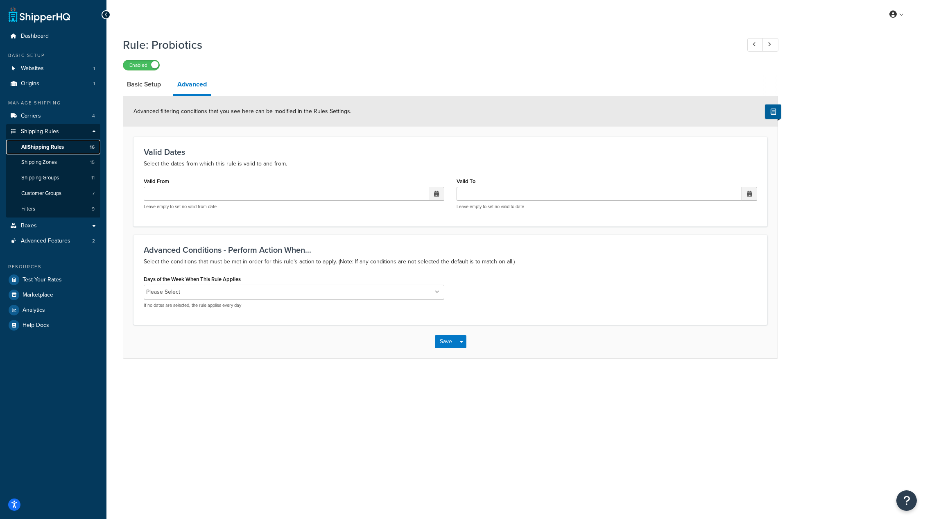
click at [56, 147] on span "All Shipping Rules" at bounding box center [42, 147] width 43 height 7
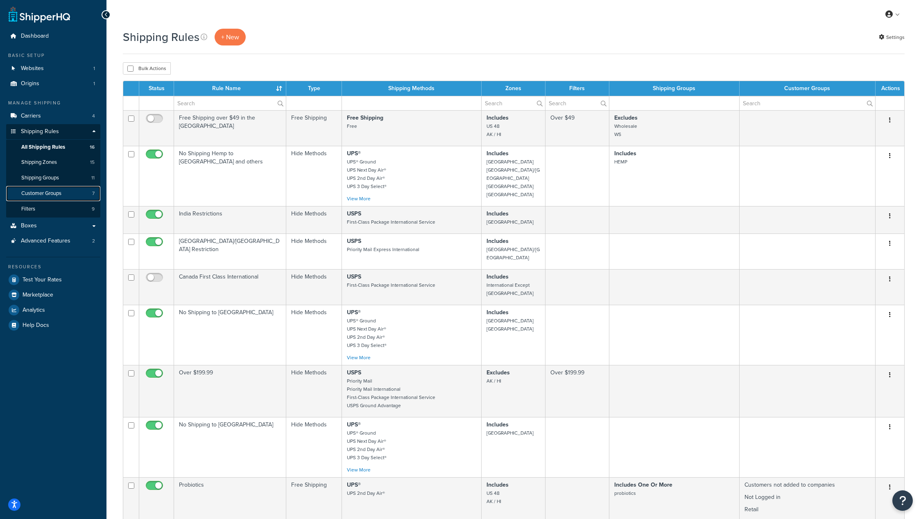
click at [38, 194] on span "Customer Groups" at bounding box center [41, 193] width 40 height 7
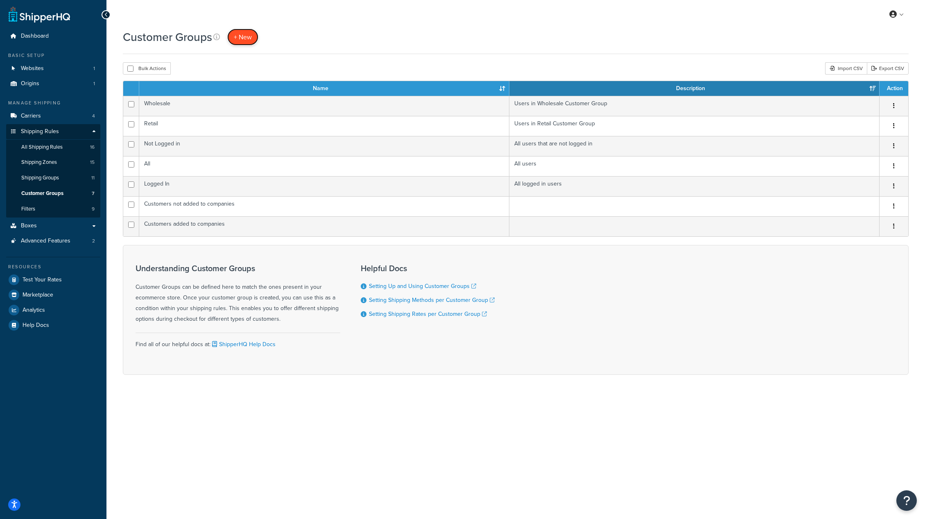
click at [240, 37] on span "+ New" at bounding box center [243, 36] width 18 height 9
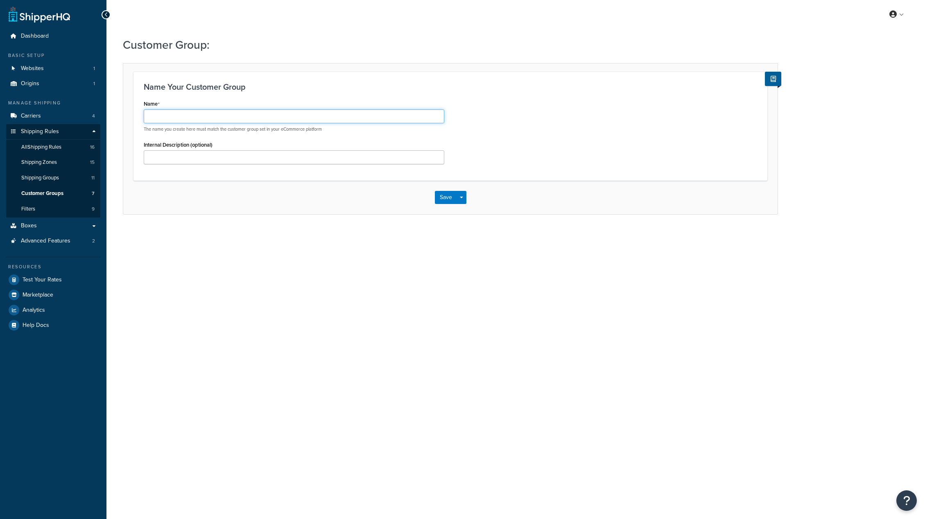
click at [211, 115] on input "Name" at bounding box center [294, 116] width 301 height 14
type input "Default"
click at [452, 198] on button "Save" at bounding box center [446, 197] width 22 height 13
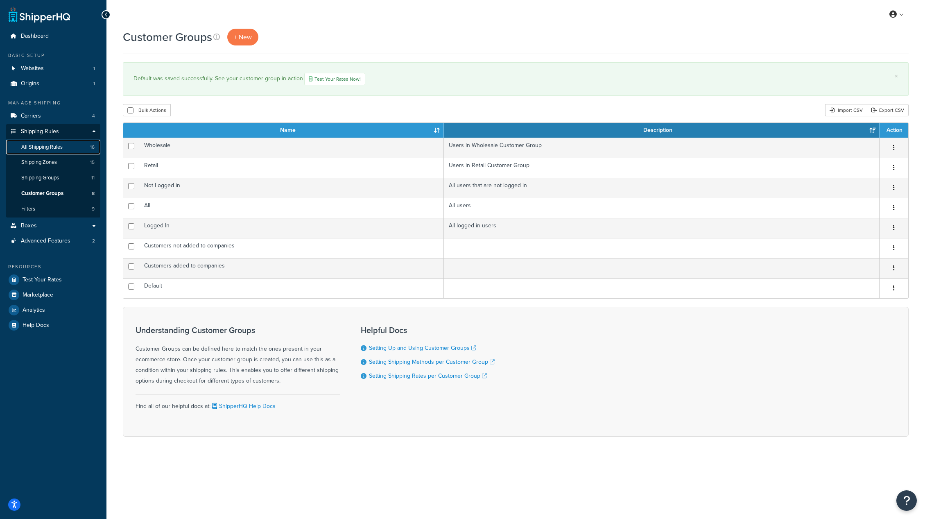
click at [48, 146] on span "All Shipping Rules" at bounding box center [41, 147] width 41 height 7
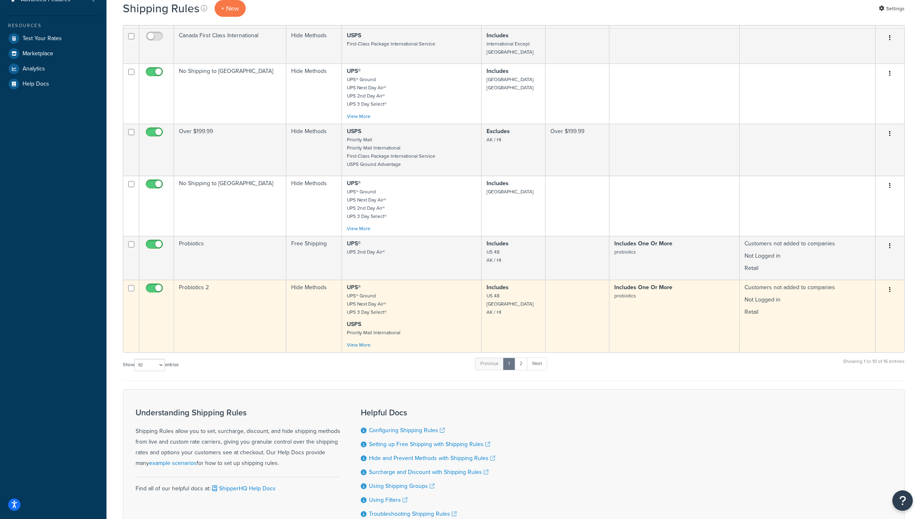
scroll to position [242, 0]
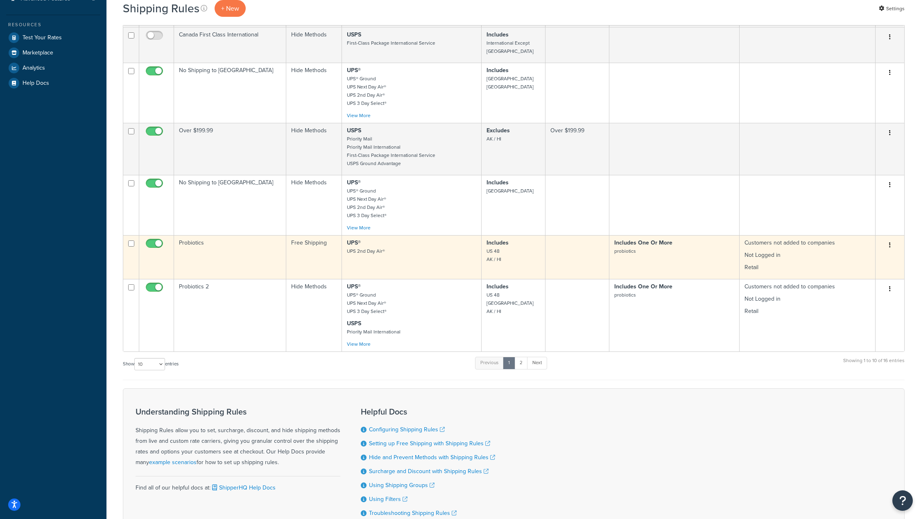
click at [888, 239] on button "button" at bounding box center [889, 245] width 11 height 13
click at [871, 252] on link "Edit" at bounding box center [862, 260] width 65 height 17
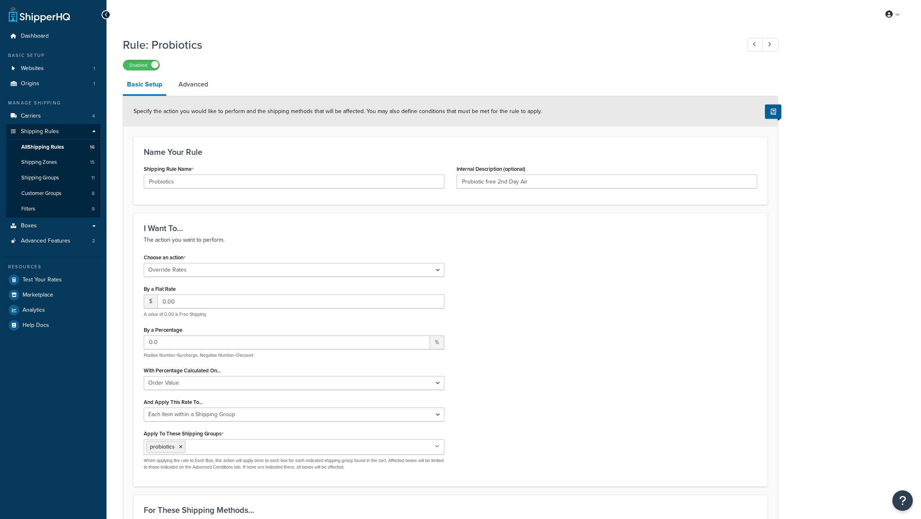
select select "OVERRIDE"
select select "ITEM"
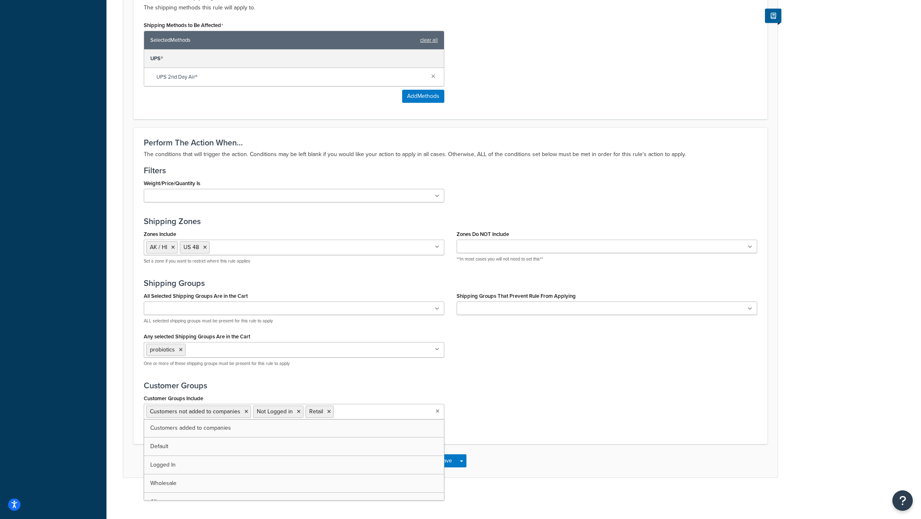
click at [372, 409] on input "Customer Groups Include" at bounding box center [372, 411] width 72 height 9
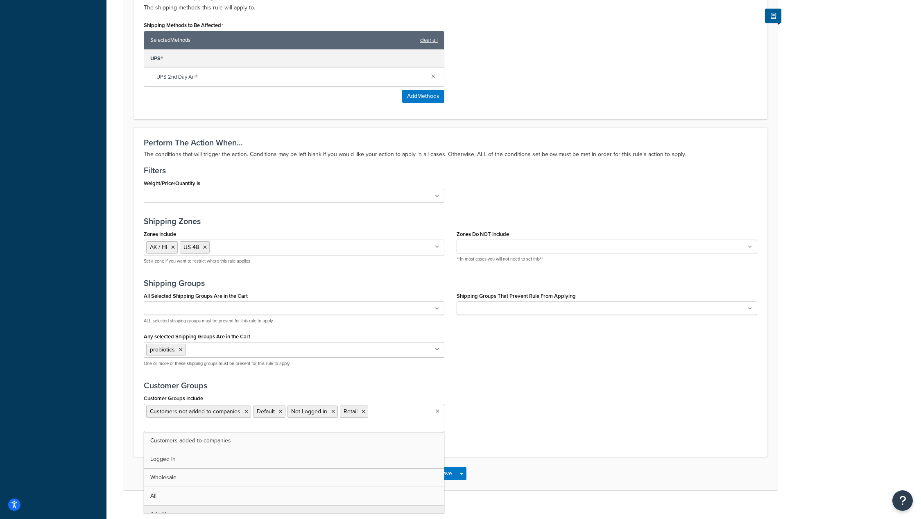
click at [670, 437] on div "Customer Groups Include Customers not added to companies Default Not Logged in …" at bounding box center [451, 415] width 626 height 46
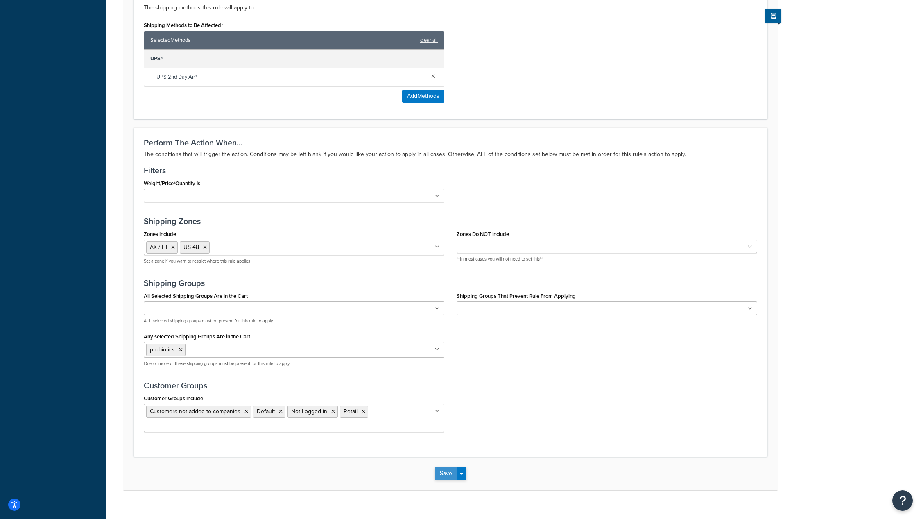
click at [448, 474] on button "Save" at bounding box center [446, 473] width 22 height 13
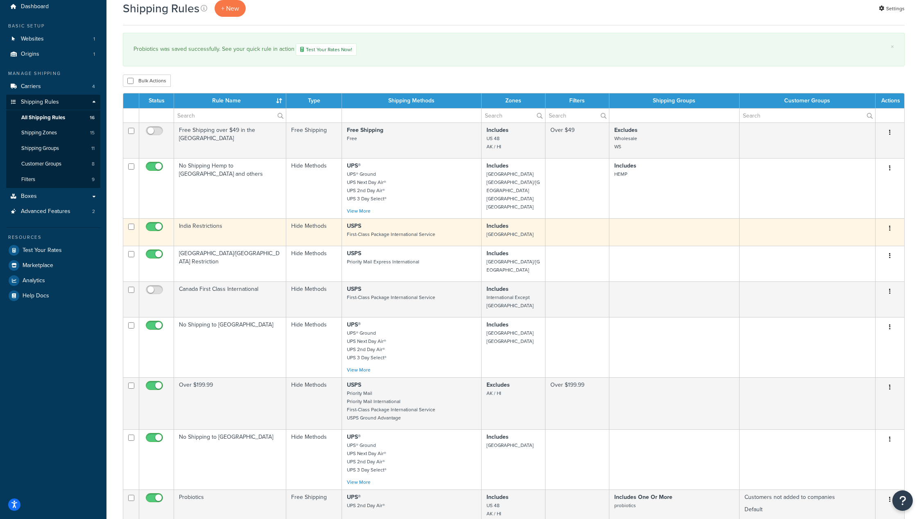
scroll to position [121, 0]
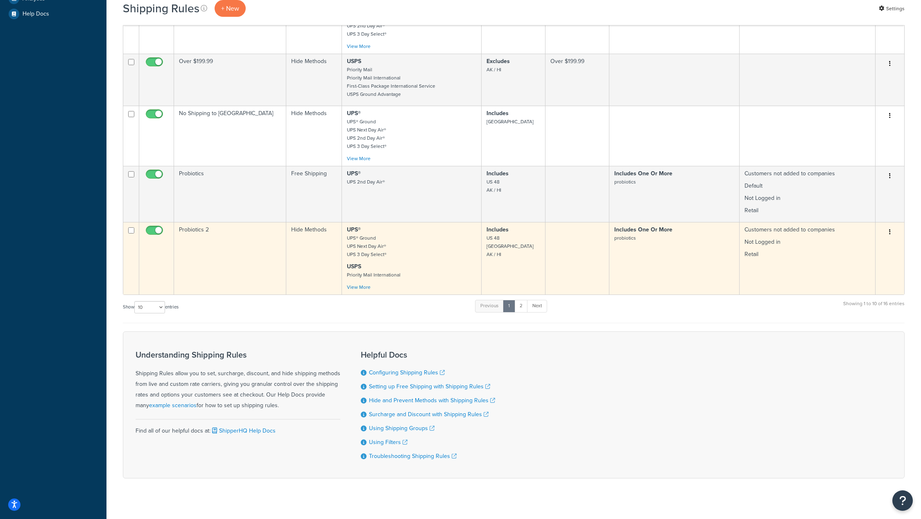
click at [891, 226] on button "button" at bounding box center [889, 232] width 11 height 13
click at [878, 242] on link "Edit" at bounding box center [862, 247] width 65 height 17
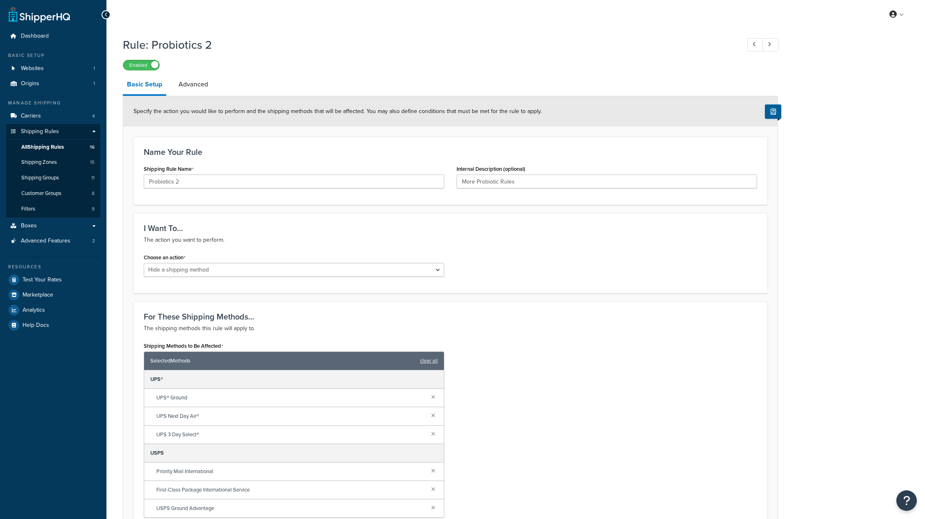
select select "HIDE"
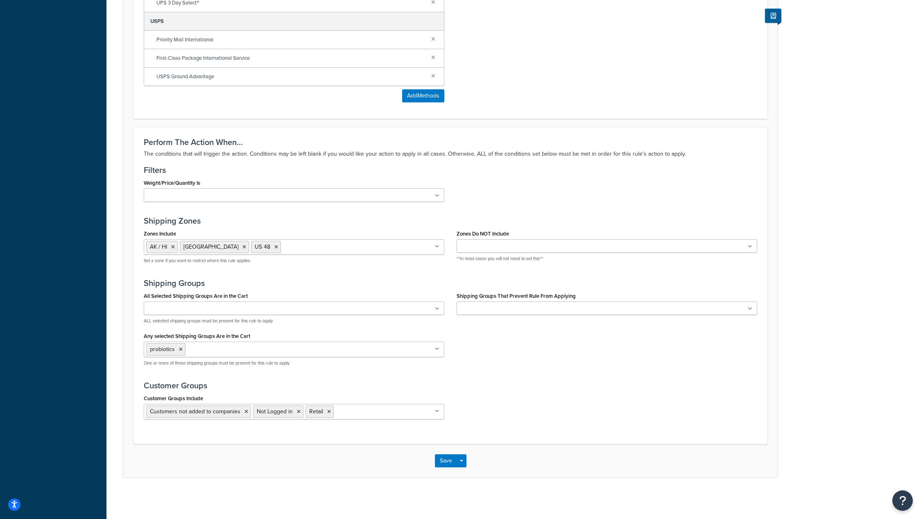
click at [375, 407] on input "Customer Groups Include" at bounding box center [372, 411] width 72 height 9
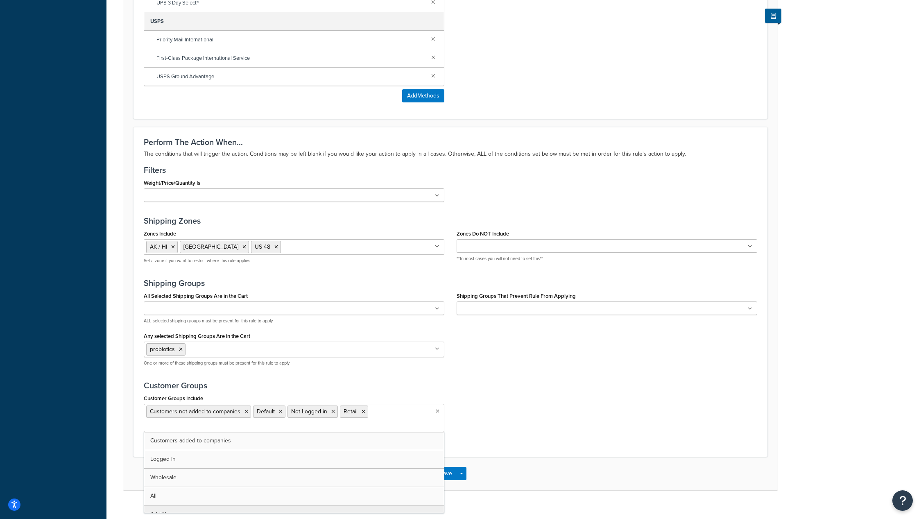
click at [521, 451] on div "Perform The Action When... The conditions that will trigger the action. Conditi…" at bounding box center [450, 291] width 634 height 329
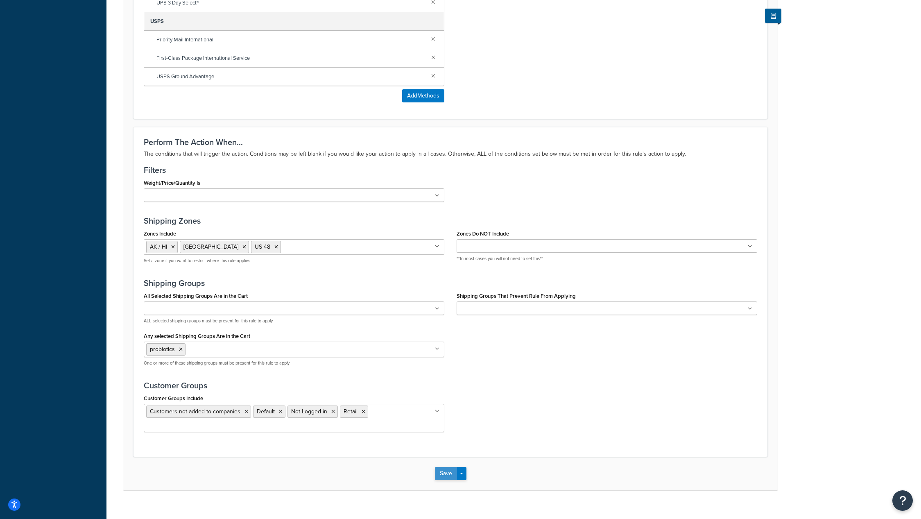
click at [443, 472] on button "Save" at bounding box center [446, 473] width 22 height 13
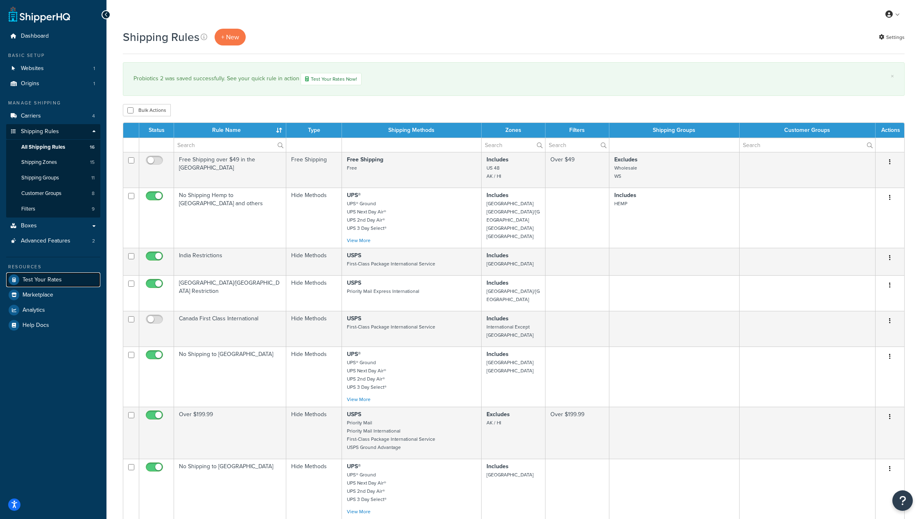
click at [47, 280] on span "Test Your Rates" at bounding box center [42, 279] width 39 height 7
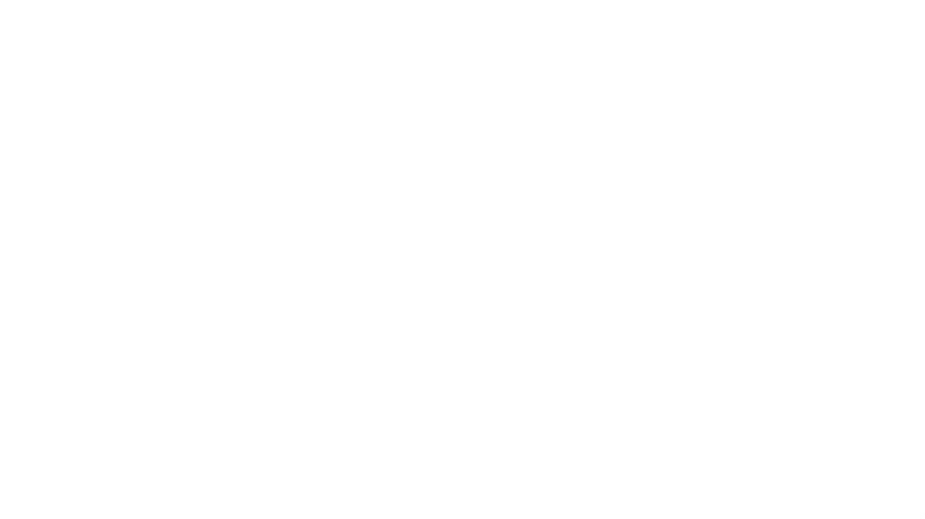
select select "[GEOGRAPHIC_DATA]"
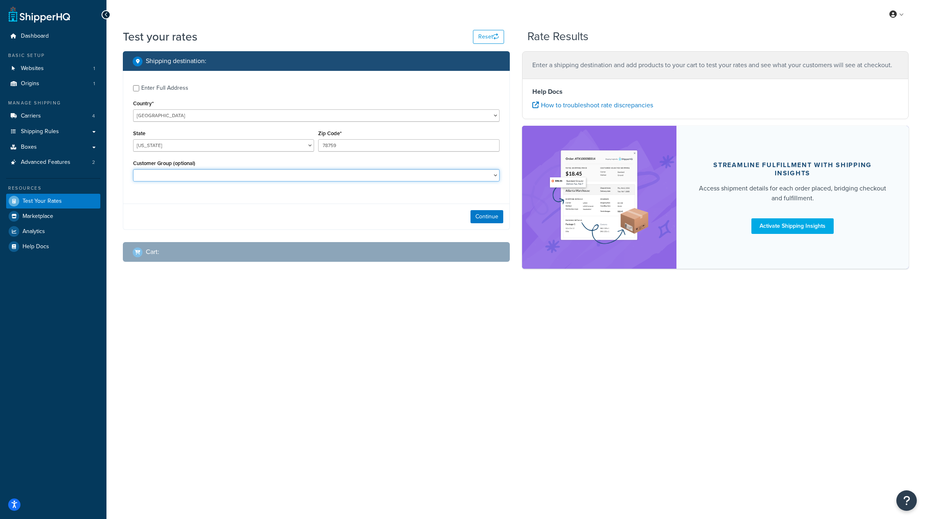
click at [213, 175] on select "Customers added to companies Customers not added to companies Default Logged In…" at bounding box center [316, 175] width 366 height 12
select select "Wholesale"
click at [133, 169] on select "Customers added to companies Customers not added to companies Default Logged In…" at bounding box center [316, 175] width 366 height 12
click at [490, 214] on button "Continue" at bounding box center [486, 216] width 33 height 13
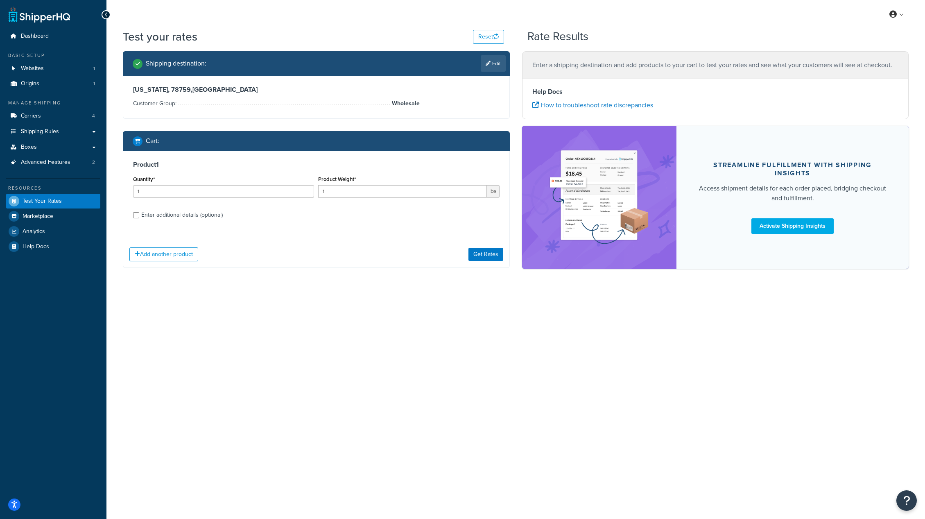
click at [151, 216] on div "Enter additional details (optional)" at bounding box center [181, 214] width 81 height 11
click at [139, 216] on input "Enter additional details (optional)" at bounding box center [136, 215] width 6 height 6
checkbox input "true"
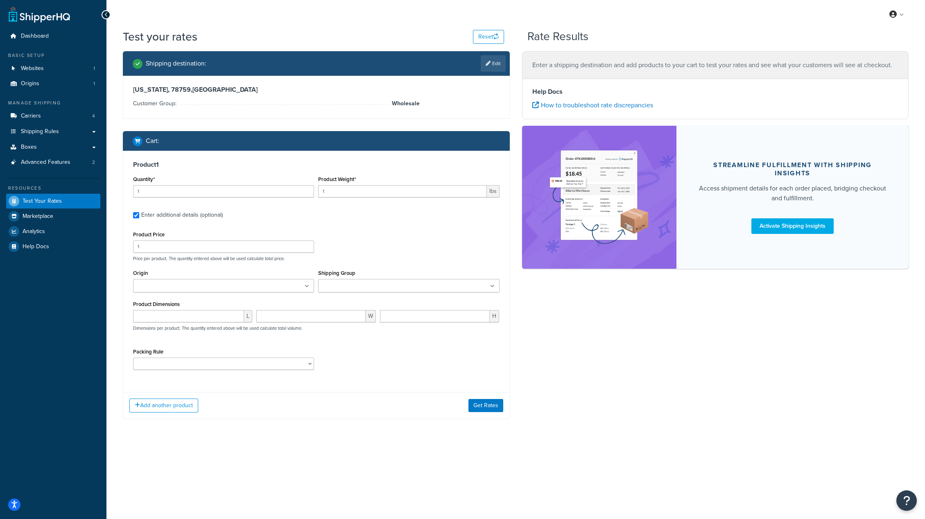
click at [353, 288] on input "Shipping Group" at bounding box center [357, 286] width 72 height 9
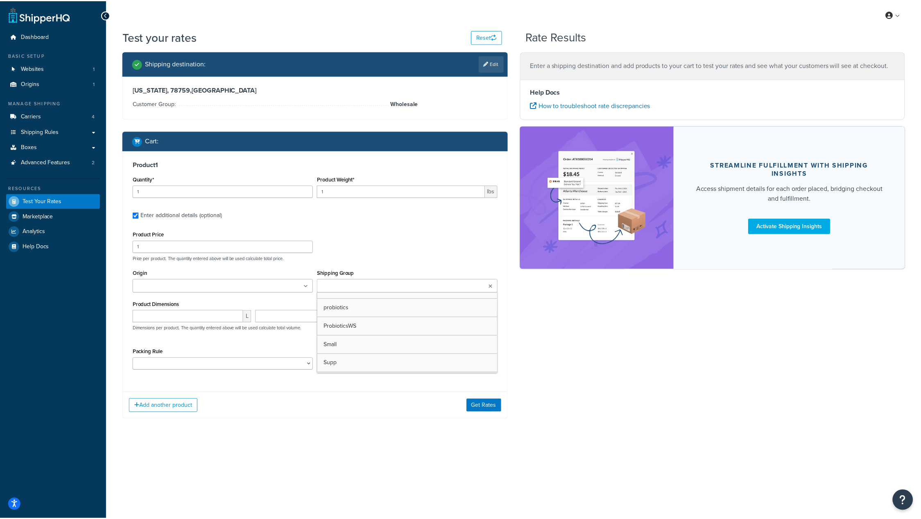
scroll to position [64, 0]
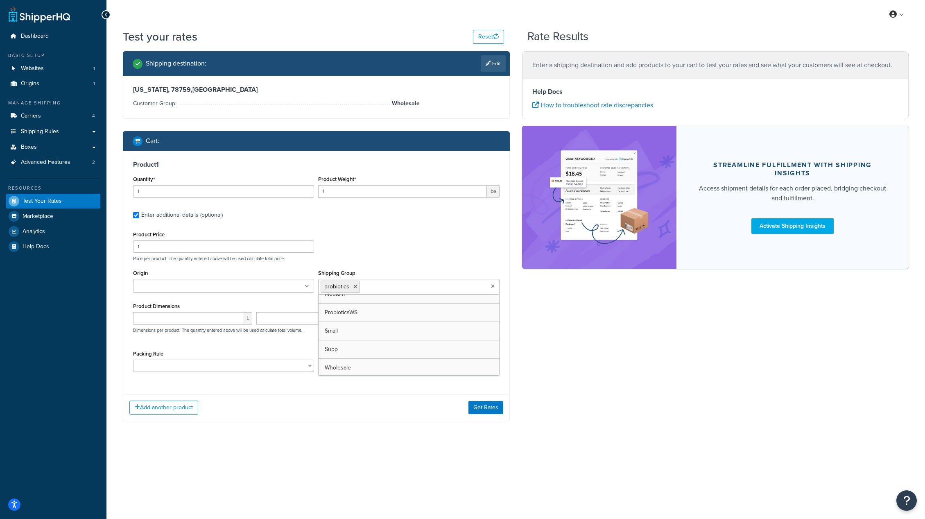
click at [269, 425] on div "Shipping destination : Edit Texas, 78759 , United States Customer Group: Wholes…" at bounding box center [316, 242] width 399 height 382
click at [486, 408] on button "Get Rates" at bounding box center [485, 407] width 35 height 13
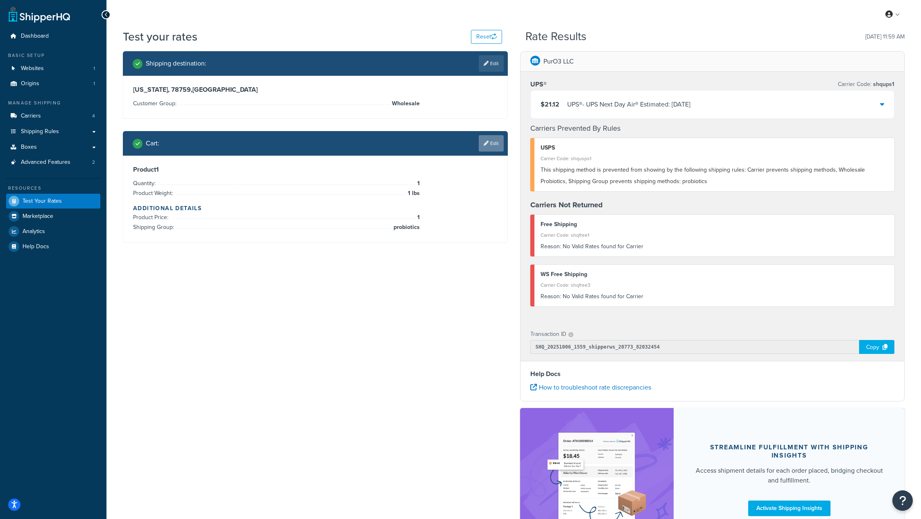
click at [491, 143] on link "Edit" at bounding box center [491, 143] width 25 height 16
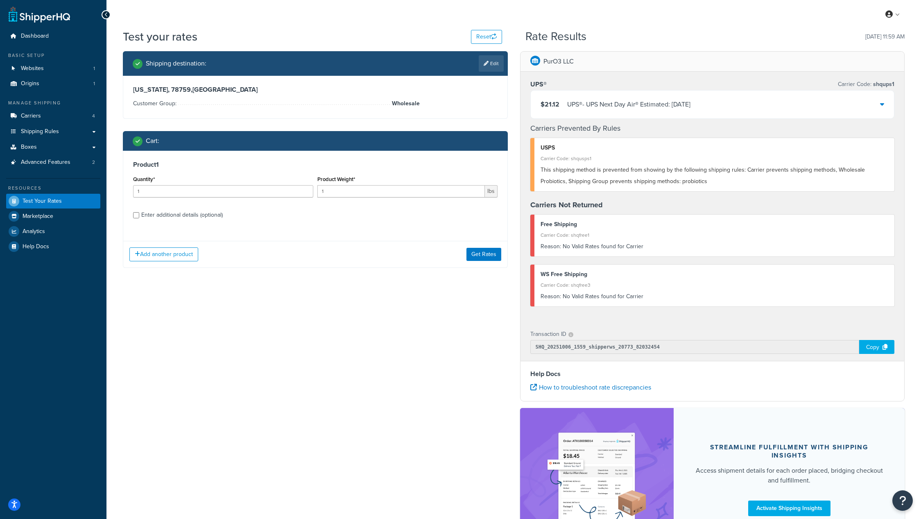
click at [166, 210] on div "Enter additional details (optional)" at bounding box center [181, 214] width 81 height 11
click at [139, 212] on input "Enter additional details (optional)" at bounding box center [136, 215] width 6 height 6
checkbox input "true"
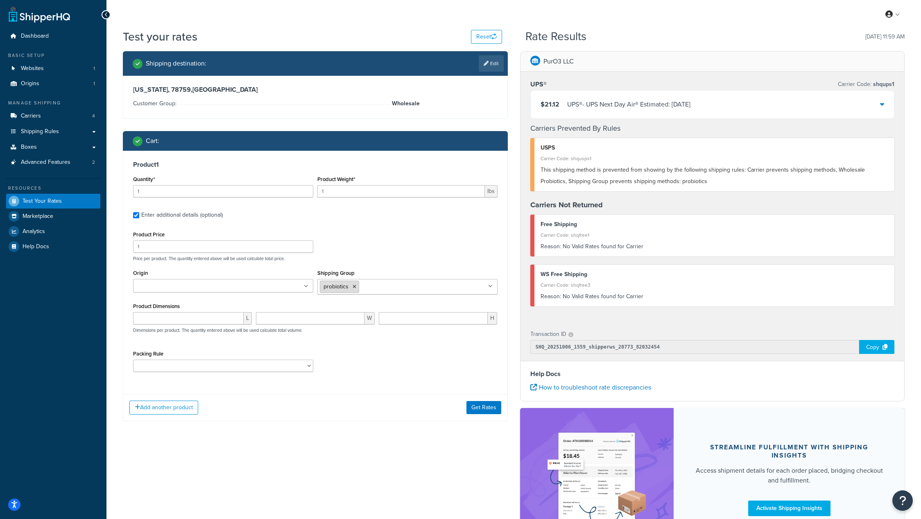
click at [355, 287] on icon at bounding box center [355, 286] width 4 height 5
click at [342, 459] on div "Shipping destination : Edit Texas, 78759 , United States Customer Group: Wholes…" at bounding box center [514, 305] width 794 height 508
click at [490, 404] on button "Get Rates" at bounding box center [483, 407] width 35 height 13
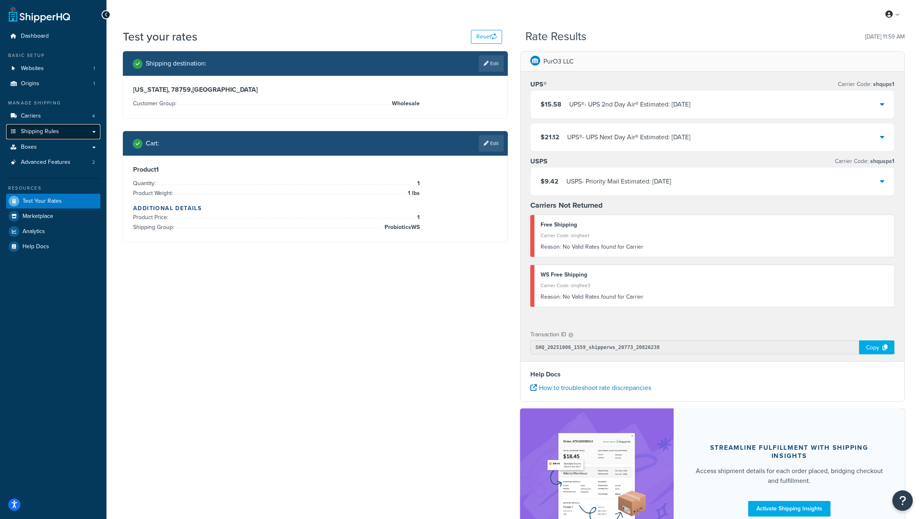
click at [40, 134] on span "Shipping Rules" at bounding box center [40, 131] width 38 height 7
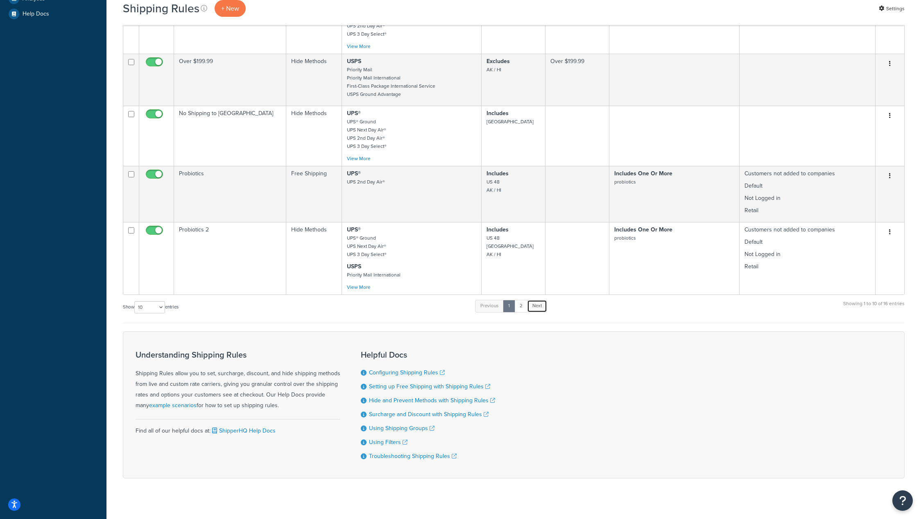
click at [541, 300] on link "Next" at bounding box center [537, 306] width 20 height 12
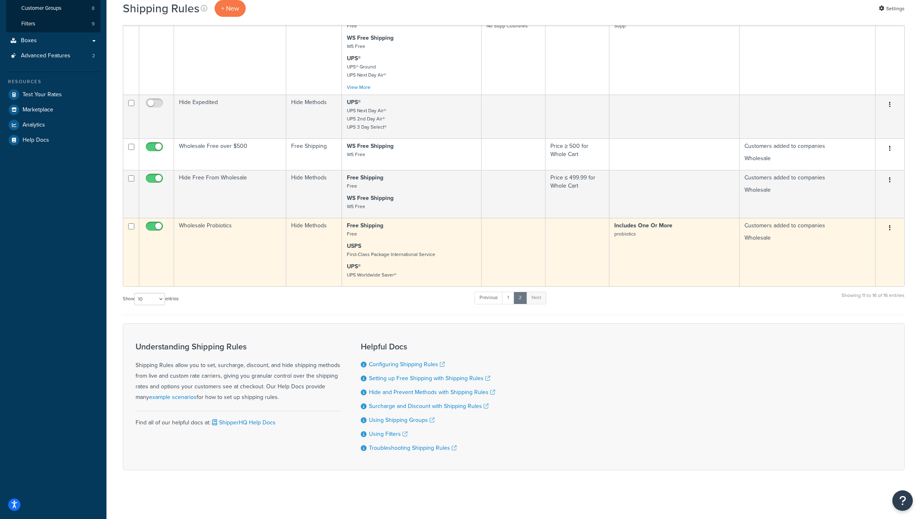
click at [887, 226] on button "button" at bounding box center [889, 228] width 11 height 13
click at [861, 242] on link "Edit" at bounding box center [862, 243] width 65 height 17
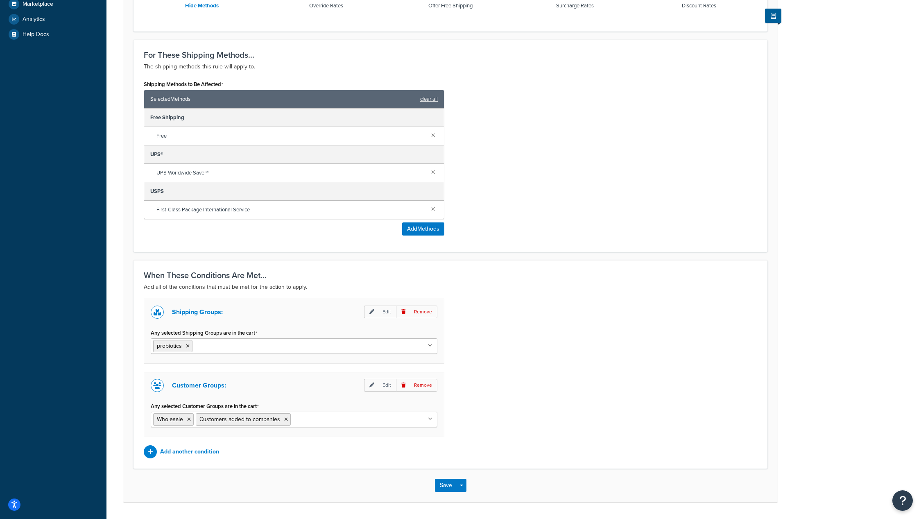
scroll to position [315, 0]
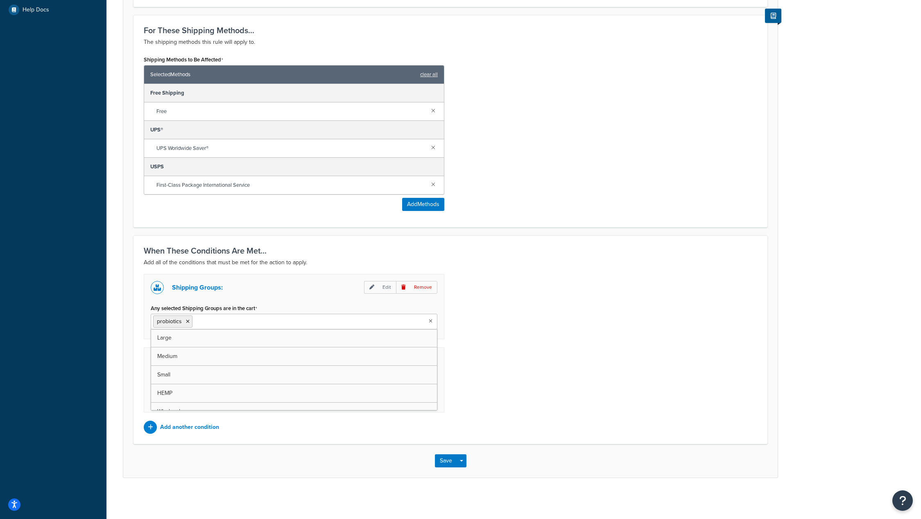
click at [222, 324] on input "Any selected Shipping Groups are in the cart" at bounding box center [230, 321] width 72 height 9
click at [540, 401] on div "Shipping Groups: Edit Remove Any selected Shipping Groups are in the cart probi…" at bounding box center [451, 354] width 626 height 160
click at [447, 460] on button "Save" at bounding box center [446, 460] width 22 height 13
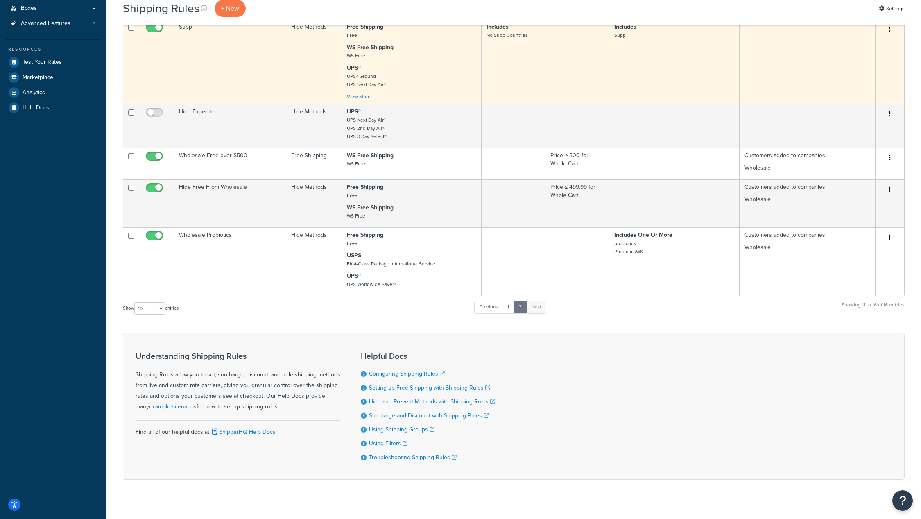
scroll to position [227, 0]
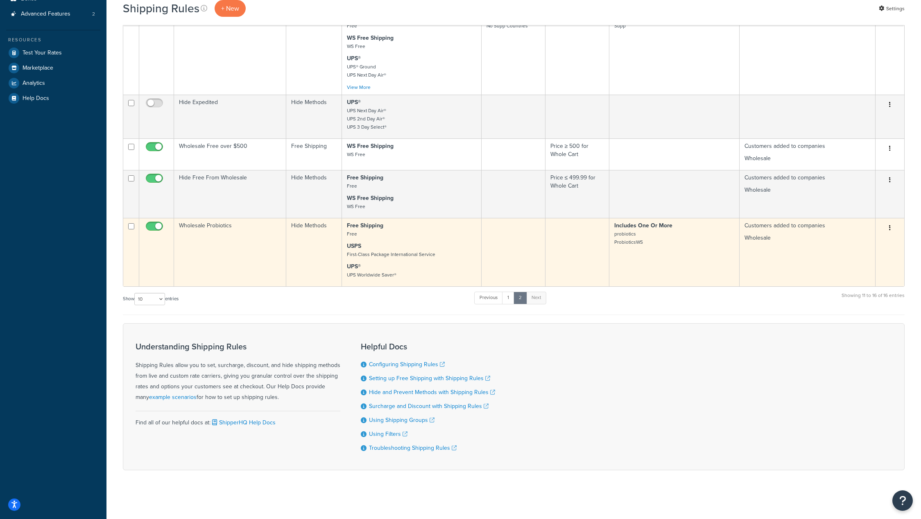
click at [889, 228] on button "button" at bounding box center [889, 228] width 11 height 13
click at [875, 247] on link "Edit" at bounding box center [862, 243] width 65 height 17
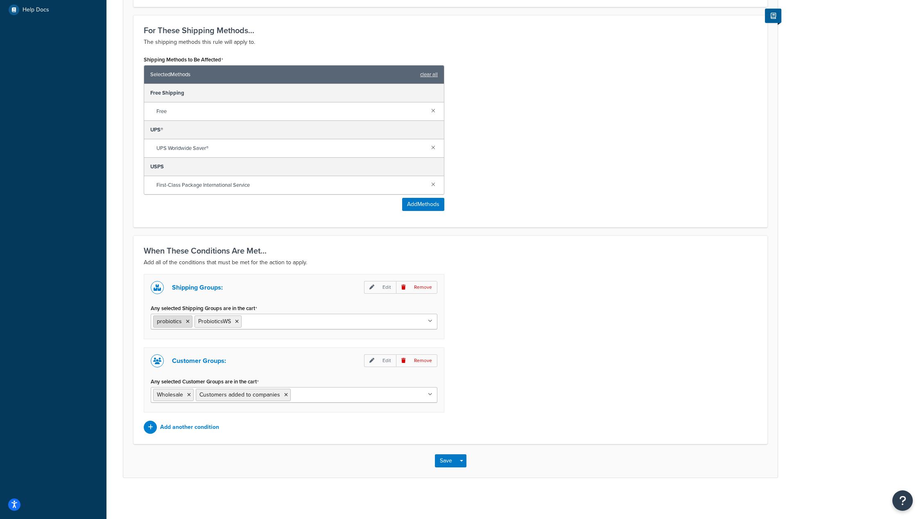
click at [183, 320] on li "probiotics" at bounding box center [172, 321] width 39 height 12
click at [188, 321] on icon at bounding box center [188, 321] width 4 height 5
click at [539, 413] on div "Shipping Groups: Edit Remove Any selected Shipping Groups are in the cart Probi…" at bounding box center [451, 354] width 626 height 160
click at [447, 460] on button "Save" at bounding box center [446, 460] width 22 height 13
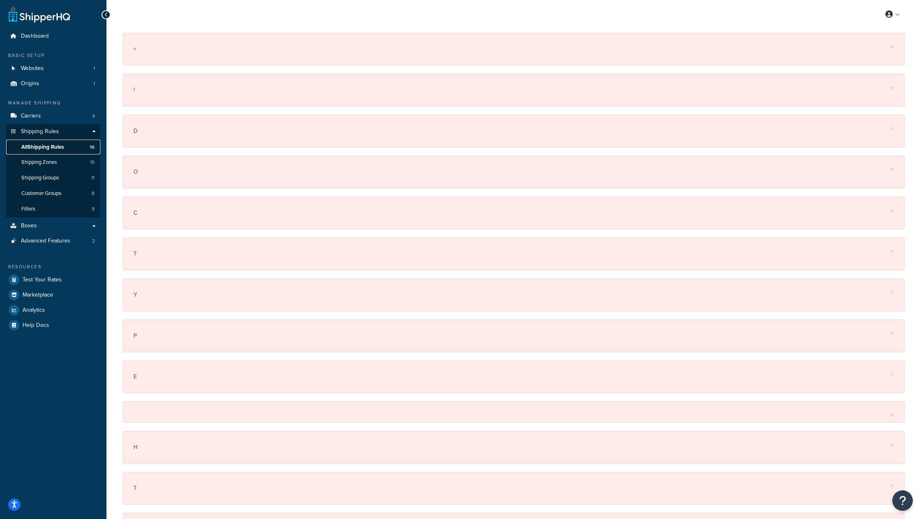
click at [50, 150] on span "All Shipping Rules" at bounding box center [42, 147] width 43 height 7
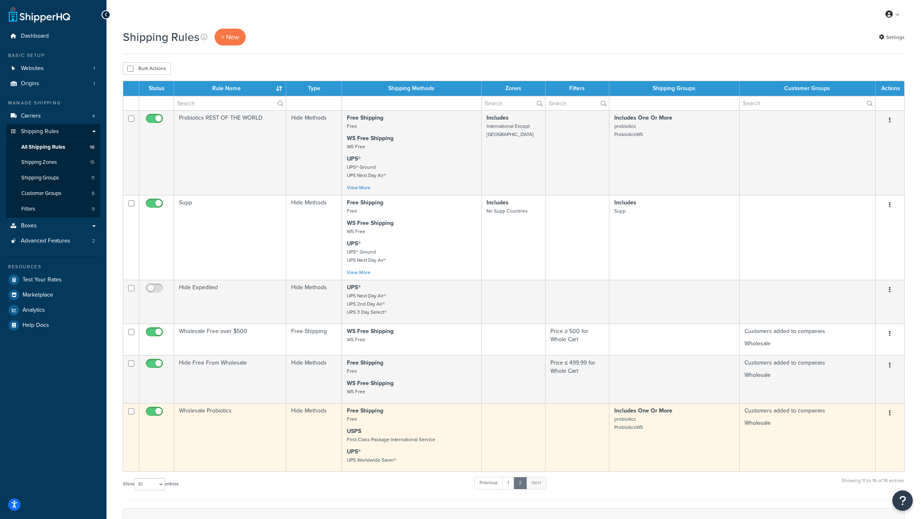
click at [891, 412] on button "button" at bounding box center [889, 413] width 11 height 13
click at [874, 424] on link "Edit" at bounding box center [862, 428] width 65 height 17
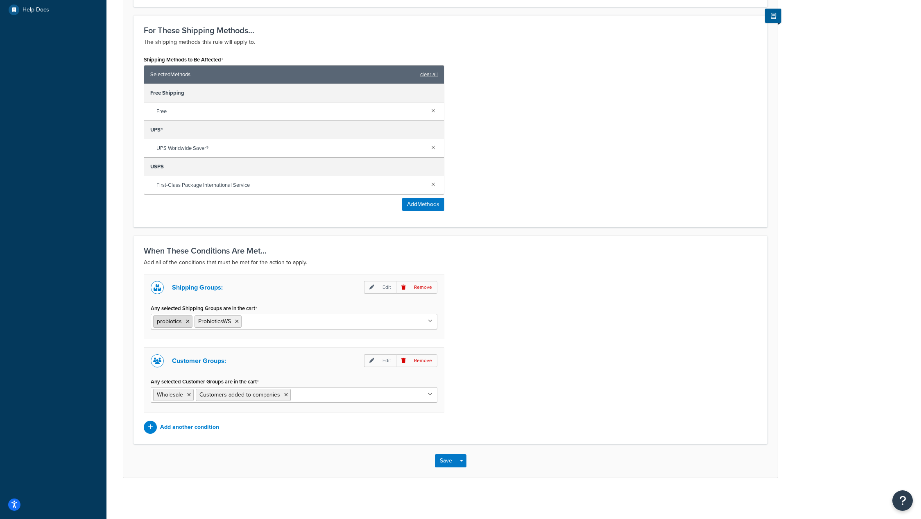
click at [189, 322] on li "probiotics" at bounding box center [172, 321] width 39 height 12
click at [186, 323] on icon at bounding box center [188, 321] width 4 height 5
click at [580, 372] on div "Shipping Groups: Edit Remove Any selected Shipping Groups are in the cart Probi…" at bounding box center [451, 354] width 626 height 160
click at [446, 460] on button "Save" at bounding box center [446, 460] width 22 height 13
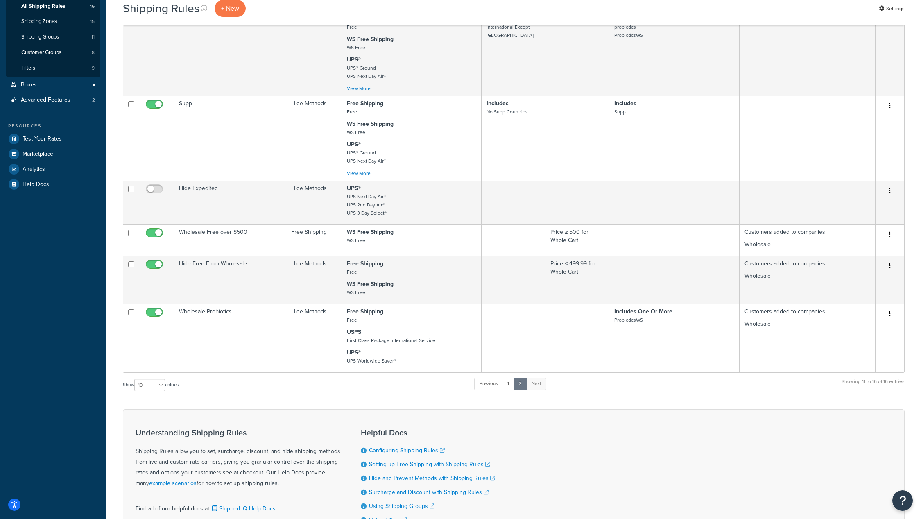
scroll to position [140, 0]
click at [508, 387] on link "1" at bounding box center [508, 384] width 12 height 12
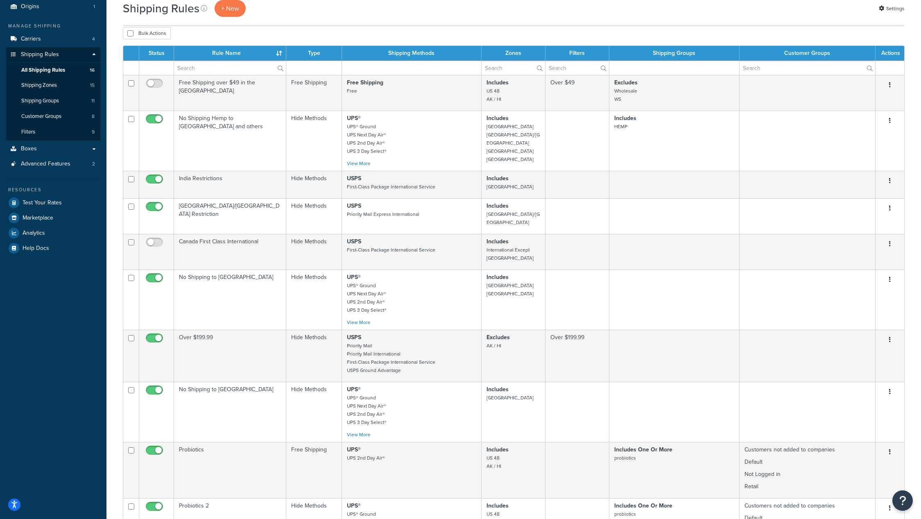
scroll to position [0, 0]
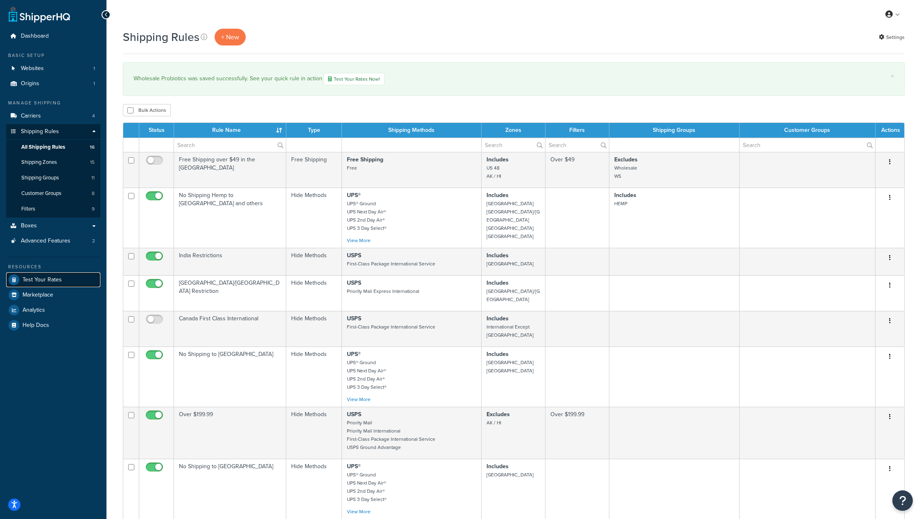
click at [46, 277] on span "Test Your Rates" at bounding box center [42, 279] width 39 height 7
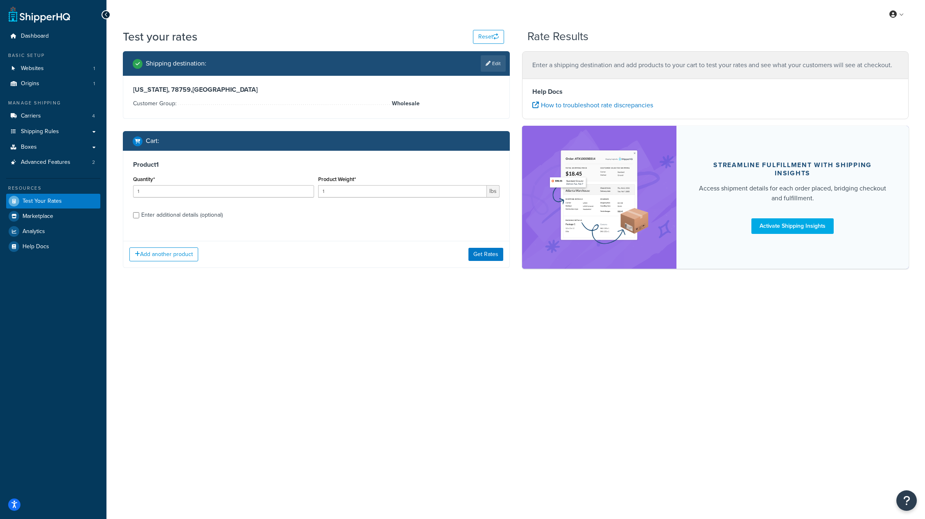
click at [173, 215] on div "Enter additional details (optional)" at bounding box center [181, 214] width 81 height 11
click at [139, 215] on input "Enter additional details (optional)" at bounding box center [136, 215] width 6 height 6
checkbox input "true"
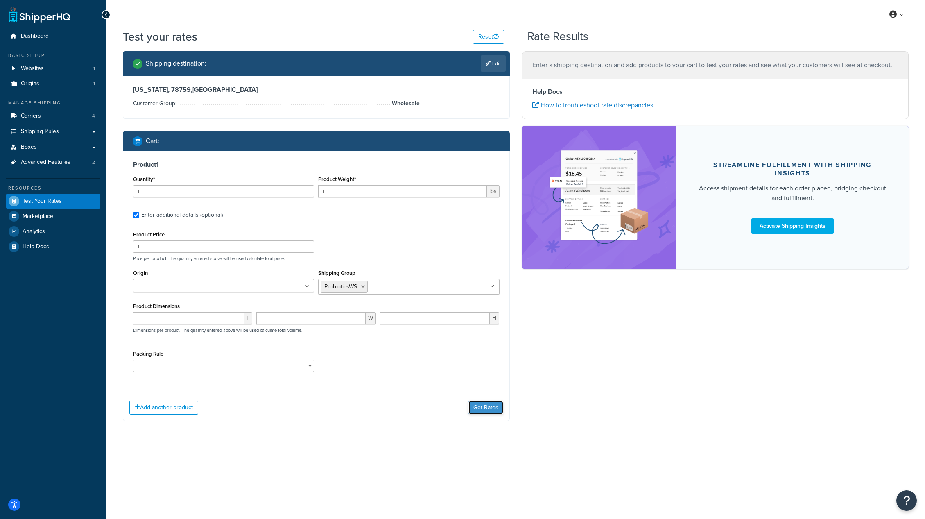
click at [487, 409] on button "Get Rates" at bounding box center [485, 407] width 35 height 13
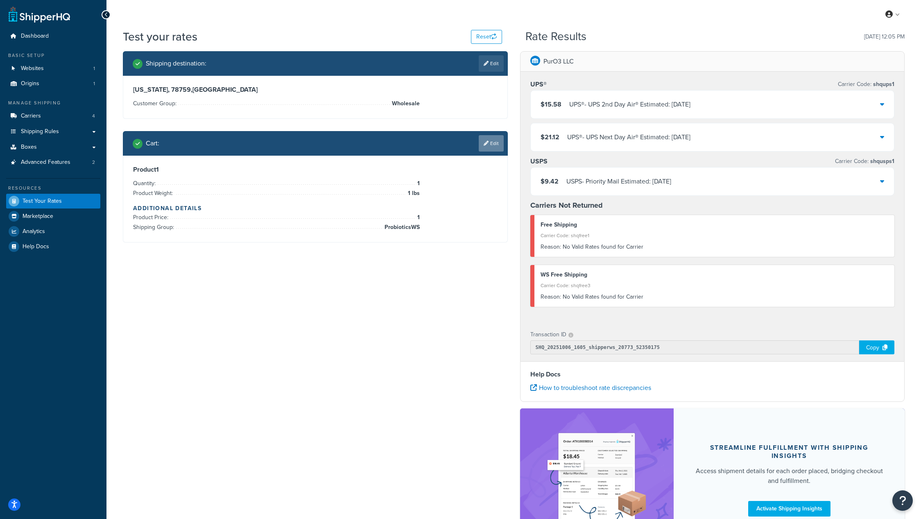
click at [494, 144] on link "Edit" at bounding box center [491, 143] width 25 height 16
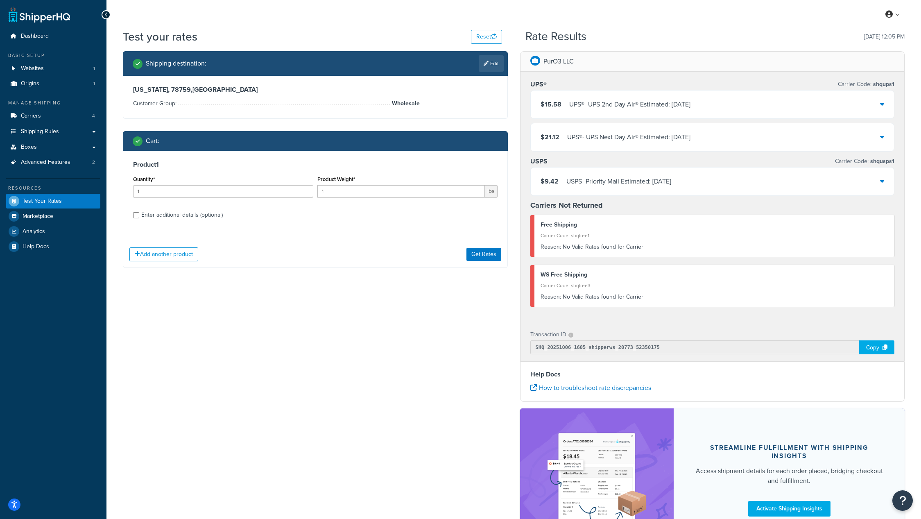
click at [181, 217] on div "Enter additional details (optional)" at bounding box center [181, 214] width 81 height 11
click at [139, 217] on input "Enter additional details (optional)" at bounding box center [136, 215] width 6 height 6
checkbox input "true"
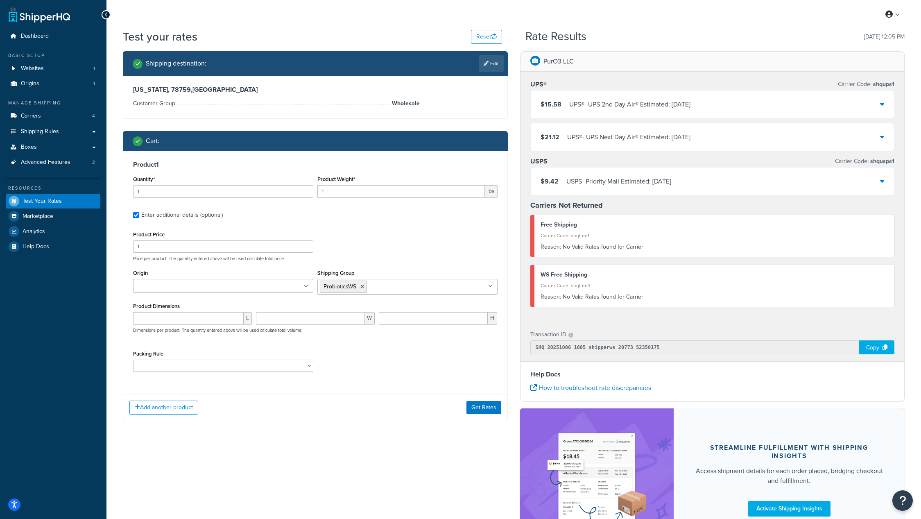
click at [393, 289] on input "Shipping Group" at bounding box center [405, 286] width 72 height 9
click at [392, 237] on div "Product Price 1 Price per product. The quantity entered above will be used calc…" at bounding box center [315, 245] width 369 height 32
click at [490, 60] on link "Edit" at bounding box center [491, 63] width 25 height 16
select select "TX"
select select "Wholesale"
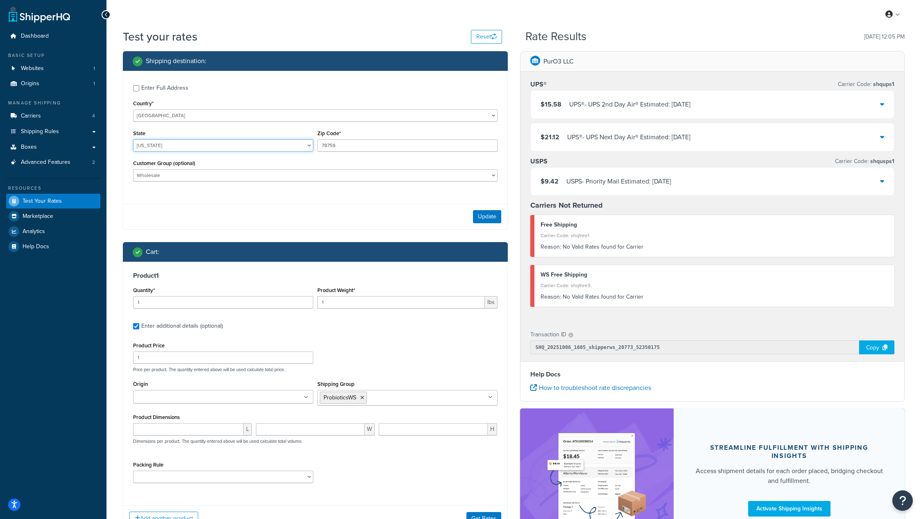
click at [235, 147] on select "Alabama Alaska American Samoa Arizona Arkansas Armed Forces Americas Armed Forc…" at bounding box center [223, 145] width 180 height 12
select select "AR"
click at [133, 139] on select "Alabama Alaska American Samoa Arizona Arkansas Armed Forces Americas Armed Forc…" at bounding box center [223, 145] width 180 height 12
click at [353, 144] on input "78759" at bounding box center [407, 145] width 180 height 12
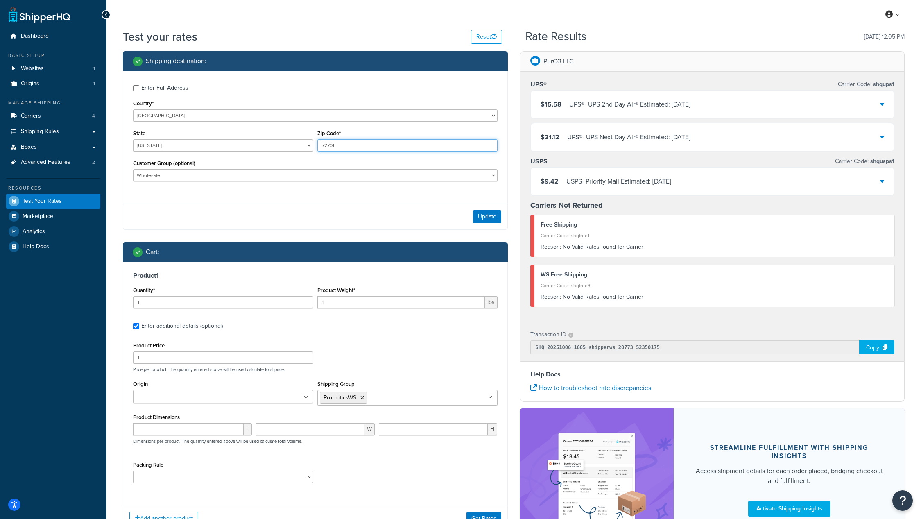
type input "72701"
click at [262, 202] on div "Enter Full Address Country* United States United Kingdom Afghanistan Åland Isla…" at bounding box center [315, 150] width 385 height 159
click at [491, 215] on button "Update" at bounding box center [487, 216] width 28 height 13
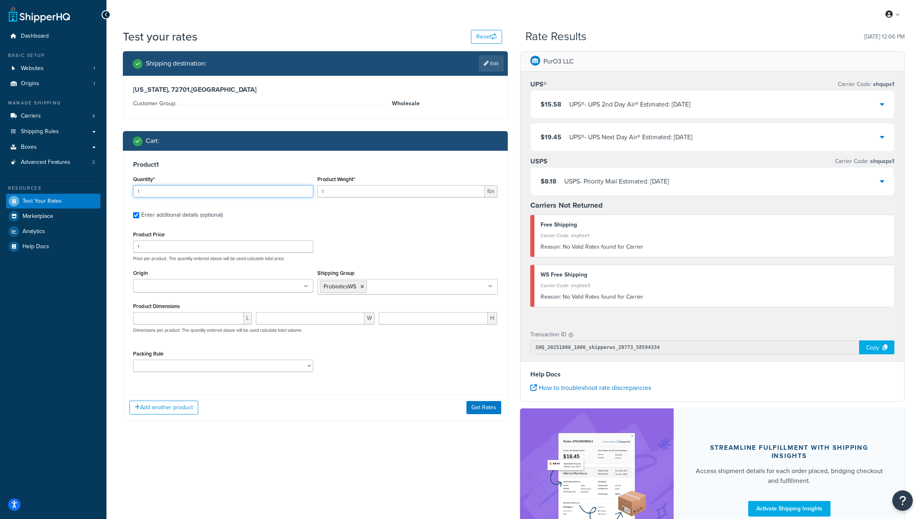
drag, startPoint x: 153, startPoint y: 190, endPoint x: 125, endPoint y: 190, distance: 27.4
click at [125, 190] on div "Product 1 Quantity* 1 Product Weight* 1 lbs Enter additional details (optional)…" at bounding box center [315, 269] width 384 height 237
type input "6"
click at [444, 221] on div "Product 1 Quantity* 6 Product Weight* 1 lbs Enter additional details (optional)…" at bounding box center [315, 269] width 384 height 237
click at [155, 247] on input "1" at bounding box center [223, 246] width 180 height 12
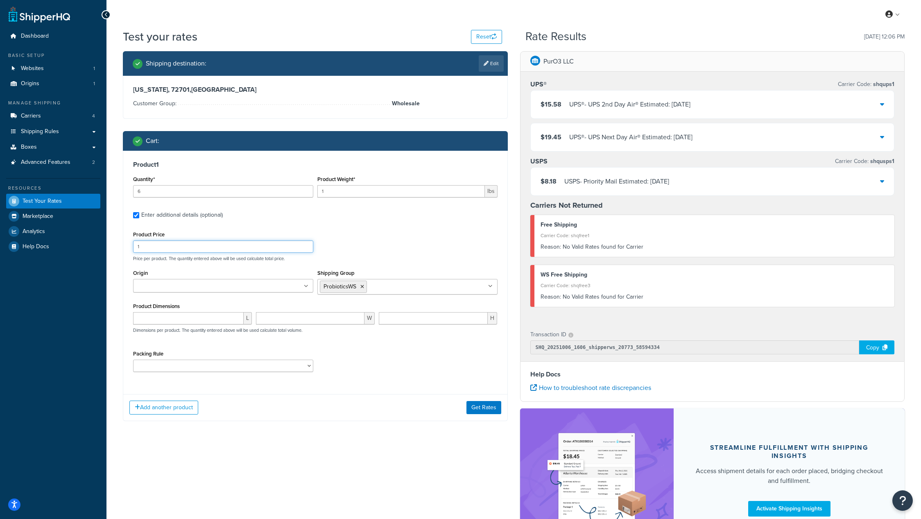
click at [155, 247] on input "1" at bounding box center [223, 246] width 180 height 12
drag, startPoint x: 155, startPoint y: 247, endPoint x: 124, endPoint y: 247, distance: 31.1
click at [125, 247] on div "Product 1 Quantity* 6 Product Weight* 1 lbs Enter additional details (optional)…" at bounding box center [315, 269] width 384 height 237
type input "50"
click at [336, 430] on div "Shipping destination : Edit Arkansas, 72701 , United States Customer Group: Who…" at bounding box center [315, 242] width 397 height 382
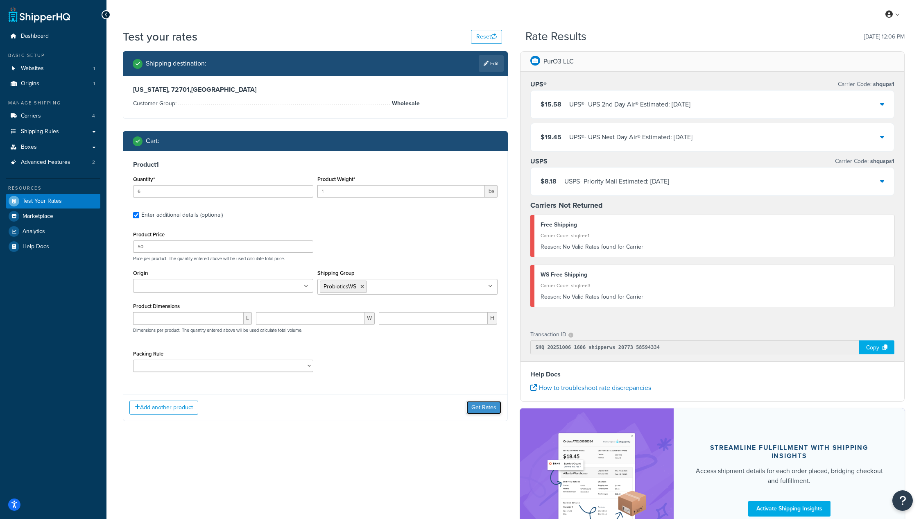
click at [481, 409] on button "Get Rates" at bounding box center [483, 407] width 35 height 13
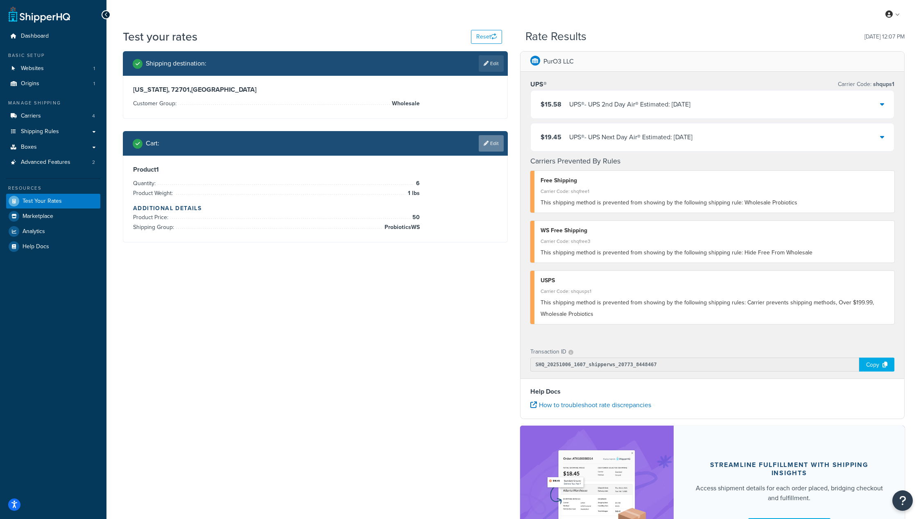
click at [494, 143] on link "Edit" at bounding box center [491, 143] width 25 height 16
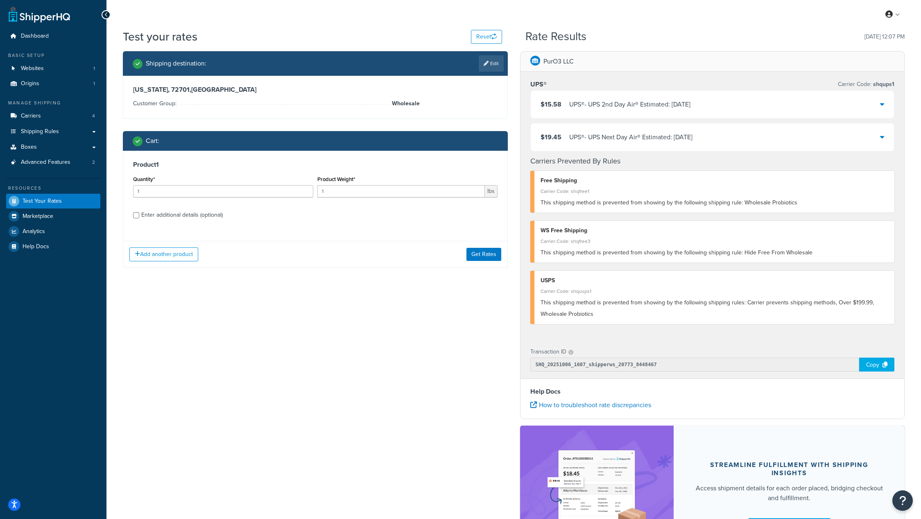
click at [177, 218] on div "Enter additional details (optional)" at bounding box center [181, 214] width 81 height 11
click at [139, 218] on input "Enter additional details (optional)" at bounding box center [136, 215] width 6 height 6
checkbox input "true"
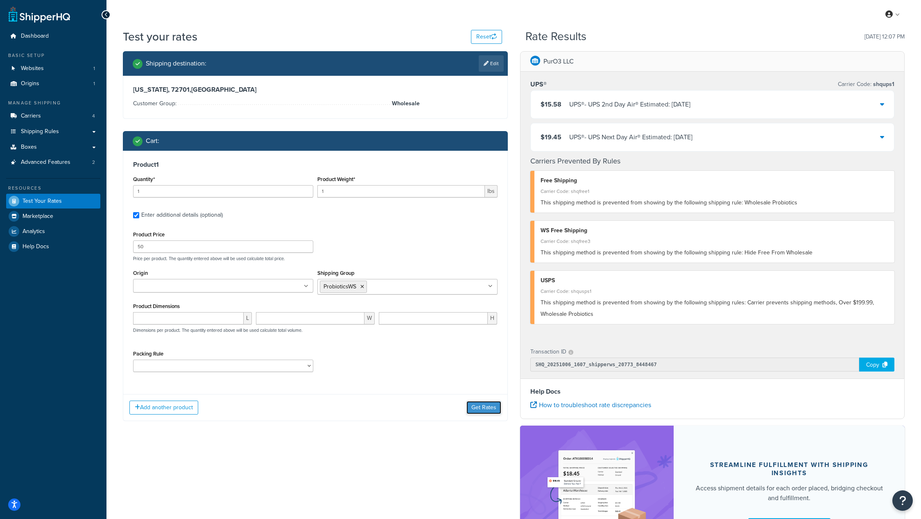
click at [481, 410] on button "Get Rates" at bounding box center [483, 407] width 35 height 13
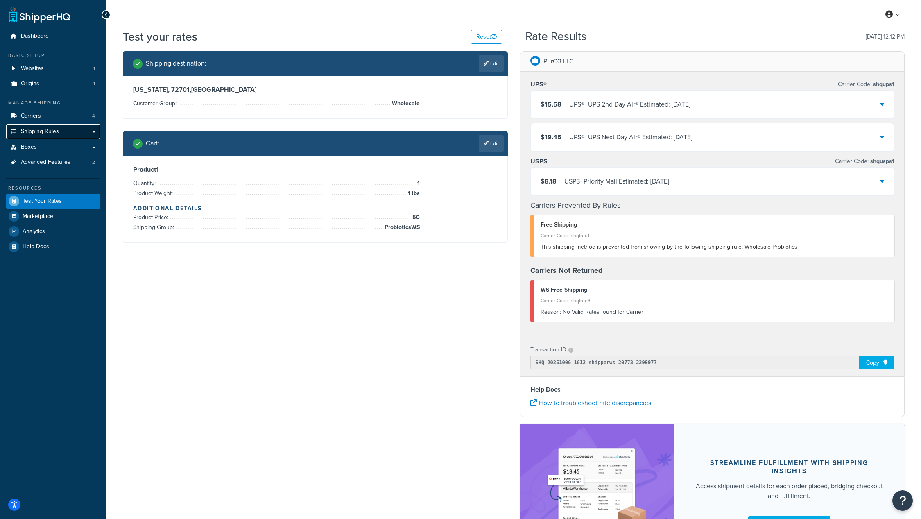
click at [49, 134] on span "Shipping Rules" at bounding box center [40, 131] width 38 height 7
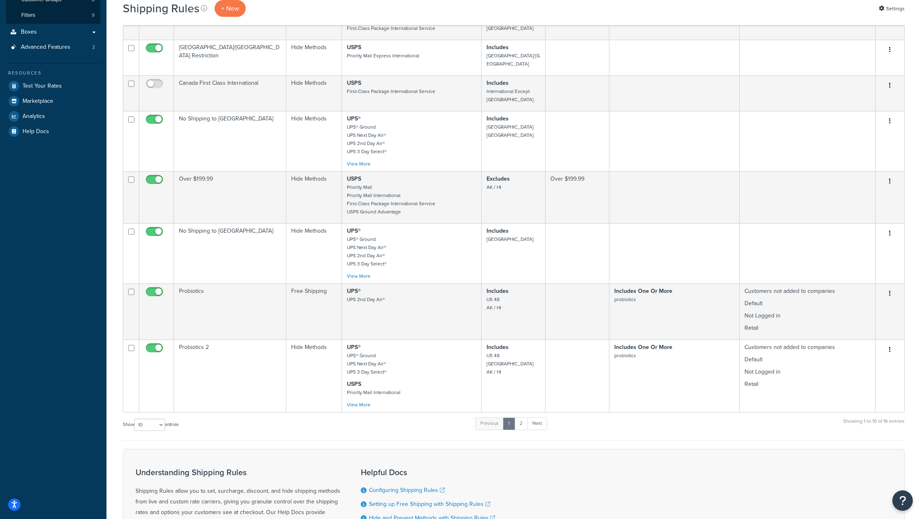
scroll to position [311, 0]
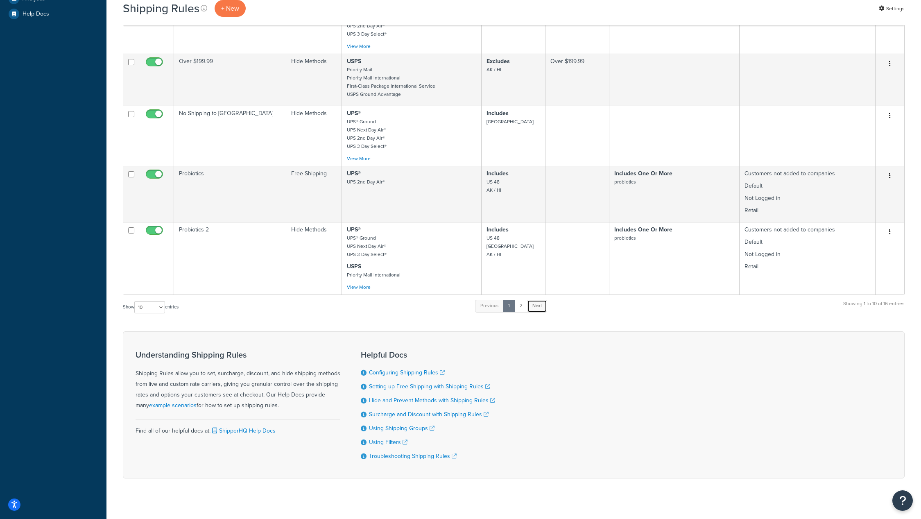
click at [539, 300] on link "Next" at bounding box center [537, 306] width 20 height 12
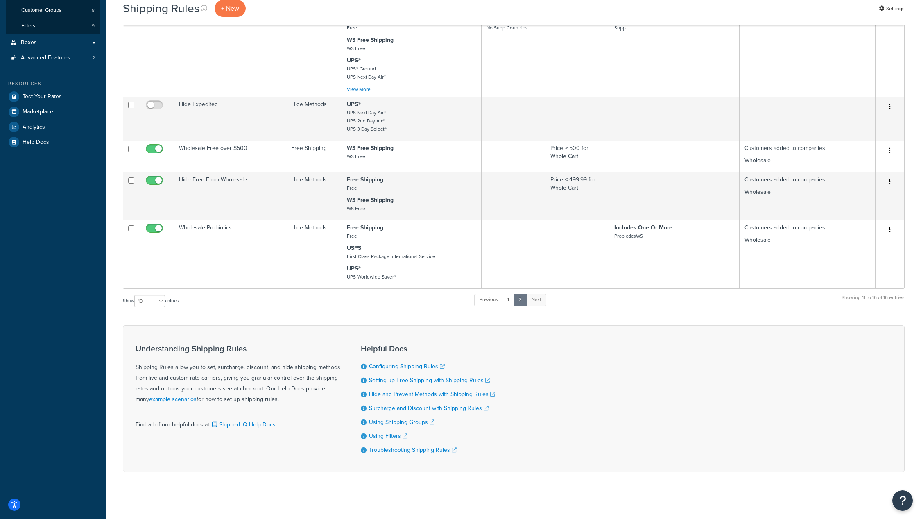
scroll to position [183, 0]
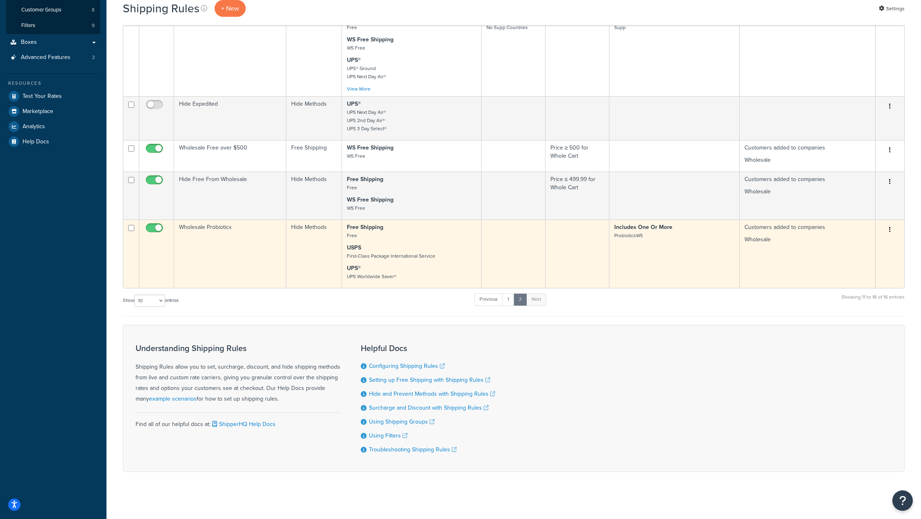
click at [893, 228] on button "button" at bounding box center [889, 229] width 11 height 13
click at [869, 241] on link "Edit" at bounding box center [862, 245] width 65 height 17
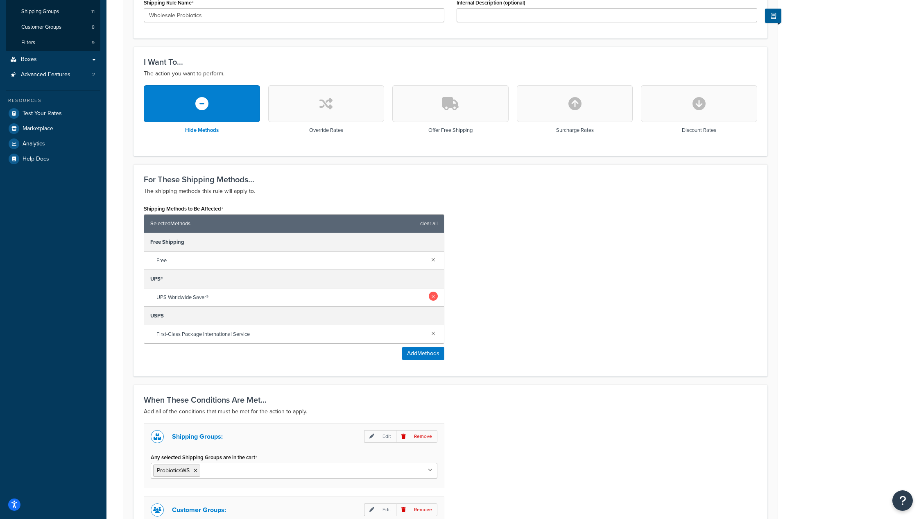
click at [436, 294] on link at bounding box center [433, 296] width 9 height 9
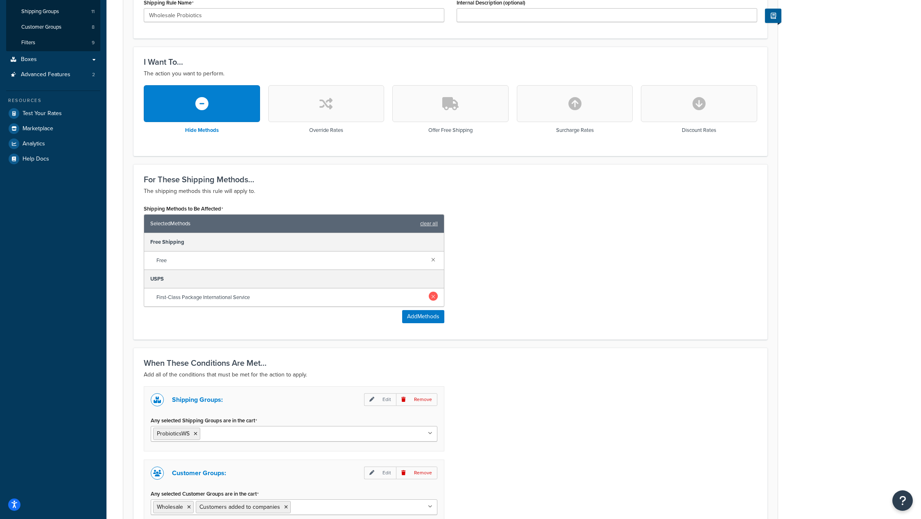
click at [433, 297] on link at bounding box center [433, 296] width 9 height 9
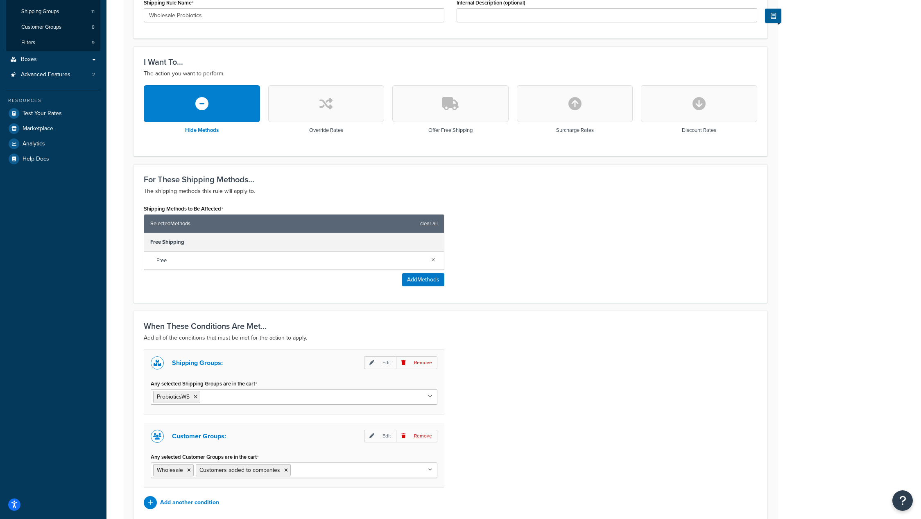
scroll to position [242, 0]
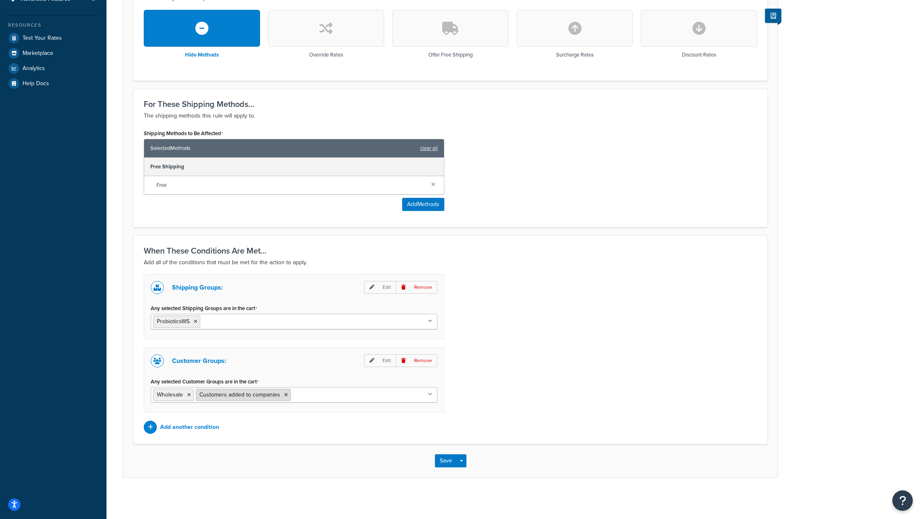
click at [285, 395] on icon at bounding box center [286, 394] width 4 height 5
click at [562, 436] on div "When These Conditions Are Met... Add all of the conditions that must be met for…" at bounding box center [450, 339] width 634 height 208
click at [443, 459] on button "Save" at bounding box center [446, 460] width 22 height 13
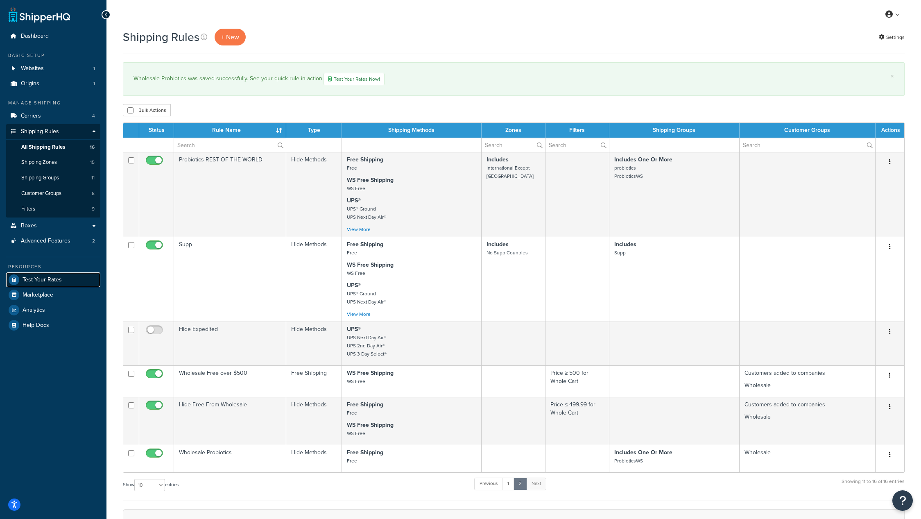
click at [51, 278] on span "Test Your Rates" at bounding box center [42, 279] width 39 height 7
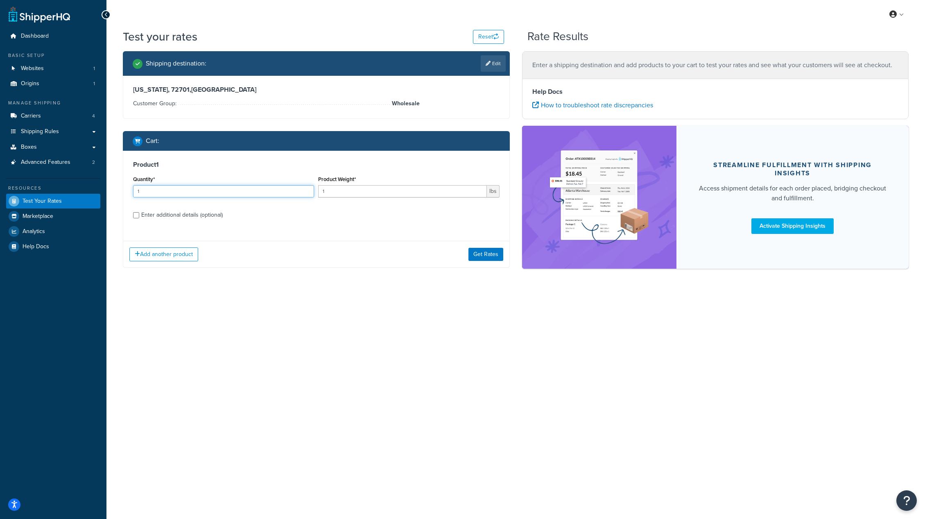
click at [245, 195] on input "1" at bounding box center [223, 191] width 181 height 12
type input "2"
click at [305, 190] on input "2" at bounding box center [223, 191] width 181 height 12
click at [202, 217] on div "Enter additional details (optional)" at bounding box center [181, 214] width 81 height 11
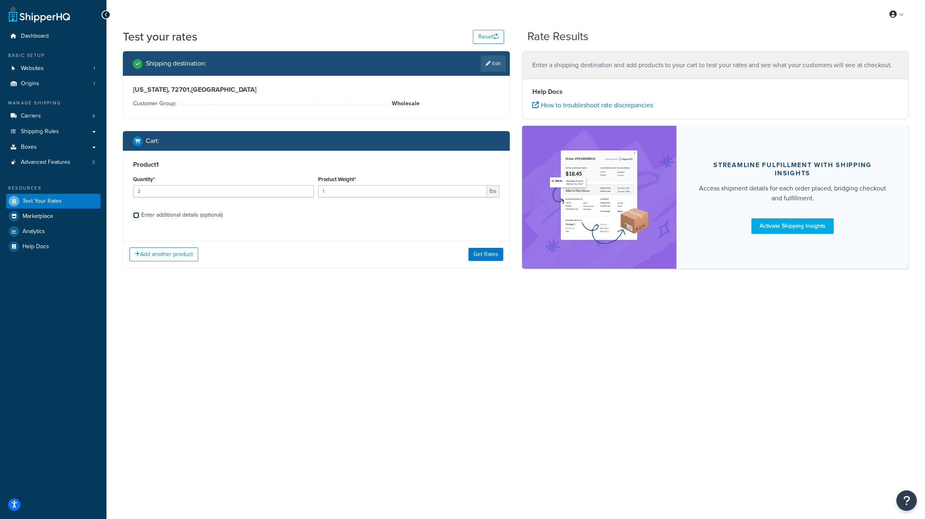
click at [139, 217] on input "Enter additional details (optional)" at bounding box center [136, 215] width 6 height 6
checkbox input "true"
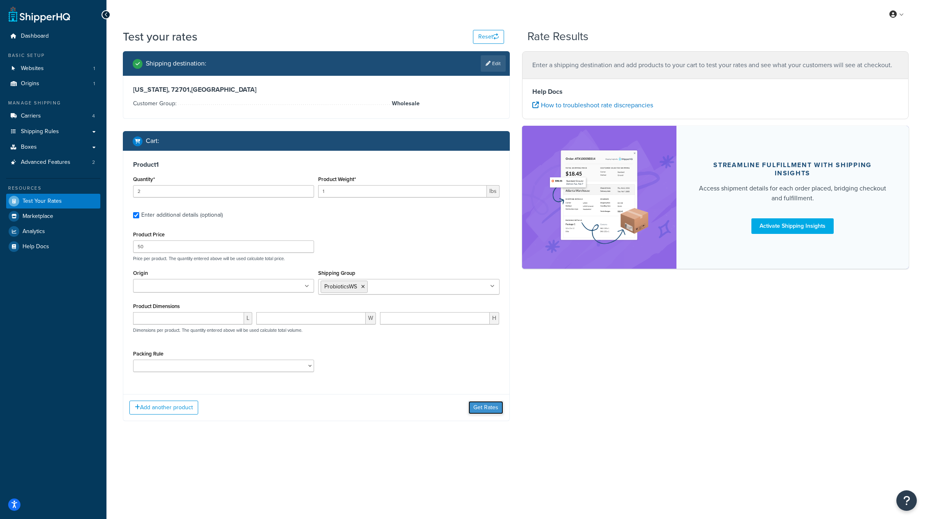
click at [482, 407] on button "Get Rates" at bounding box center [485, 407] width 35 height 13
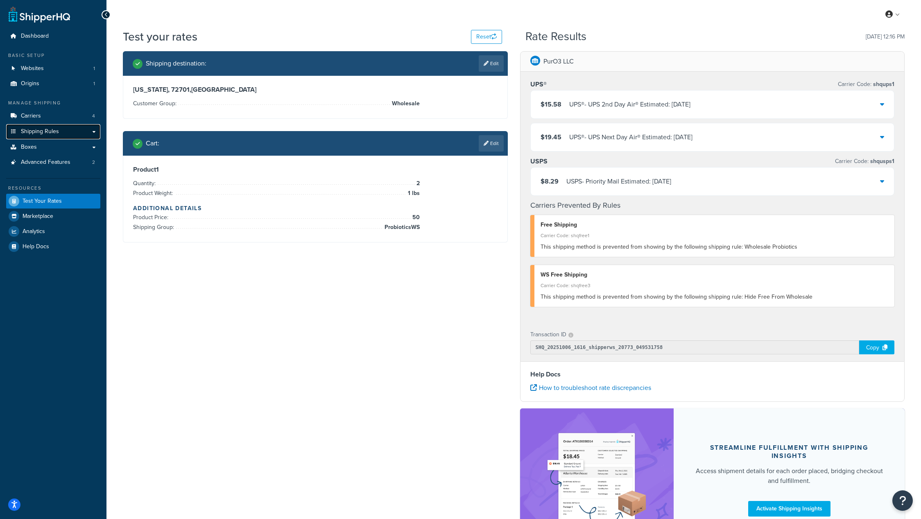
click at [52, 128] on span "Shipping Rules" at bounding box center [40, 131] width 38 height 7
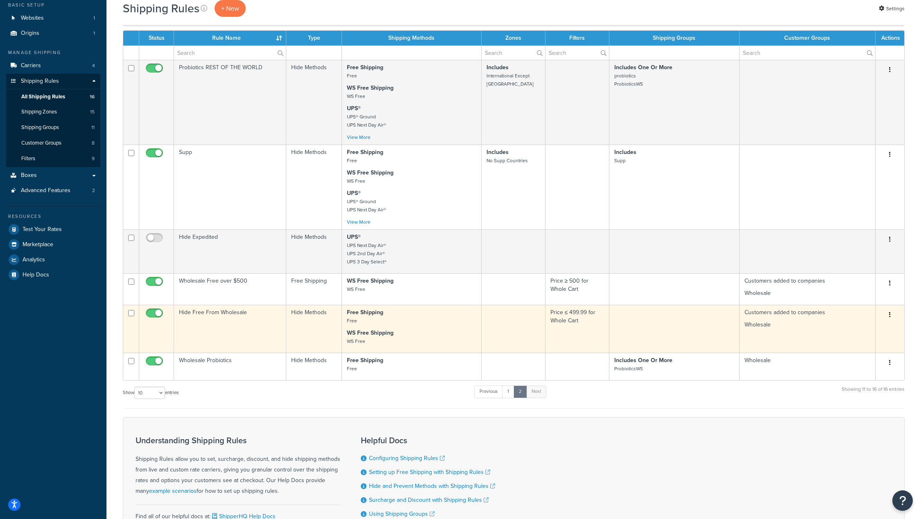
scroll to position [52, 0]
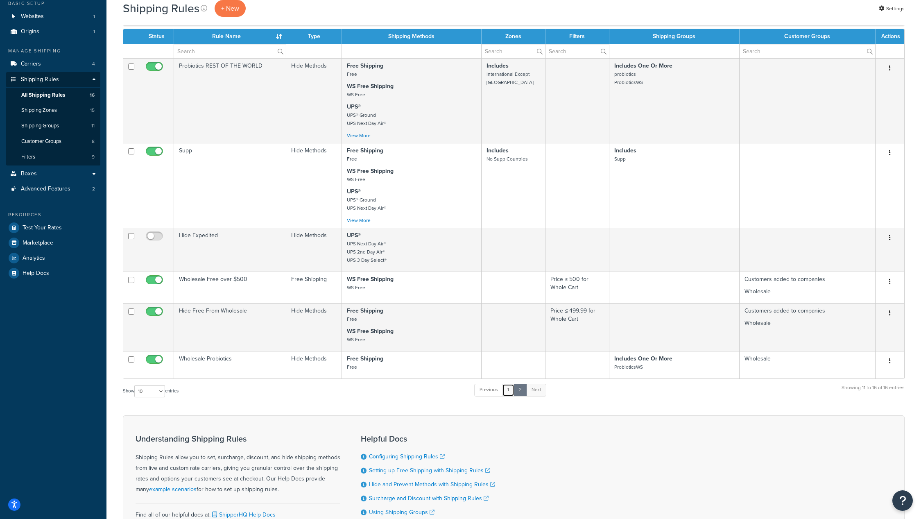
click at [508, 391] on link "1" at bounding box center [508, 390] width 12 height 12
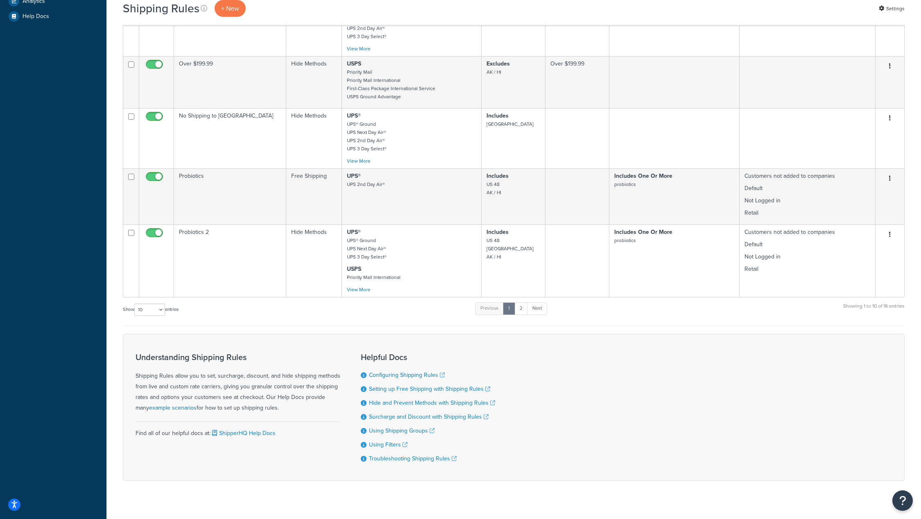
scroll to position [311, 0]
